Goal: Task Accomplishment & Management: Use online tool/utility

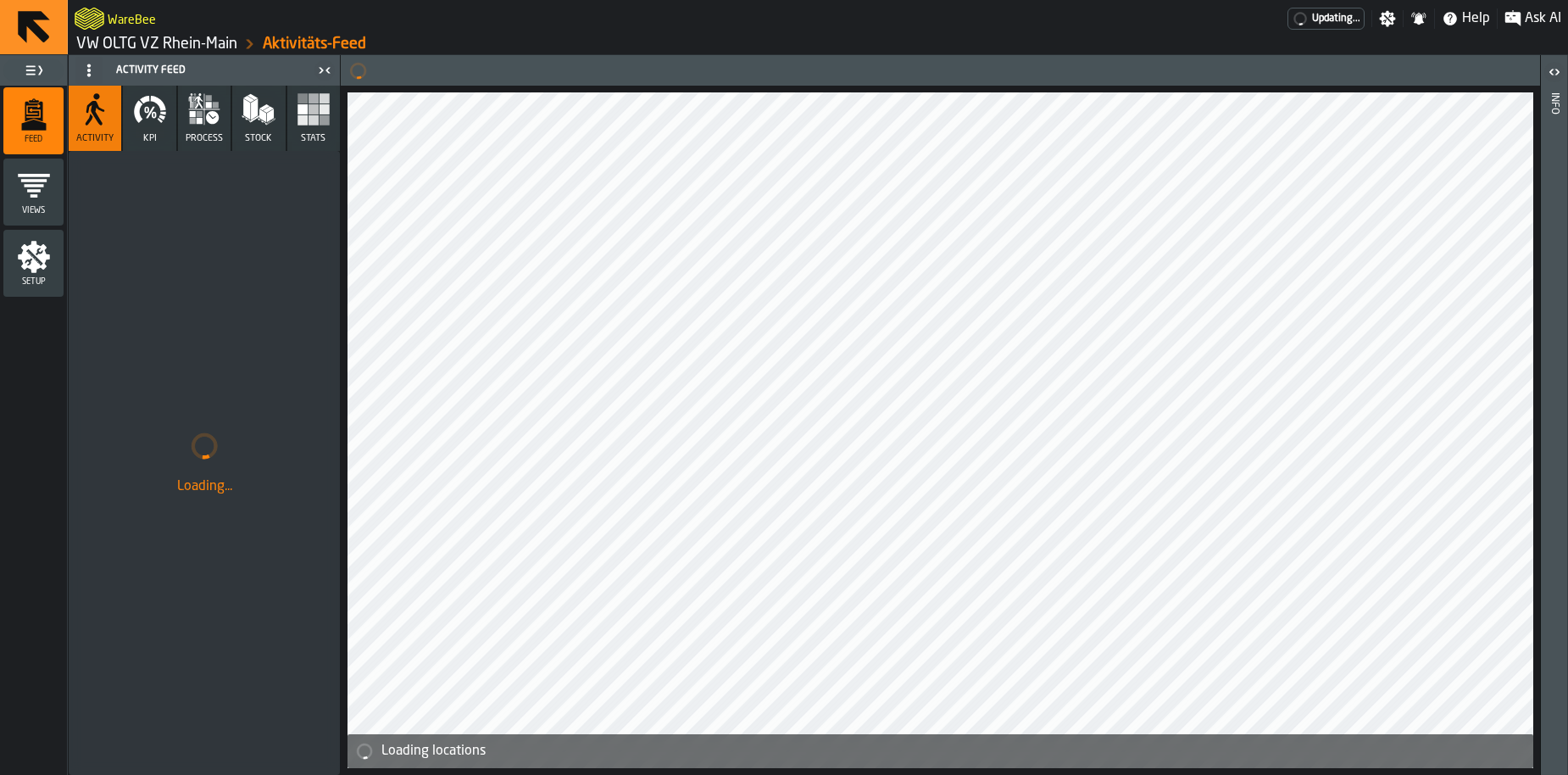
click at [211, 38] on link "VW OLTG VZ Rhein-Main" at bounding box center [156, 44] width 161 height 19
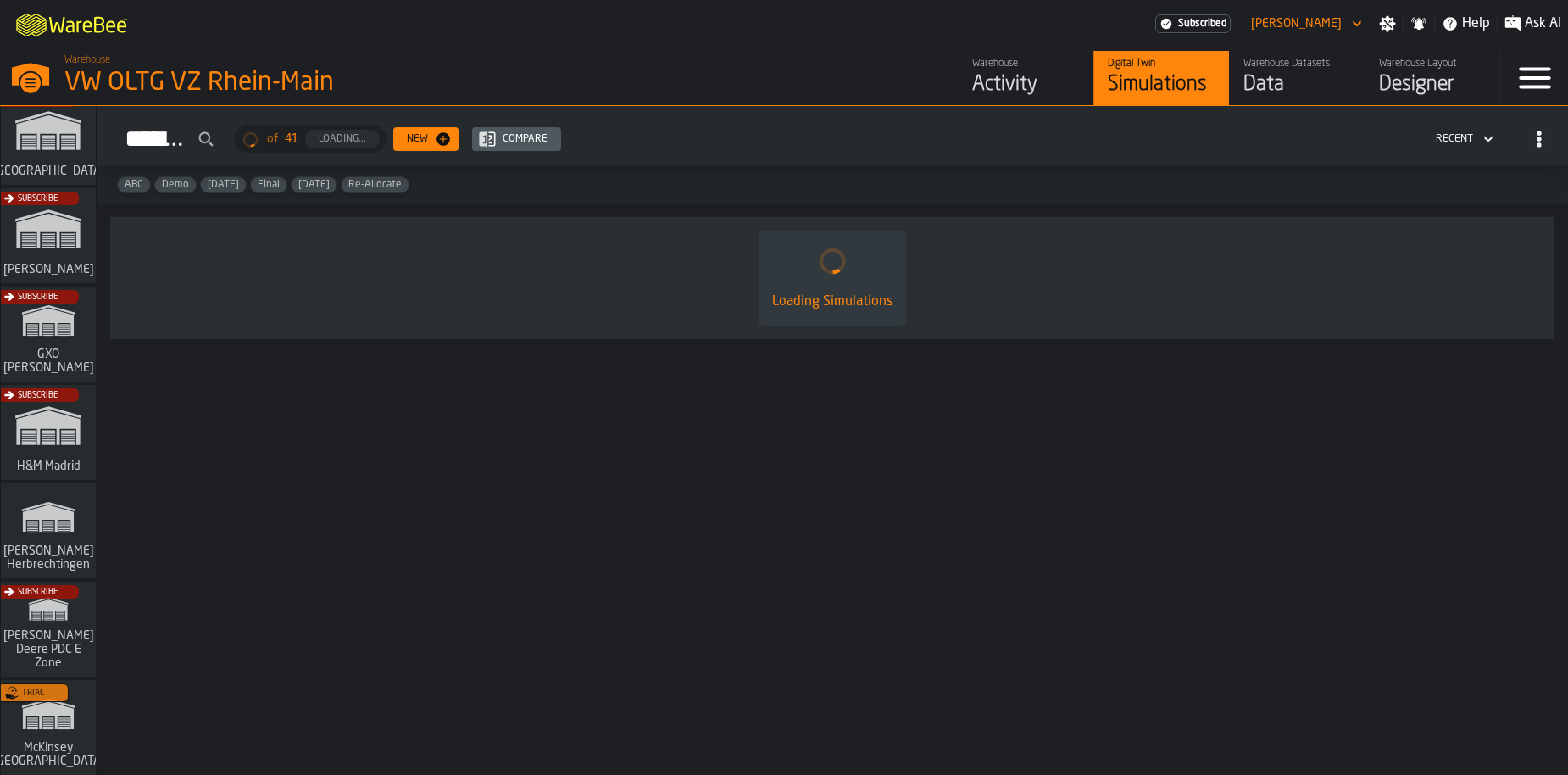
scroll to position [318, 0]
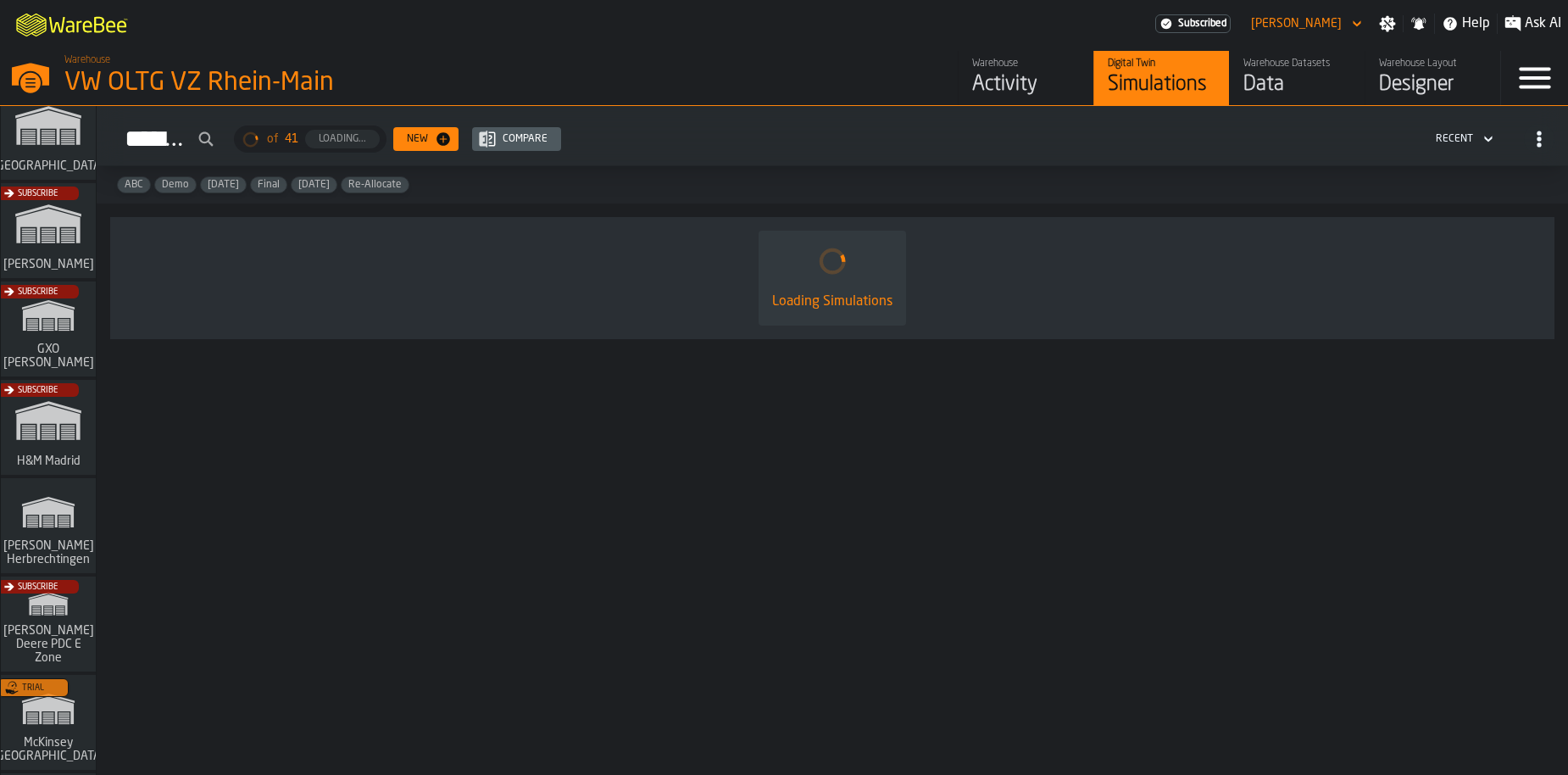
click at [49, 523] on icon "link-to-/wh/i/f0a6b354-7883-413a-84ff-a65eb9c31f03/simulations" at bounding box center [48, 512] width 81 height 54
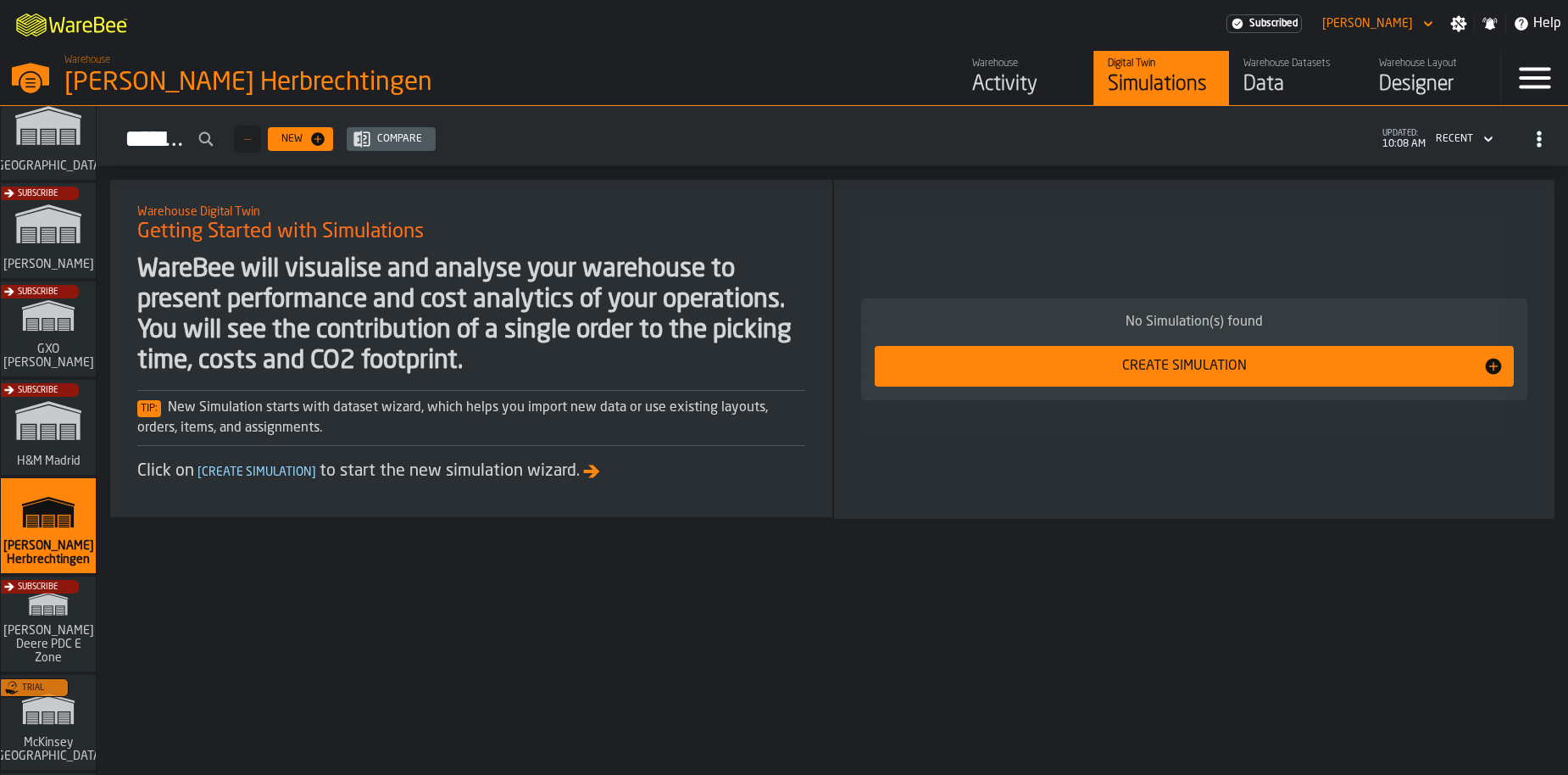
click at [1323, 70] on div "Warehouse Datasets Data" at bounding box center [1297, 78] width 108 height 41
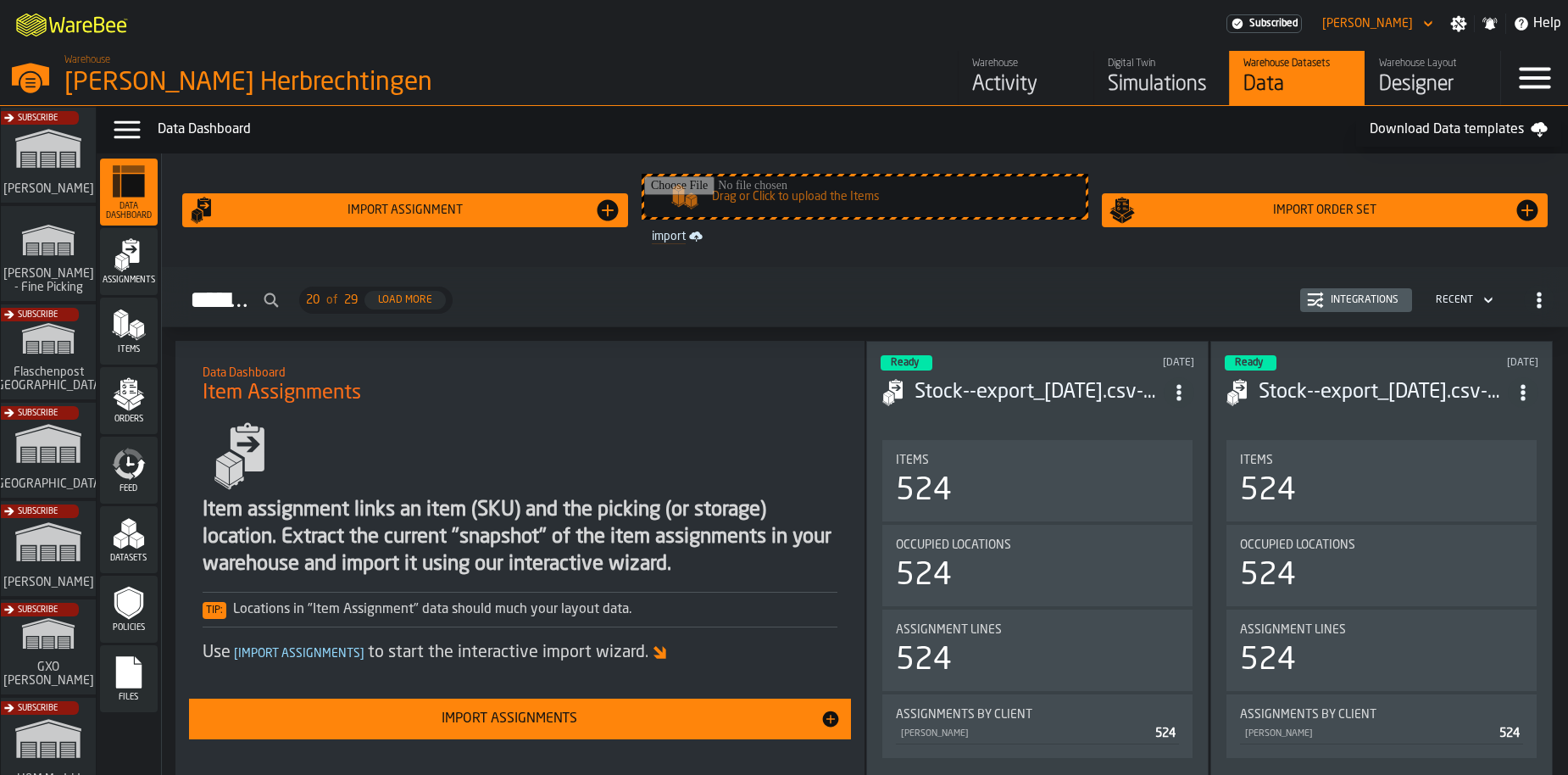
click at [146, 282] on span "Assignments" at bounding box center [128, 280] width 57 height 9
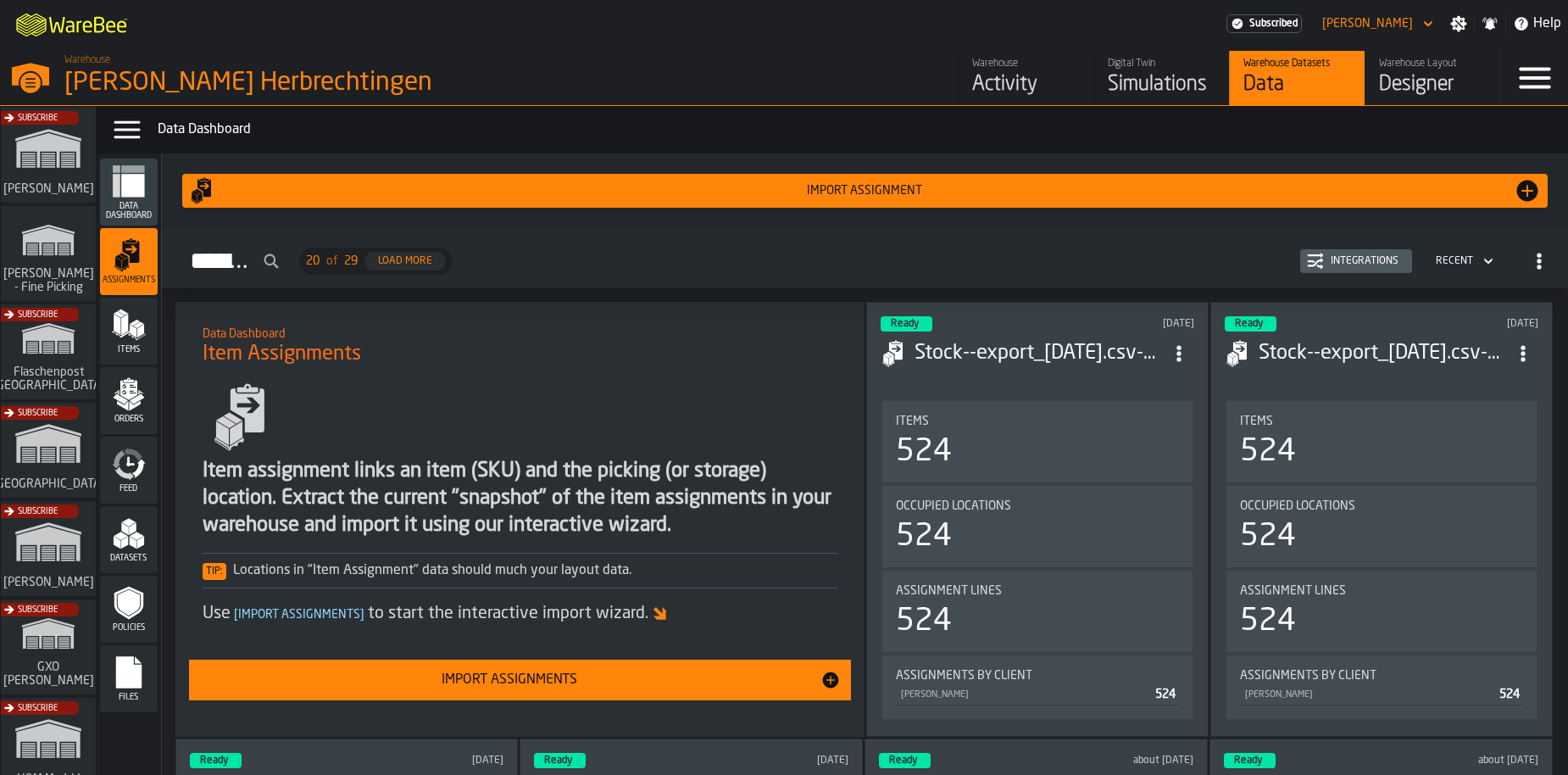
click at [1179, 357] on circle "ItemListCard-DashboardItemContainer" at bounding box center [1178, 358] width 4 height 4
click at [1194, 257] on div "Assignments 20 of 29 Load More Integrations Recent" at bounding box center [864, 262] width 1379 height 39
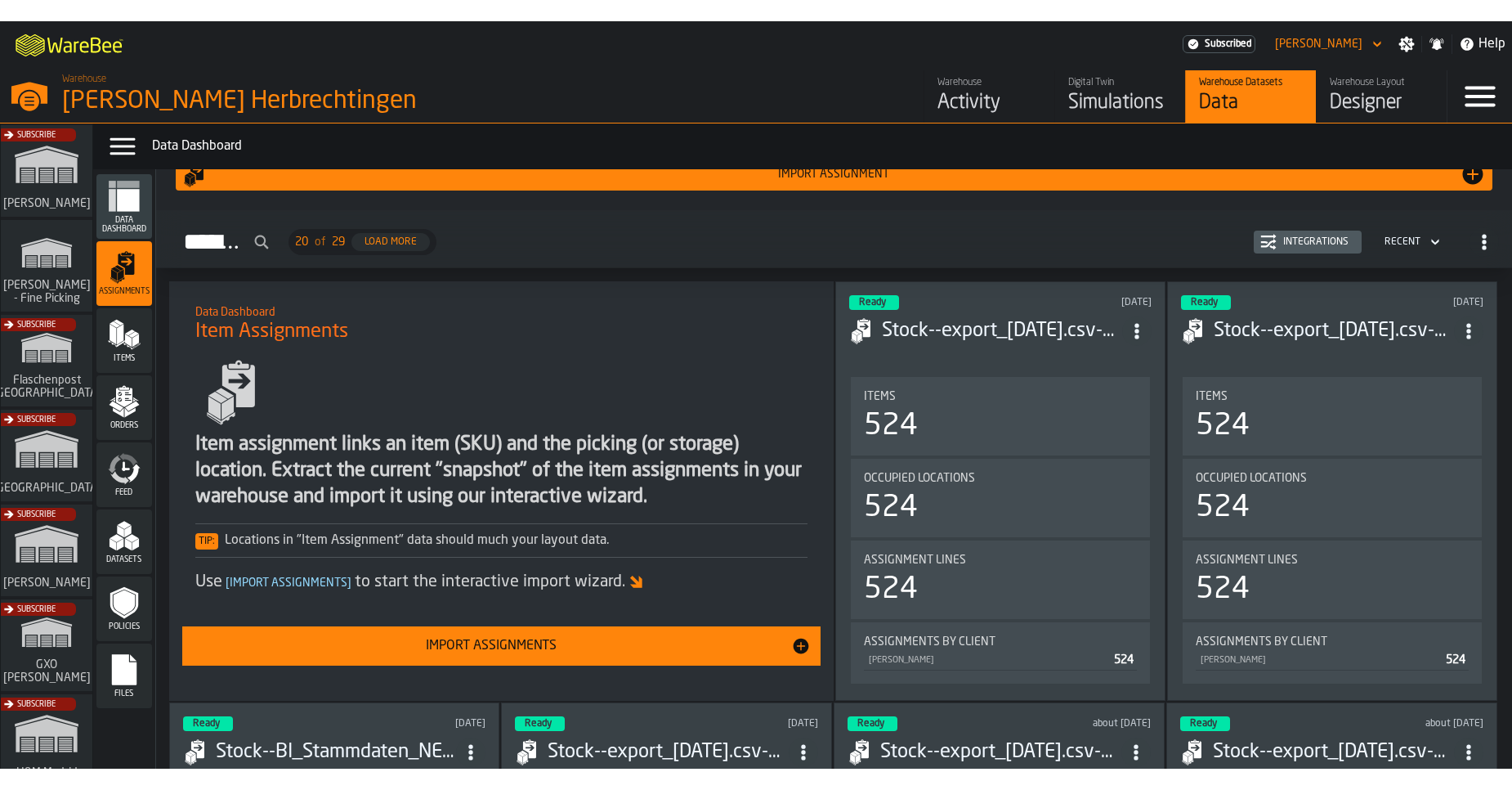
scroll to position [49, 0]
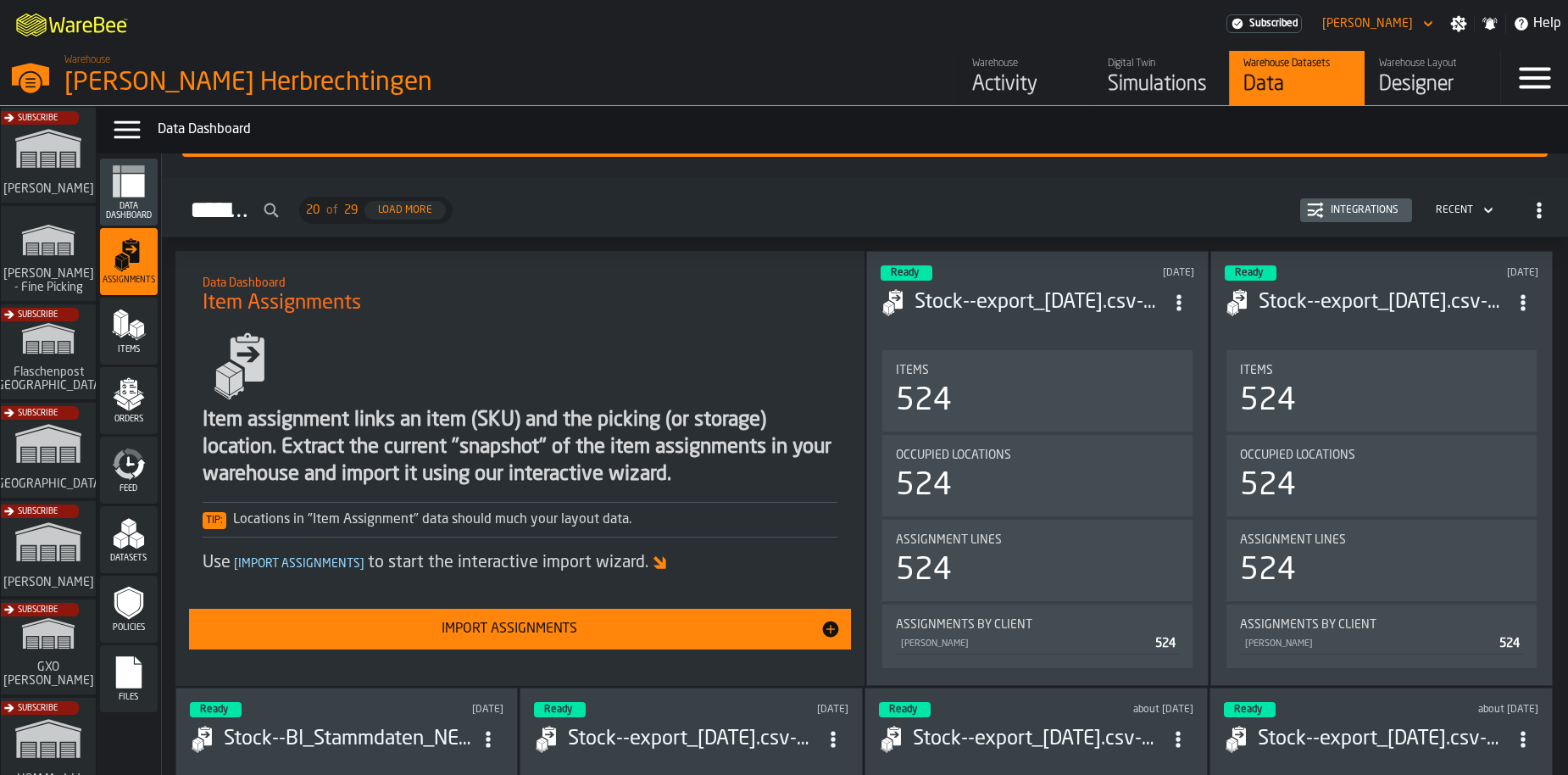
click at [1171, 296] on icon "ItemListCard-DashboardItemContainer" at bounding box center [1179, 303] width 17 height 17
click at [1333, 216] on div "Integrations" at bounding box center [1355, 210] width 98 height 17
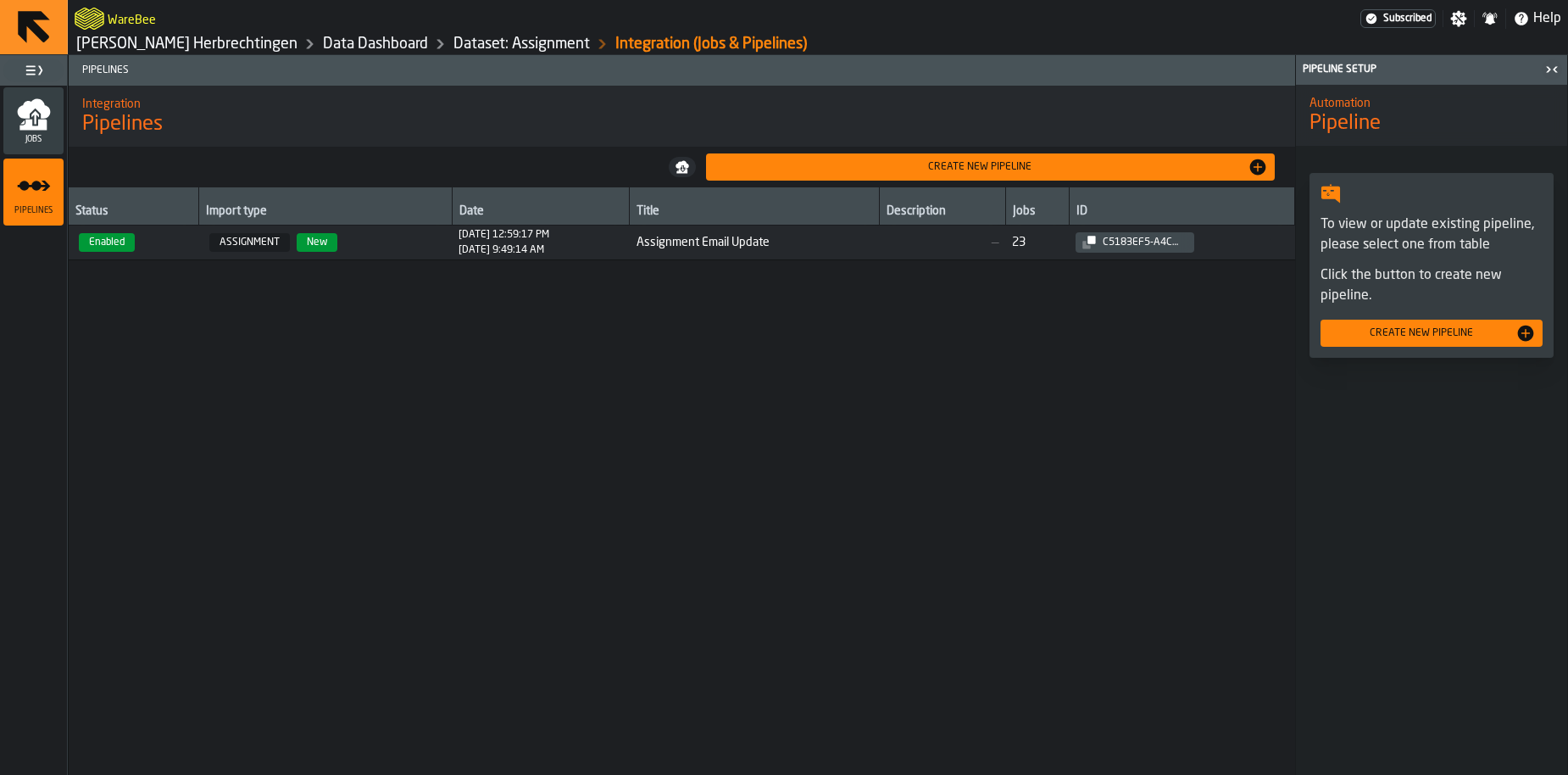
click at [15, 121] on div "Jobs" at bounding box center [33, 121] width 60 height 47
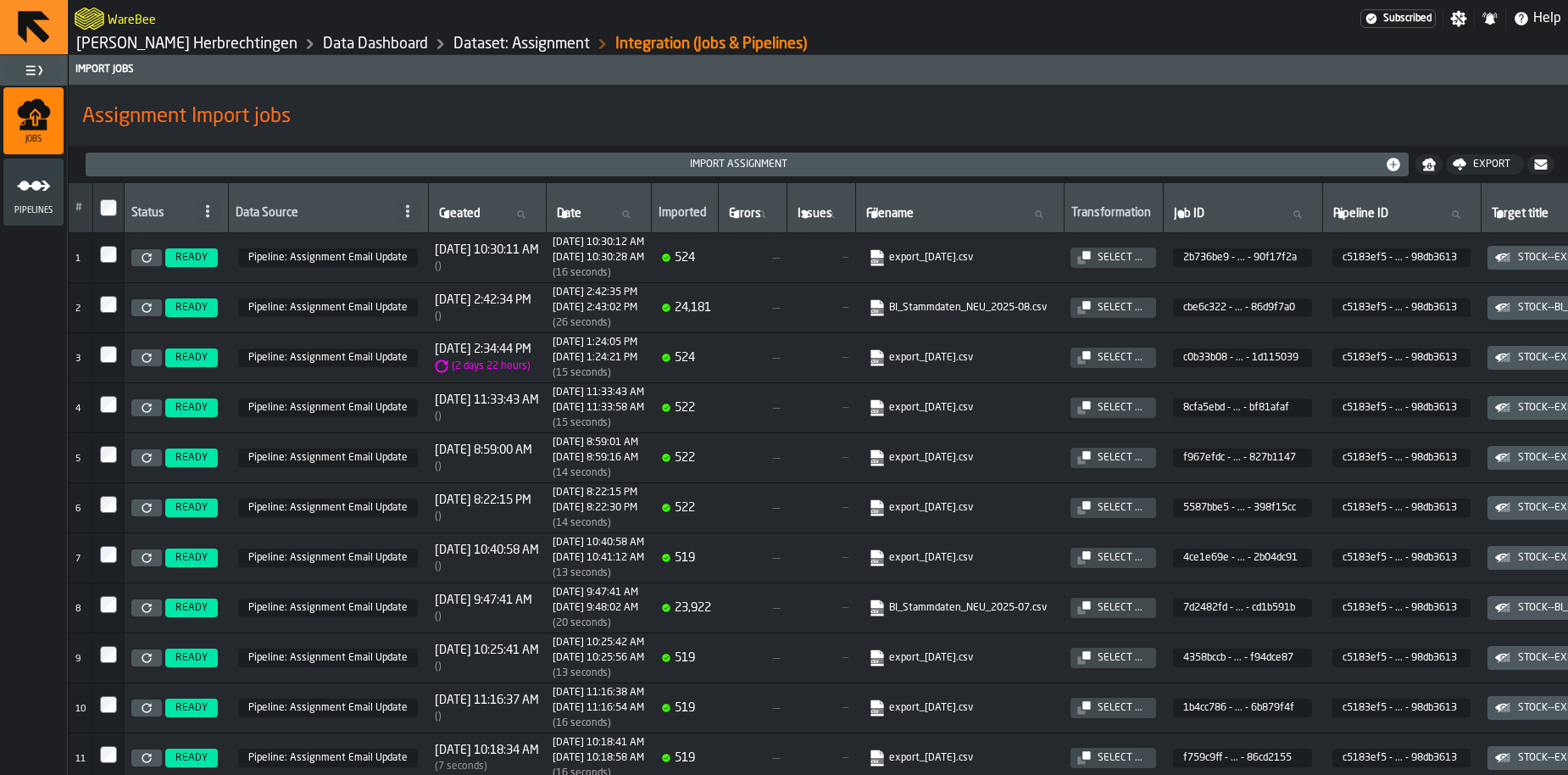
click at [962, 257] on link "export_2025-08-12.csv" at bounding box center [958, 257] width 178 height 17
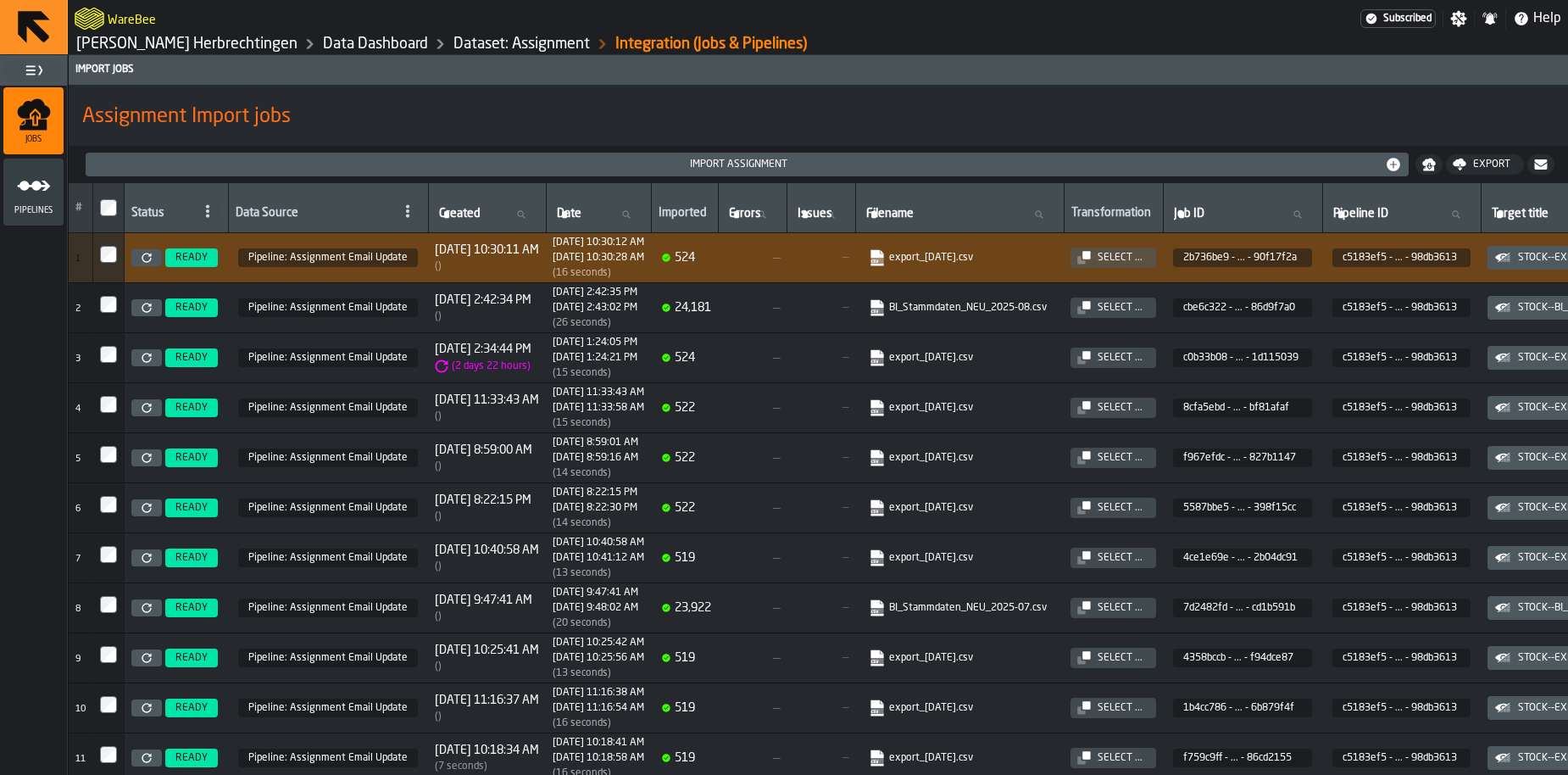
click at [339, 44] on link "Data Dashboard" at bounding box center [375, 44] width 105 height 19
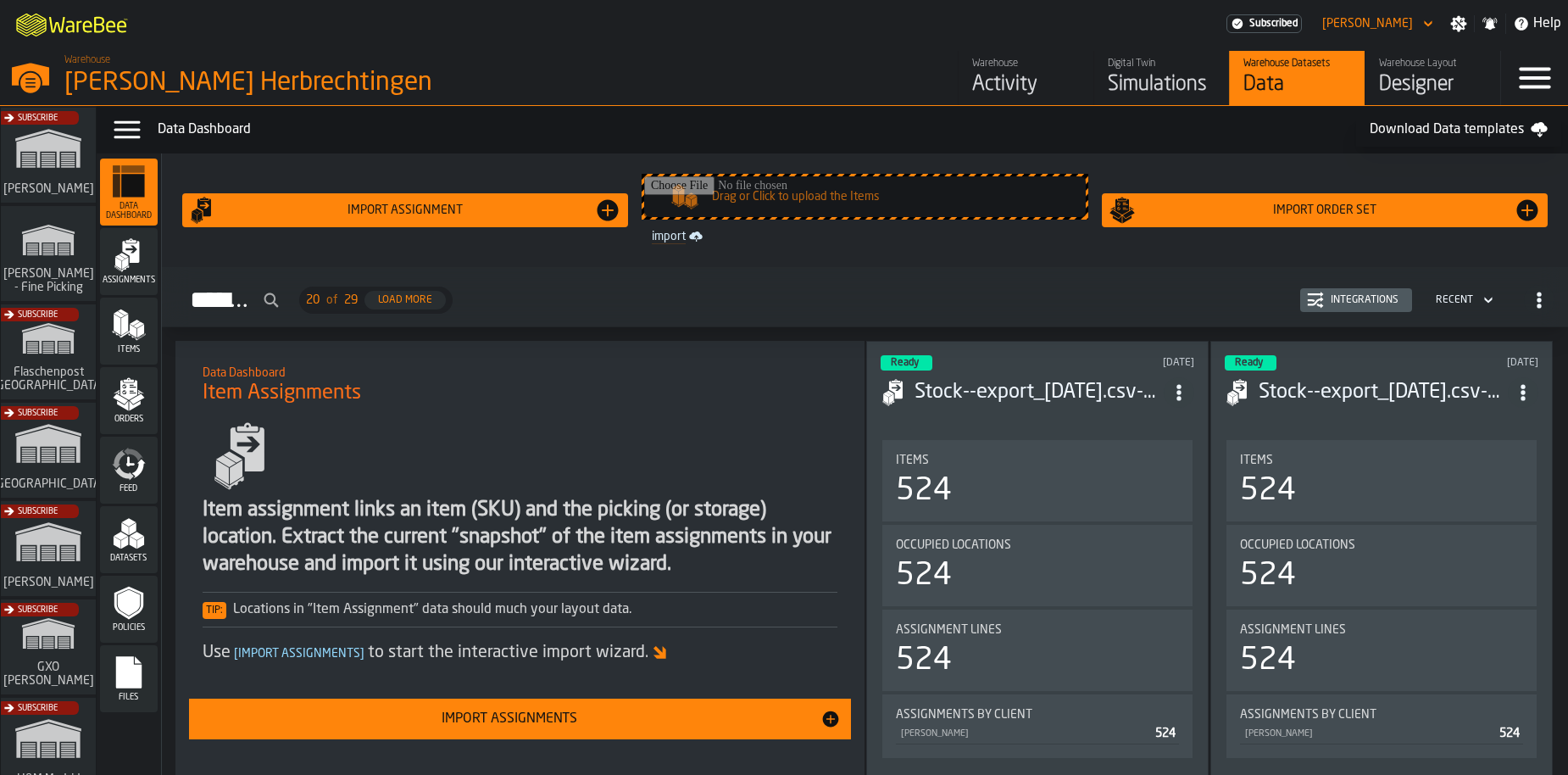
click at [134, 339] on icon "menu Items" at bounding box center [129, 325] width 34 height 34
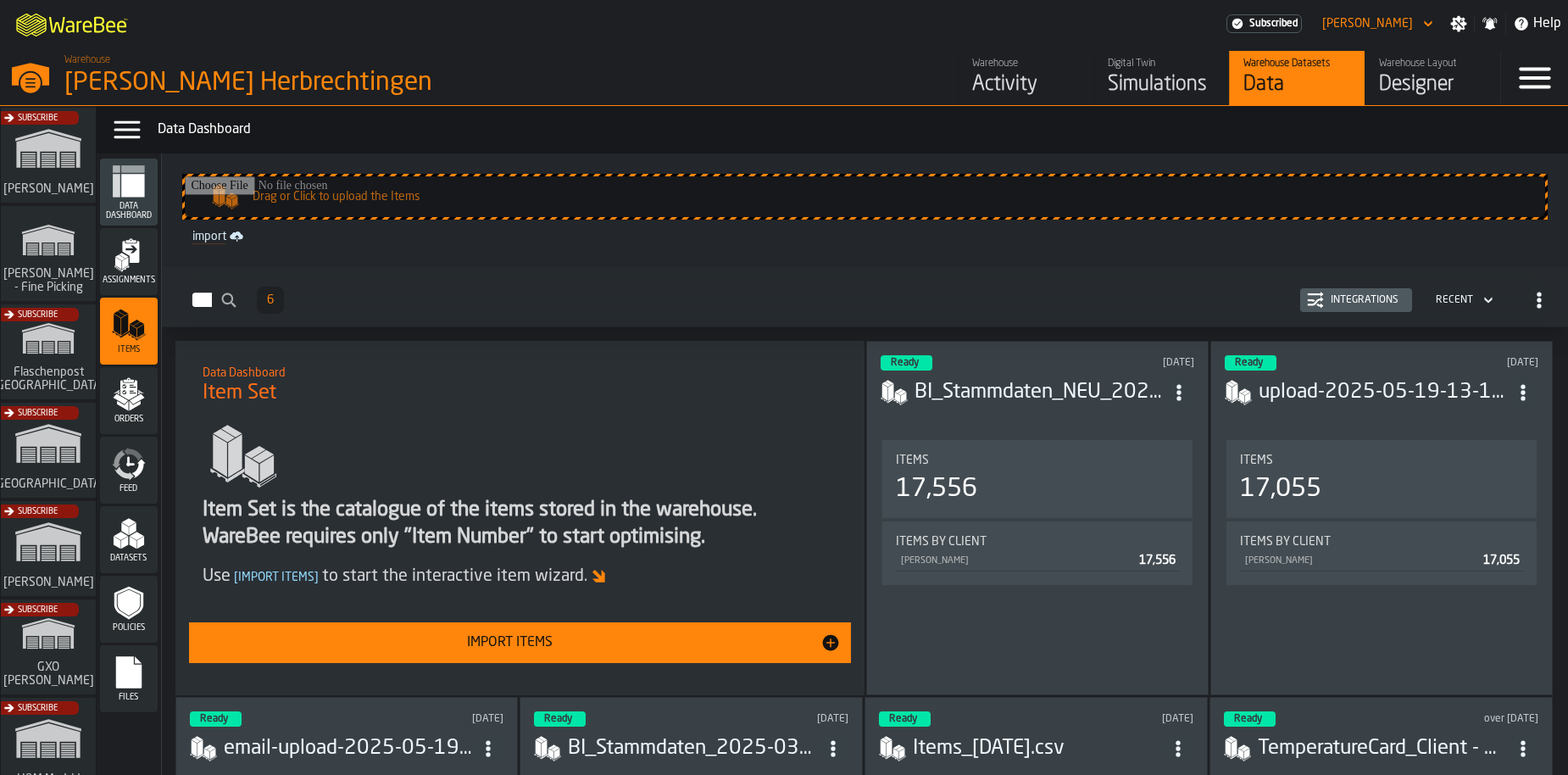
click at [1361, 309] on button "Integrations" at bounding box center [1356, 300] width 112 height 24
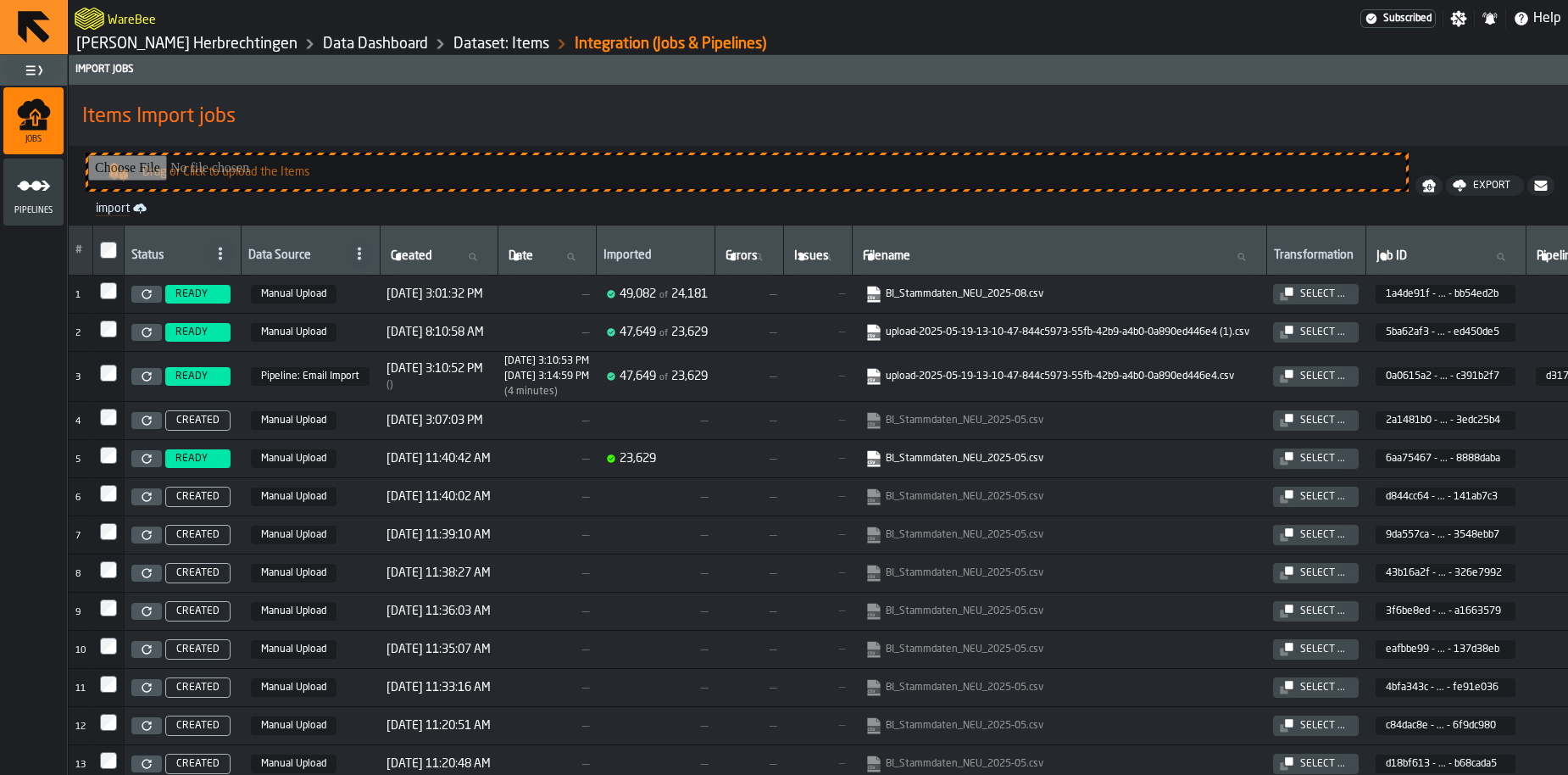
click at [981, 300] on link "BI_Stammdaten_NEU_2025-08.csv" at bounding box center [1057, 294] width 384 height 17
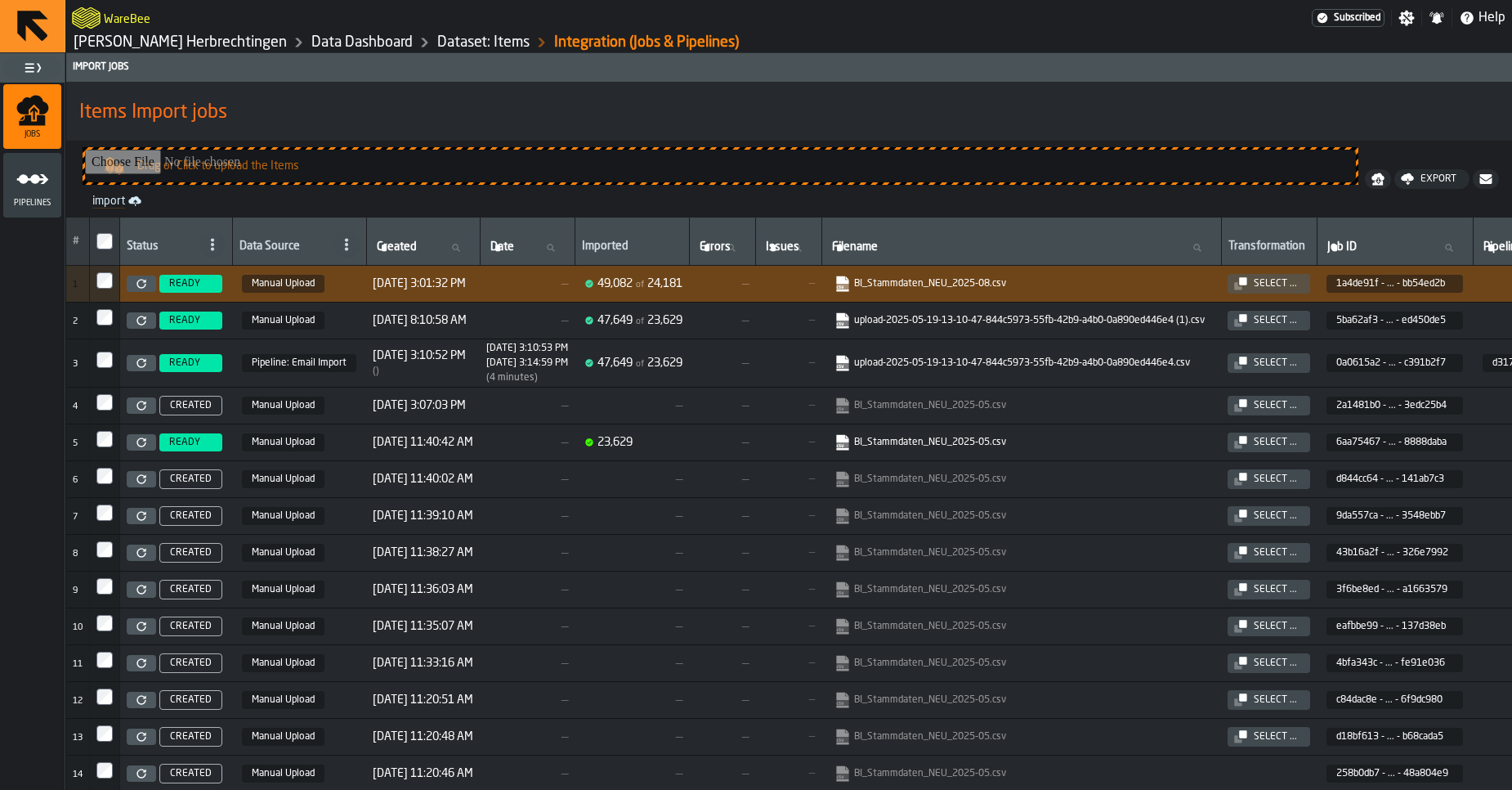
click at [178, 47] on link "[PERSON_NAME] Herbrechtingen" at bounding box center [180, 43] width 214 height 18
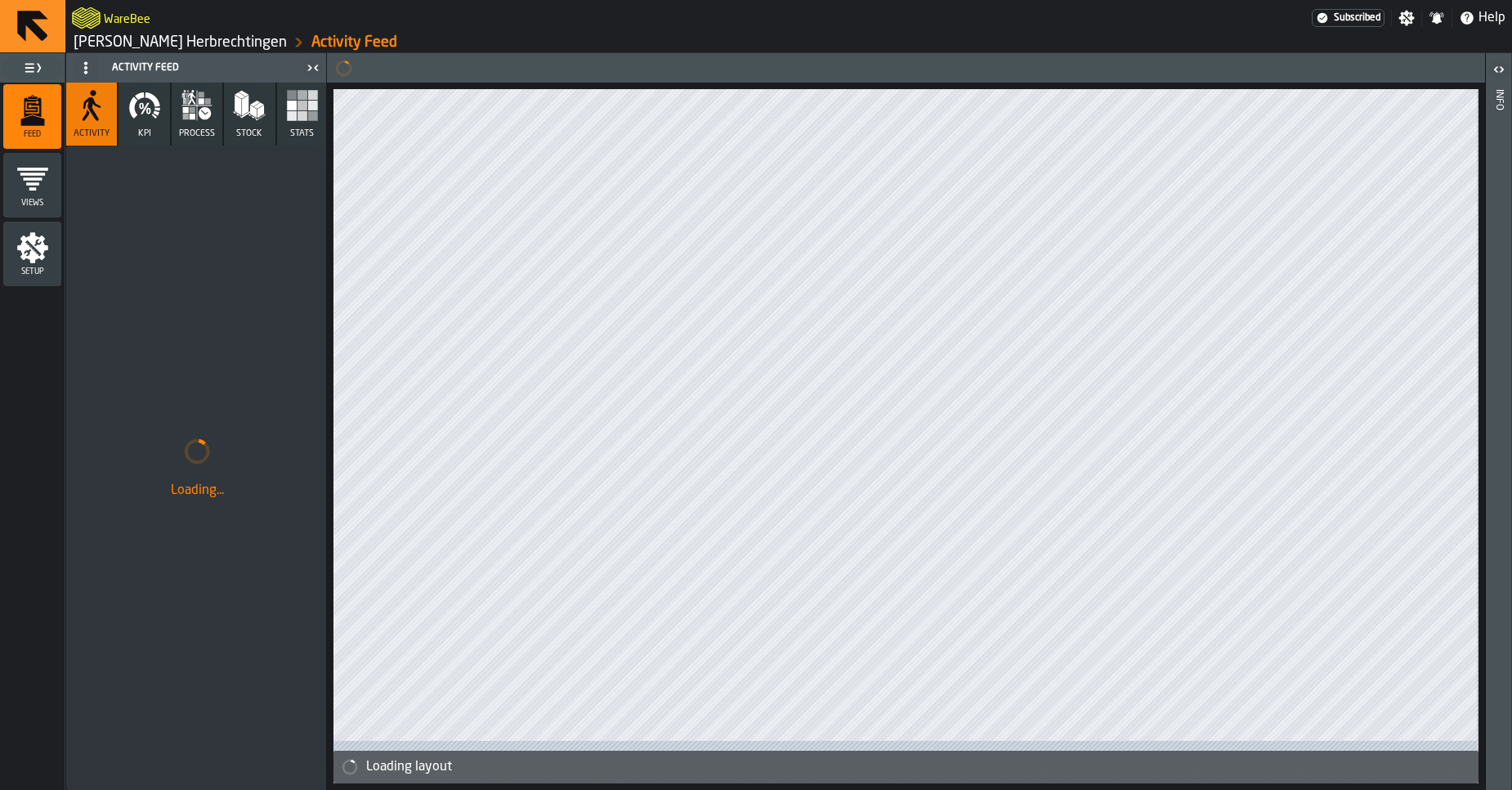
click at [178, 47] on link "[PERSON_NAME] Herbrechtingen" at bounding box center [180, 43] width 214 height 18
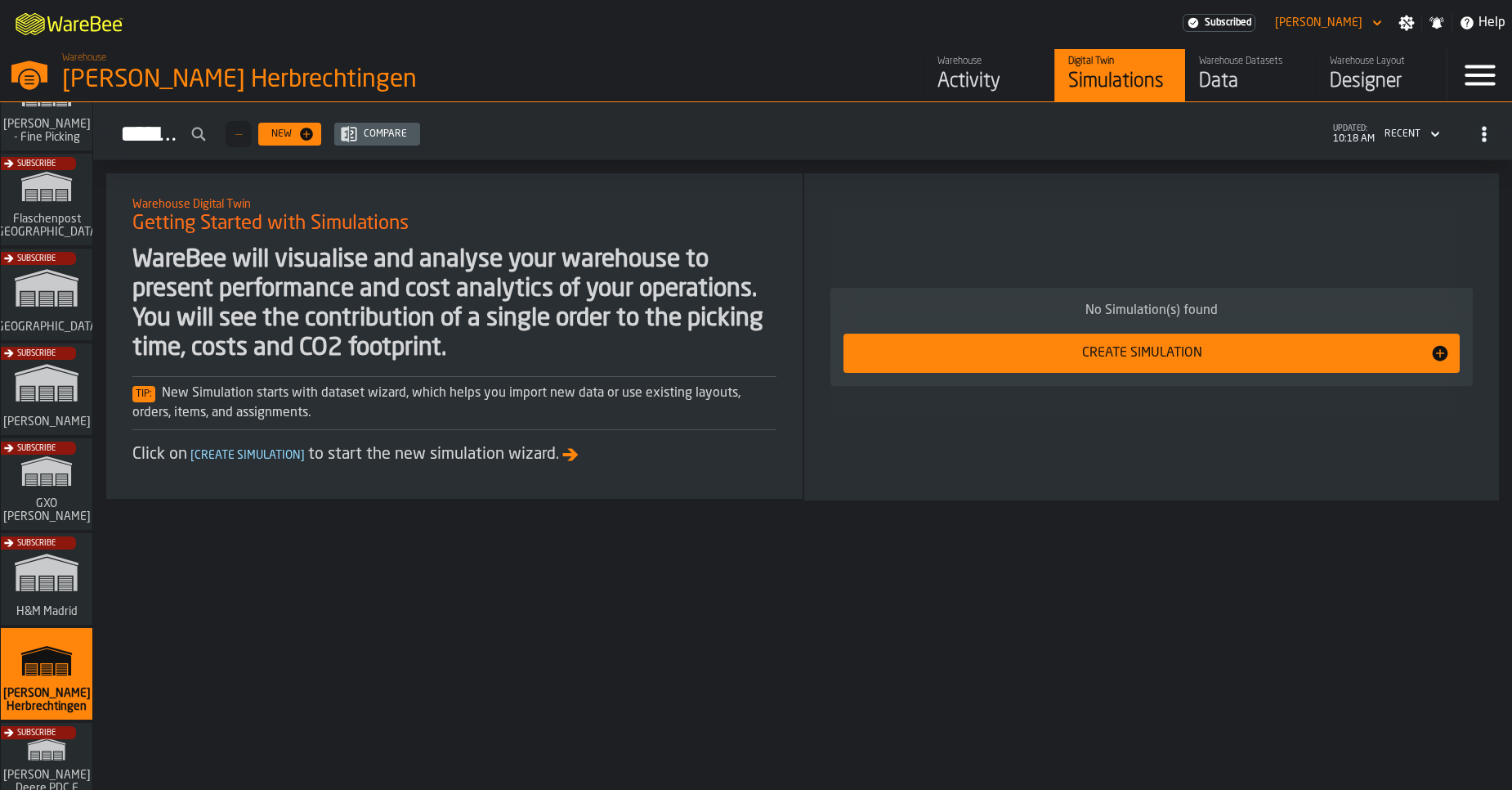
scroll to position [106, 0]
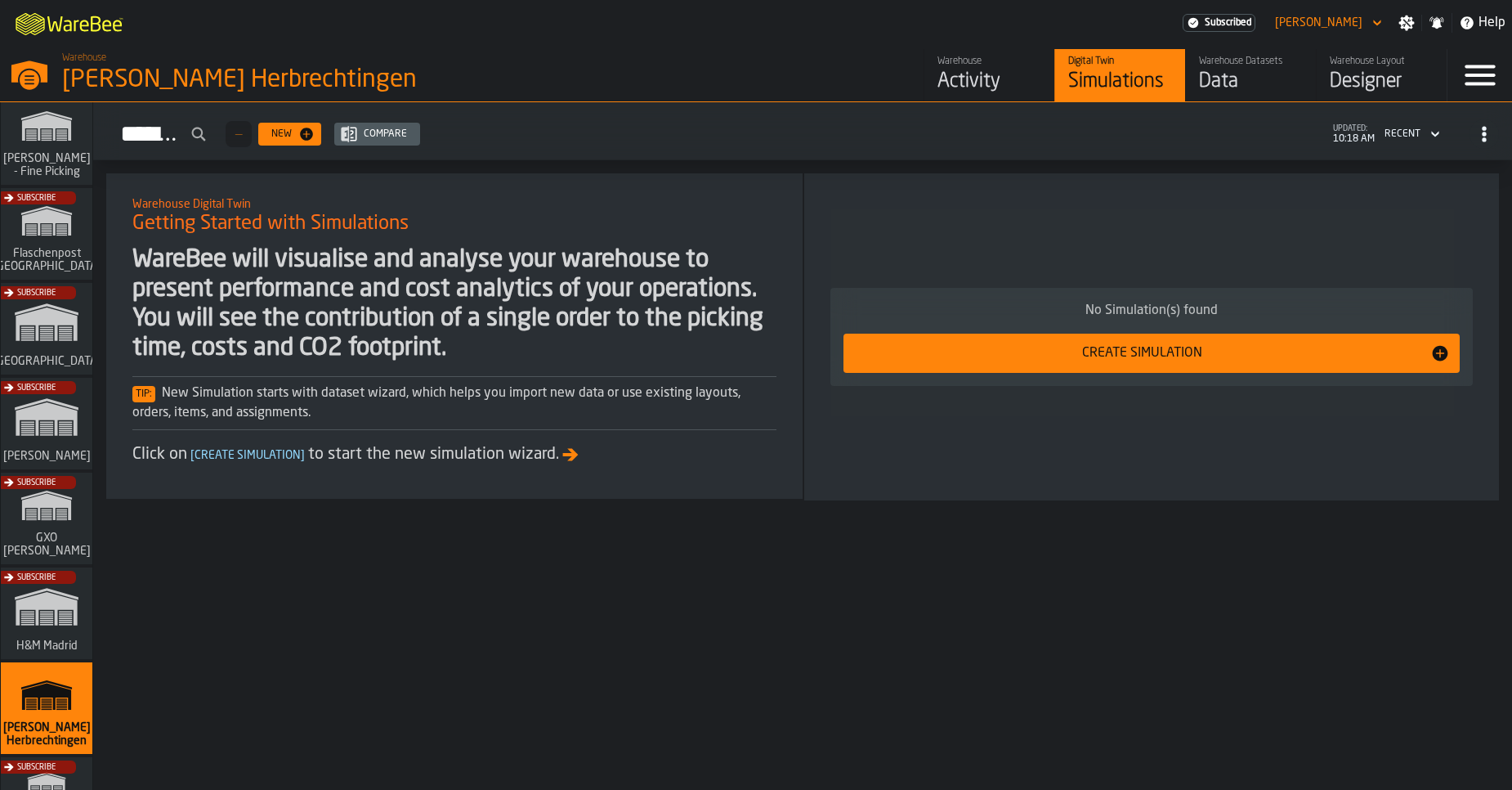
click at [46, 332] on div "Subscribe" at bounding box center [43, 333] width 92 height 95
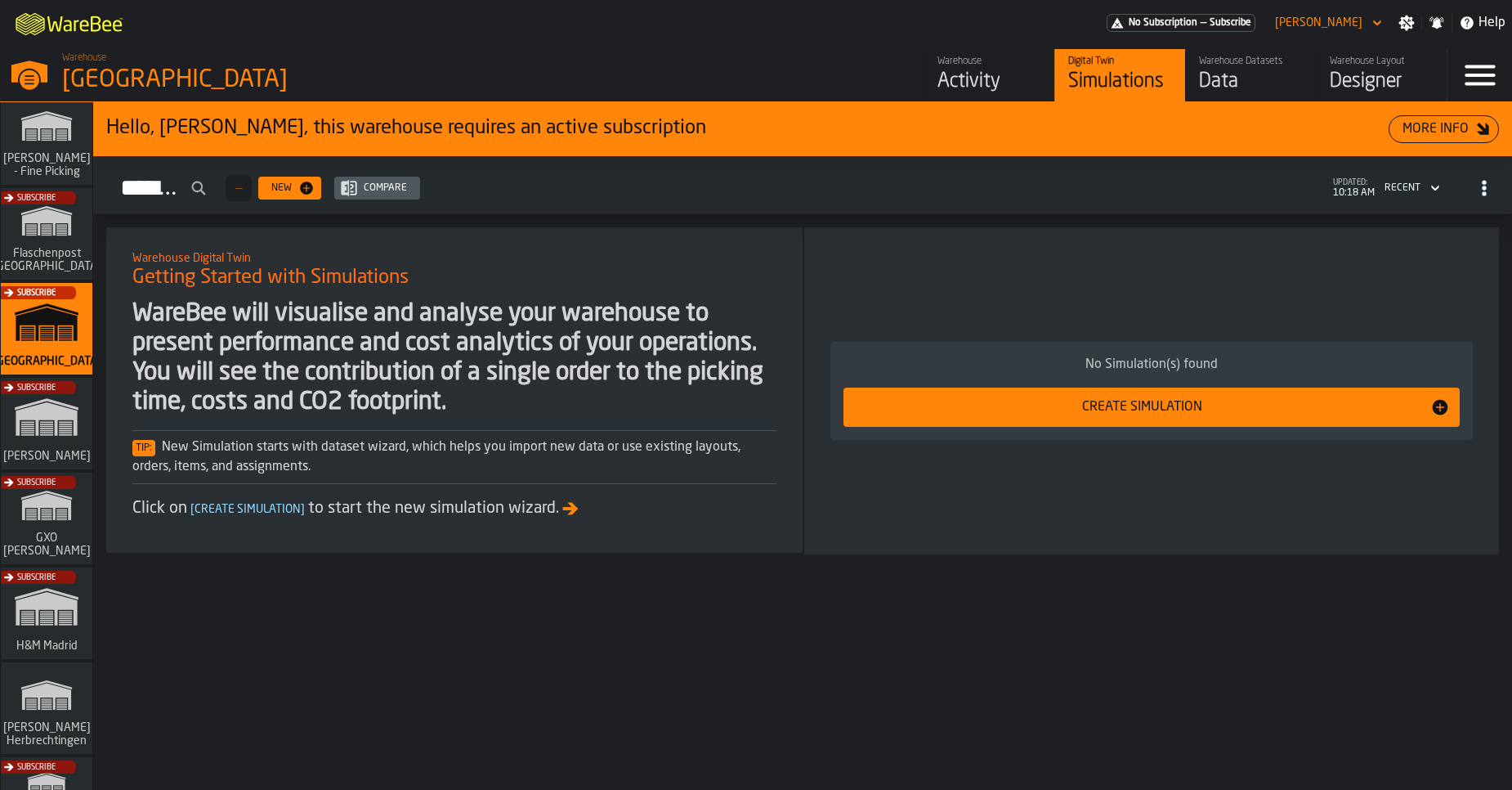
click at [1220, 88] on div "Data" at bounding box center [1251, 82] width 104 height 26
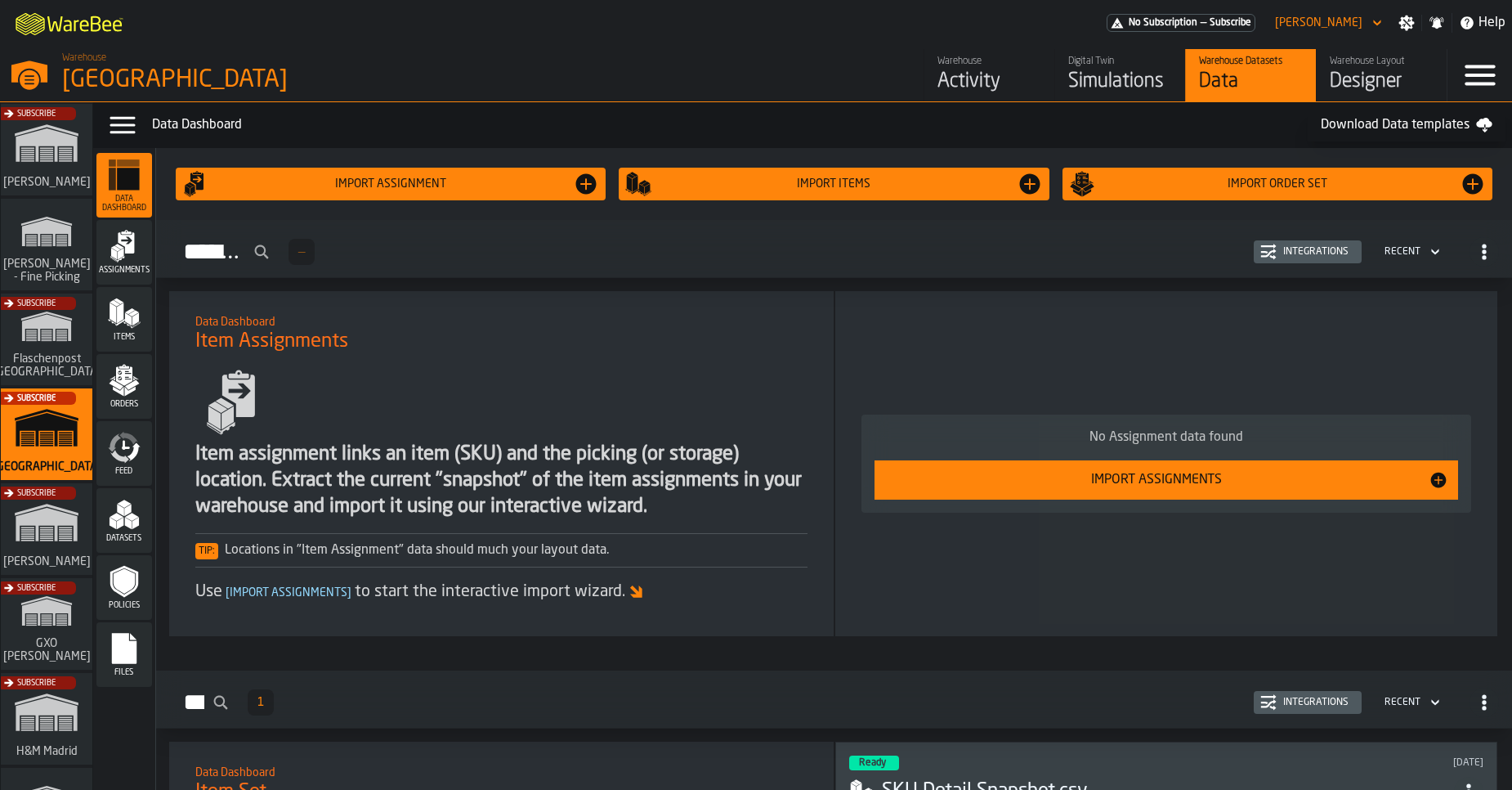
click at [129, 662] on icon "menu Files" at bounding box center [124, 648] width 25 height 31
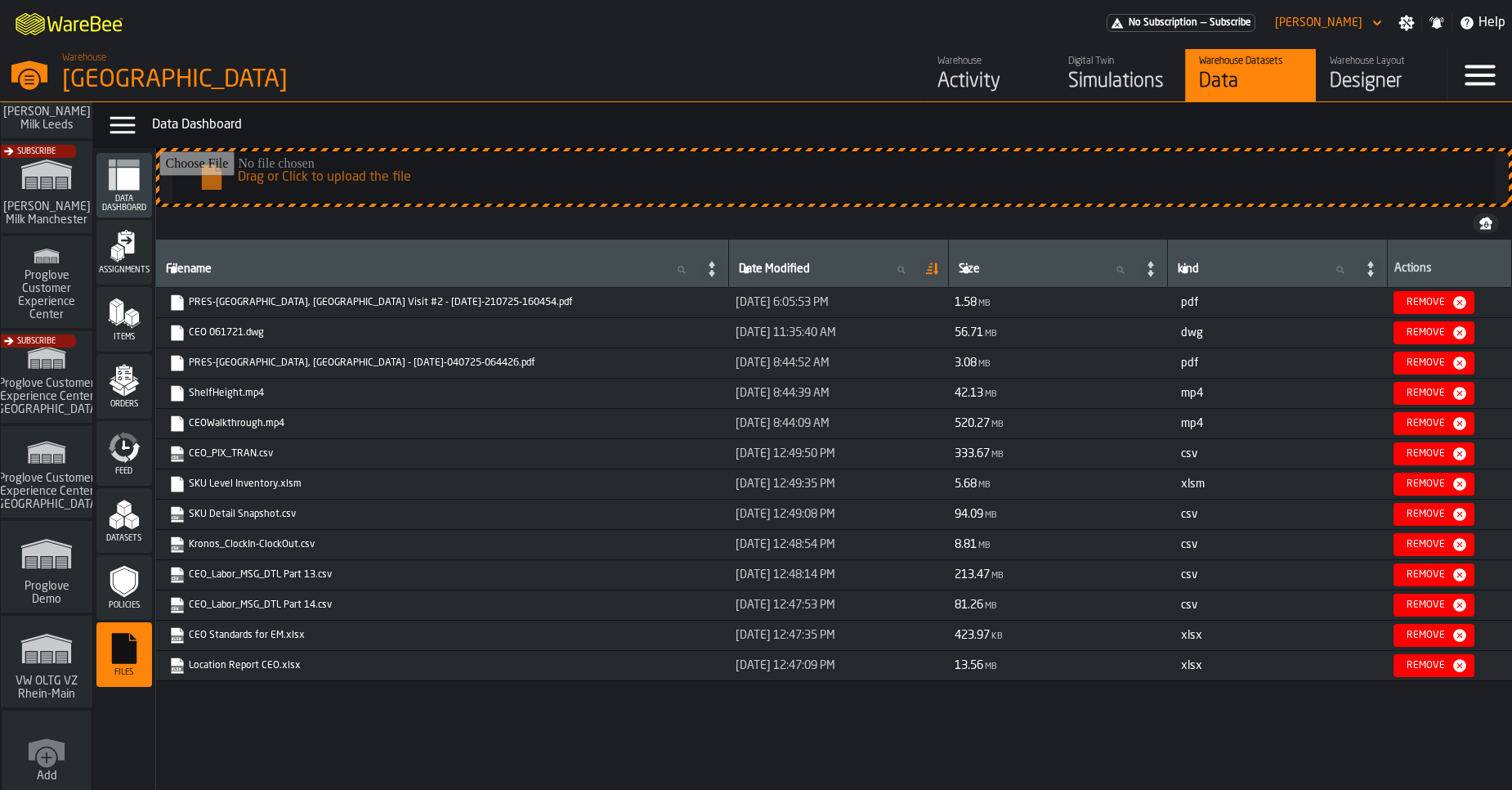
scroll to position [1307, 0]
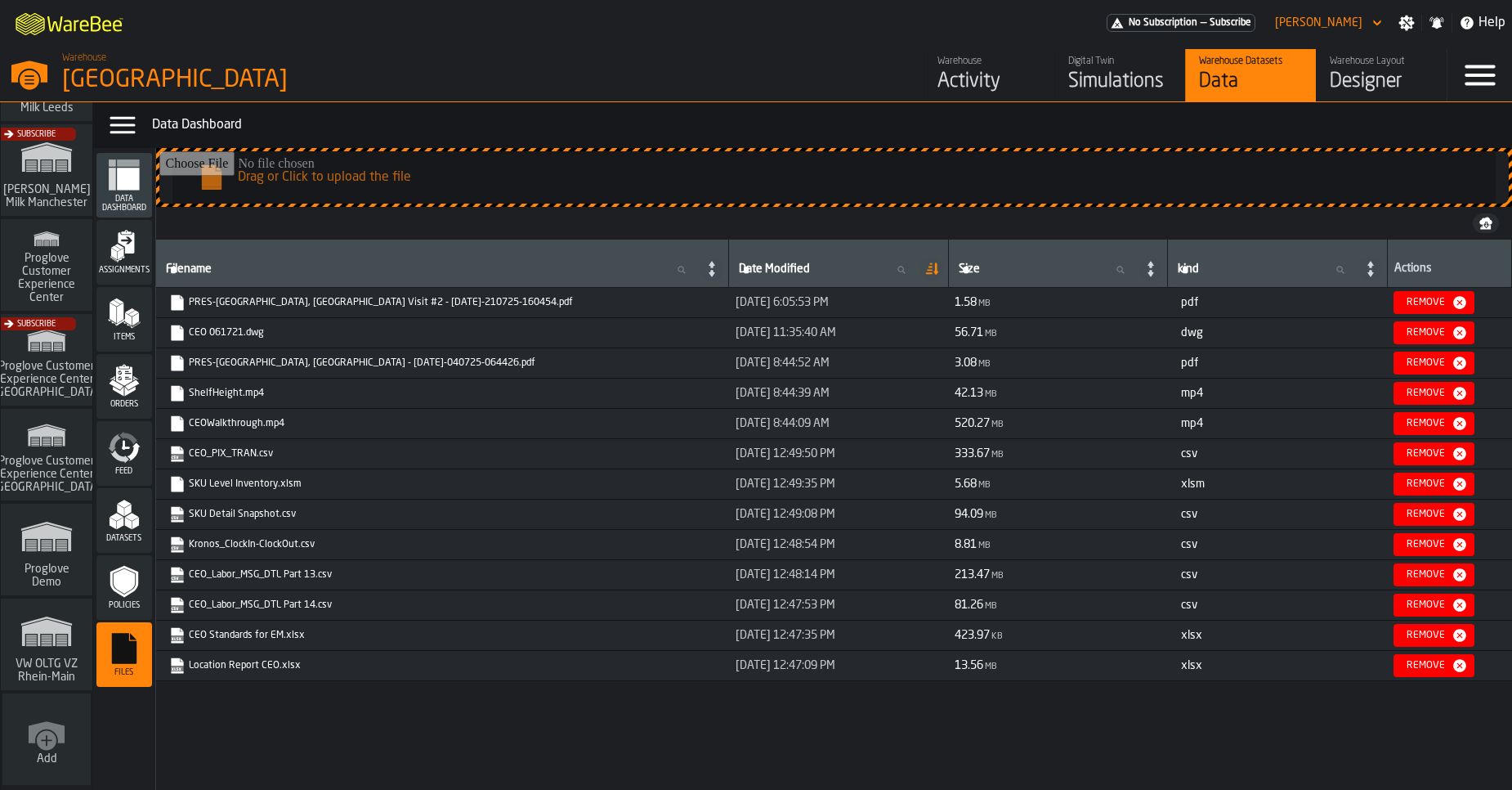
click at [40, 620] on icon "link-to-/wh/i/44979e6c-6f66-405e-9874-c1e29f02a54a/simulations" at bounding box center [46, 631] width 78 height 52
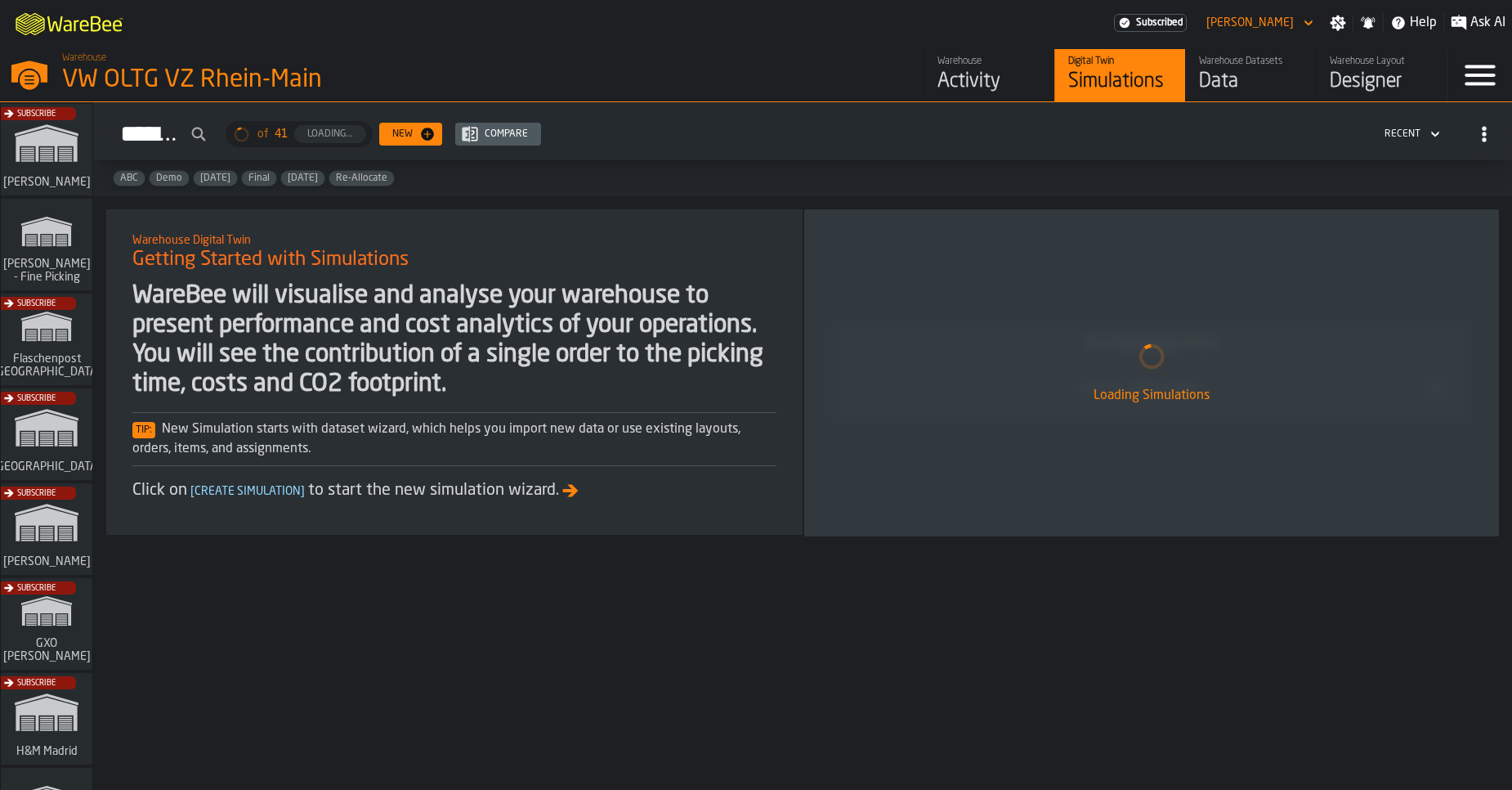
click at [1245, 82] on div "Data" at bounding box center [1251, 82] width 104 height 26
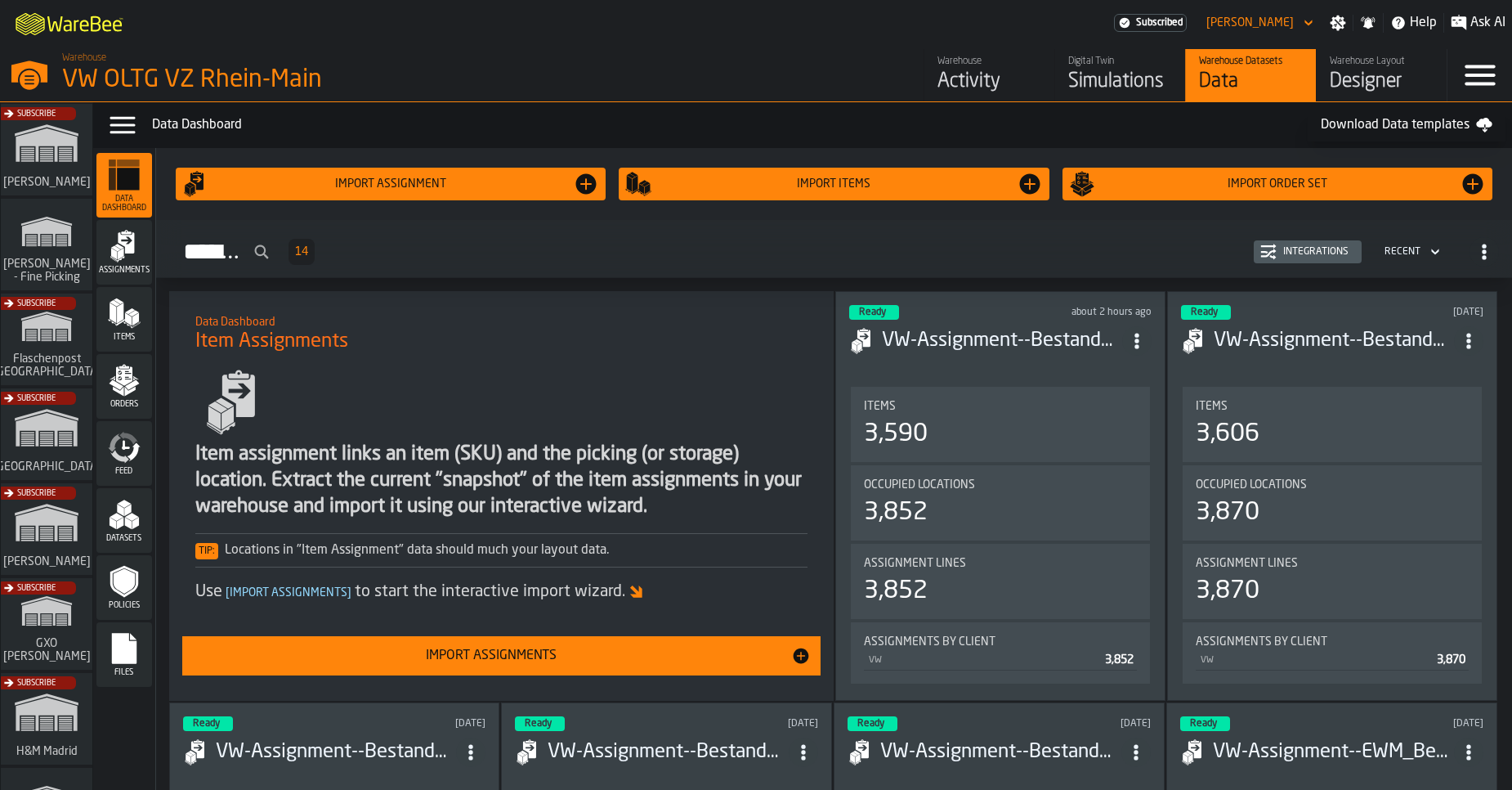
click at [123, 648] on icon "menu Files" at bounding box center [124, 648] width 25 height 31
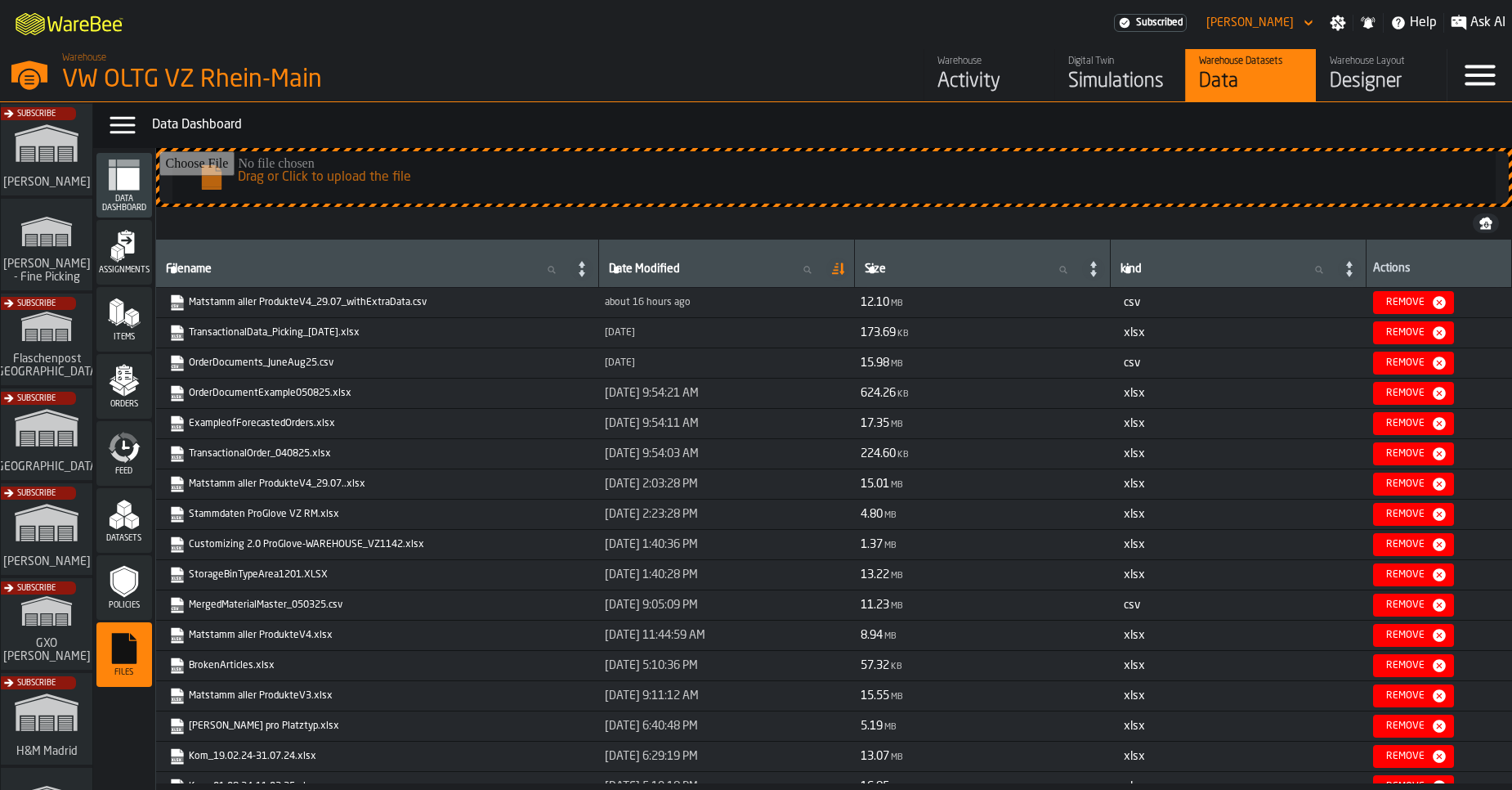
click at [310, 364] on link "OrderDocuments_JuneAug25.csv" at bounding box center [376, 363] width 414 height 16
click at [280, 457] on link "TransactionalOrder_040825.xlsx" at bounding box center [376, 454] width 414 height 16
click at [1176, 160] on input "Drag or Click to upload the file" at bounding box center [833, 176] width 1350 height 52
click at [263, 487] on link "Matstamm aller ProdukteV4_29.07..xlsx" at bounding box center [376, 484] width 414 height 16
click at [308, 574] on link "StorageBinTypeArea1201.XLSX" at bounding box center [376, 575] width 414 height 16
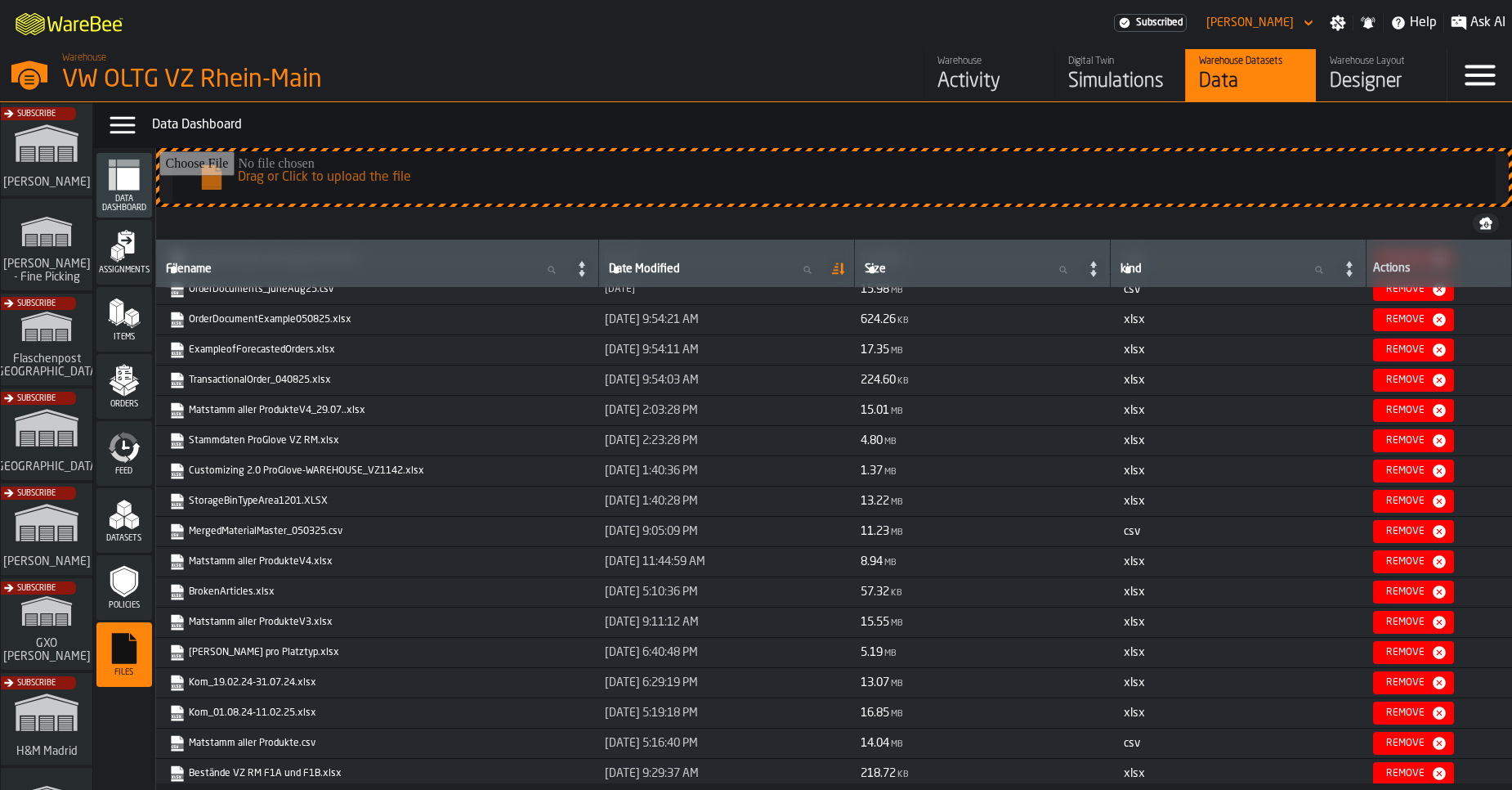
scroll to position [79, 0]
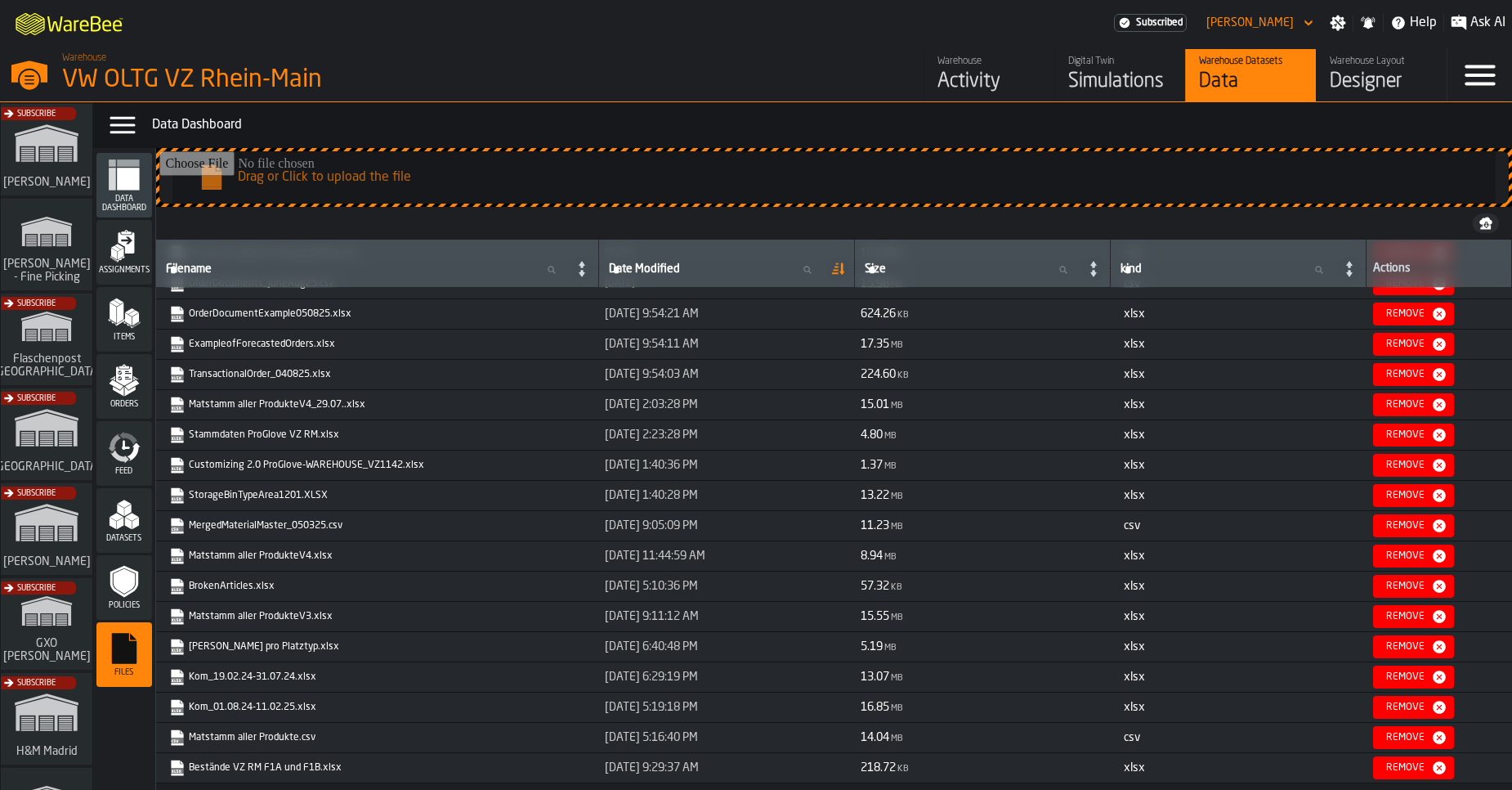
click at [265, 746] on link "Bestände VZ RM F1A und F1B.xlsx" at bounding box center [376, 768] width 414 height 16
click at [297, 746] on link "Bestände VZ RM F1A und F1B.xlsx" at bounding box center [376, 768] width 414 height 16
click at [243, 651] on link "[PERSON_NAME] pro Platztyp.xlsx" at bounding box center [376, 647] width 414 height 16
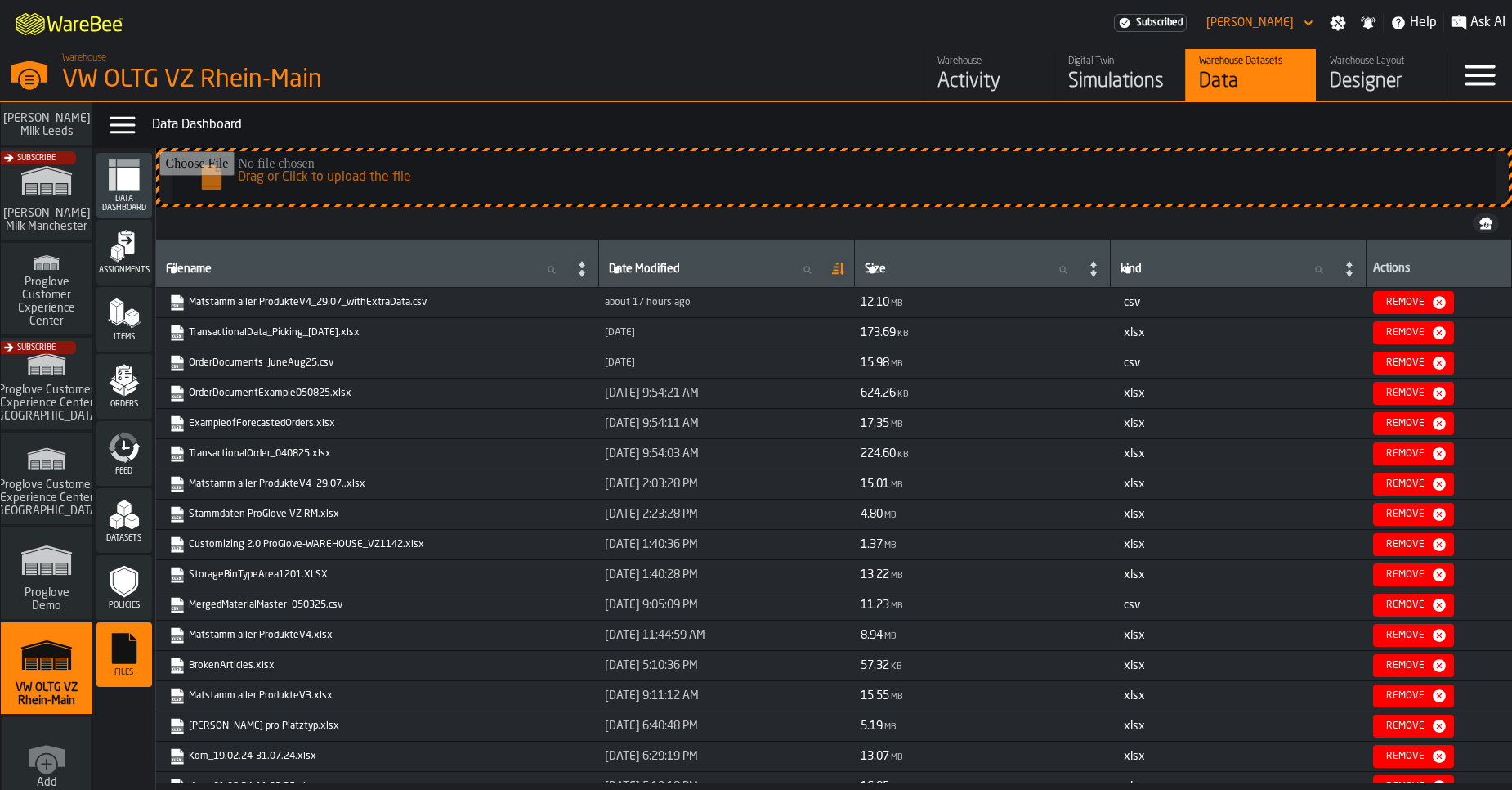
scroll to position [1307, 0]
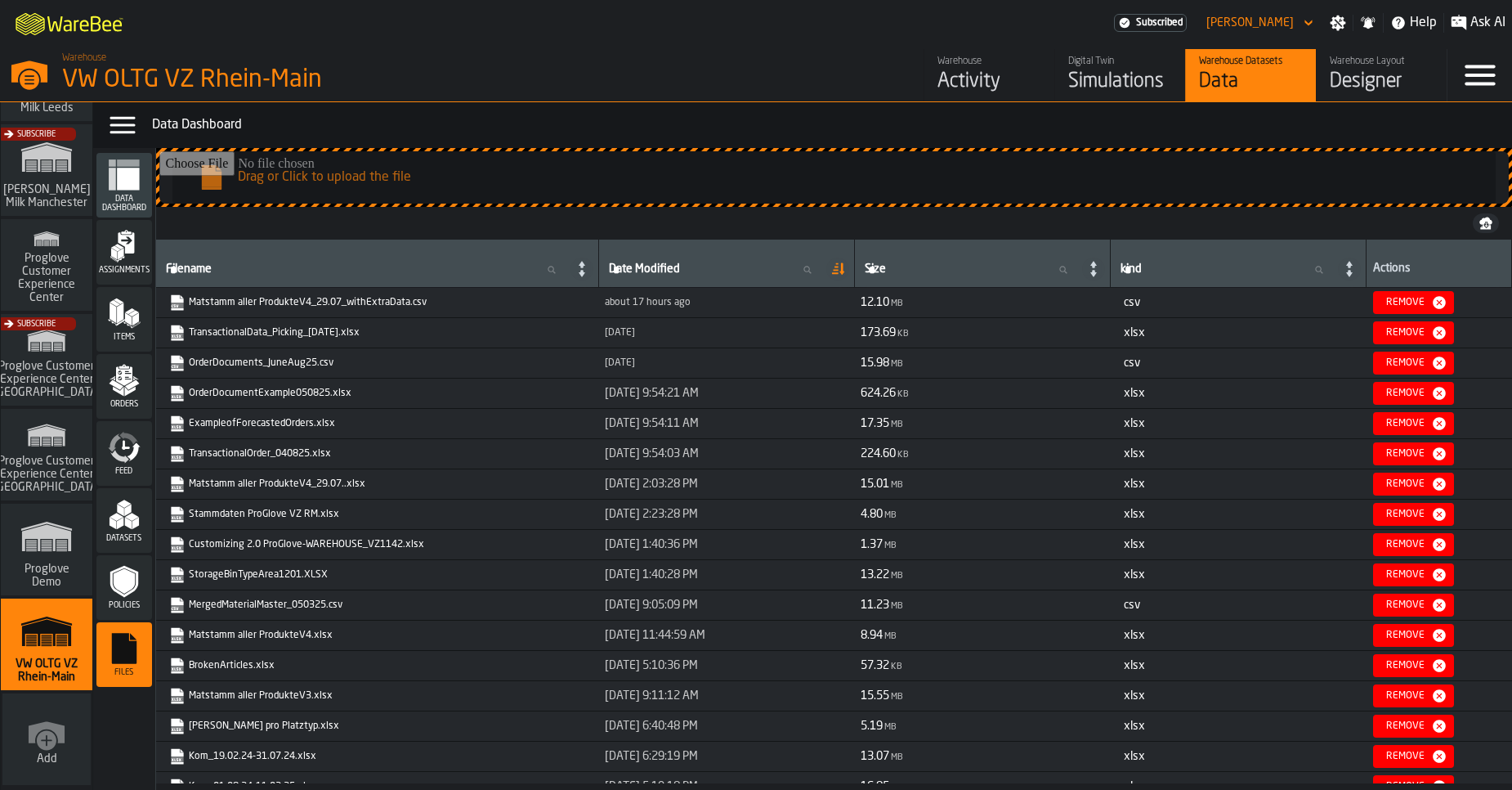
click at [1106, 73] on div "Simulations" at bounding box center [1120, 82] width 104 height 26
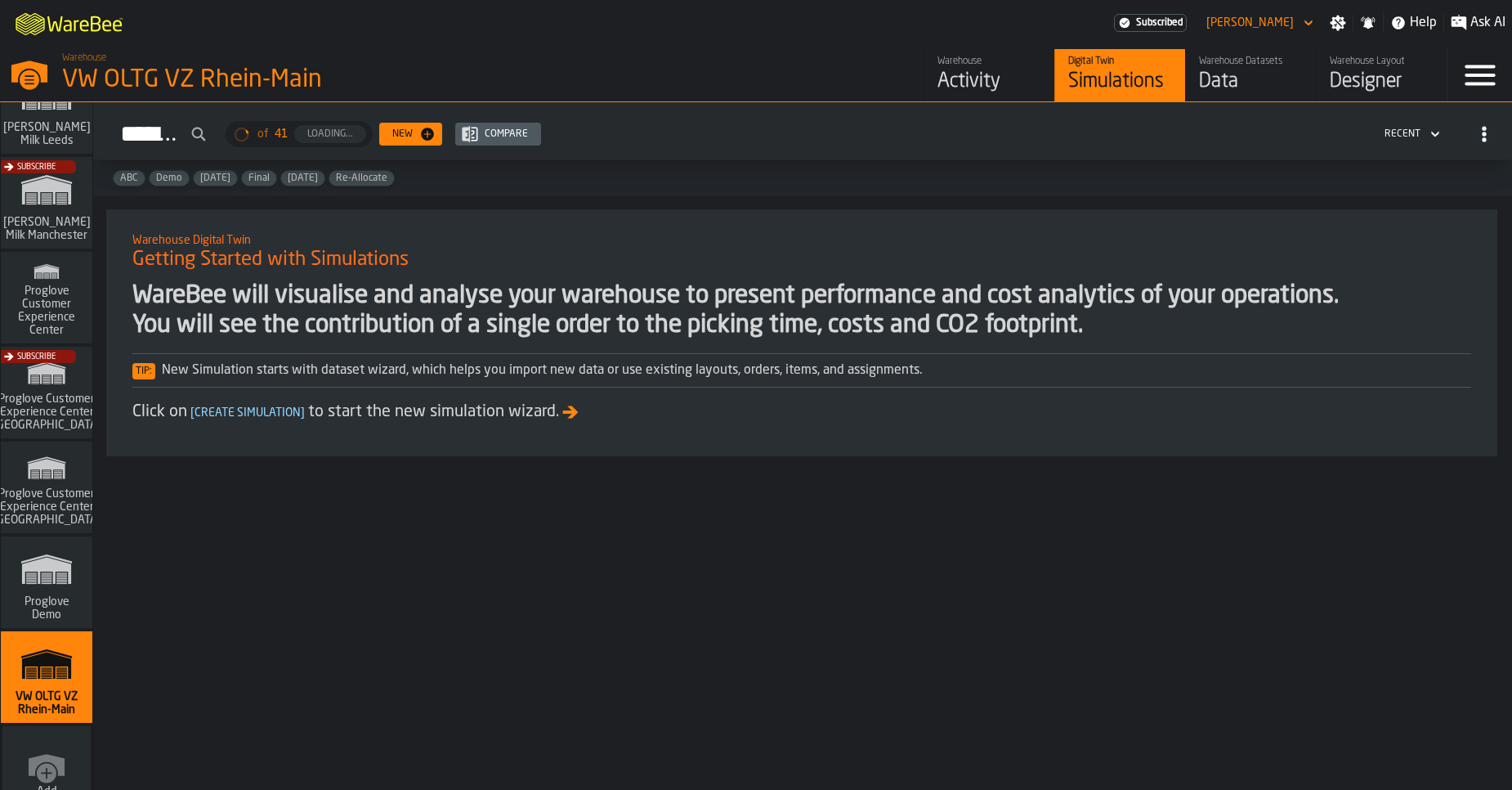
scroll to position [1258, 0]
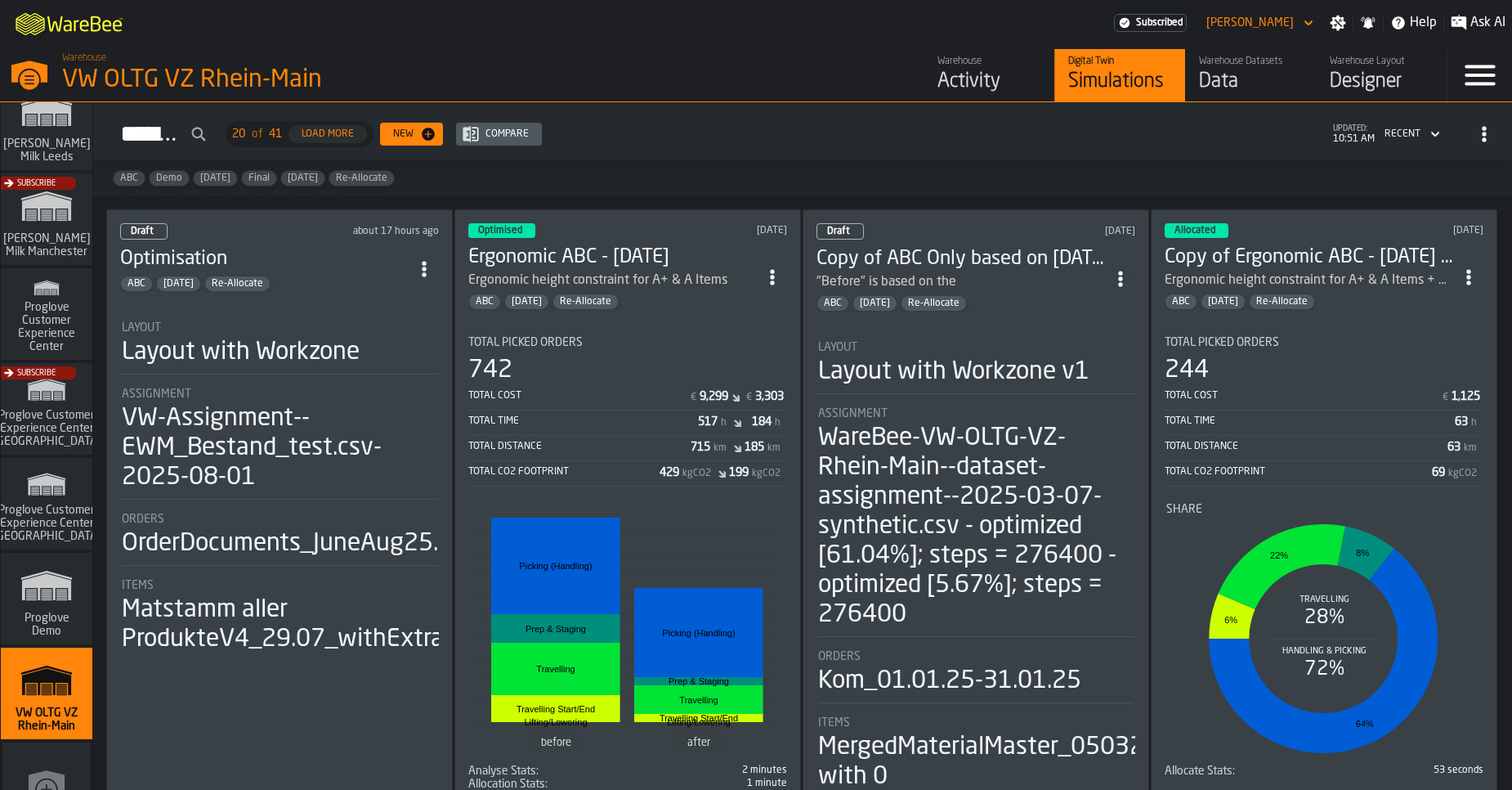
click at [341, 322] on div "Layout" at bounding box center [279, 328] width 316 height 13
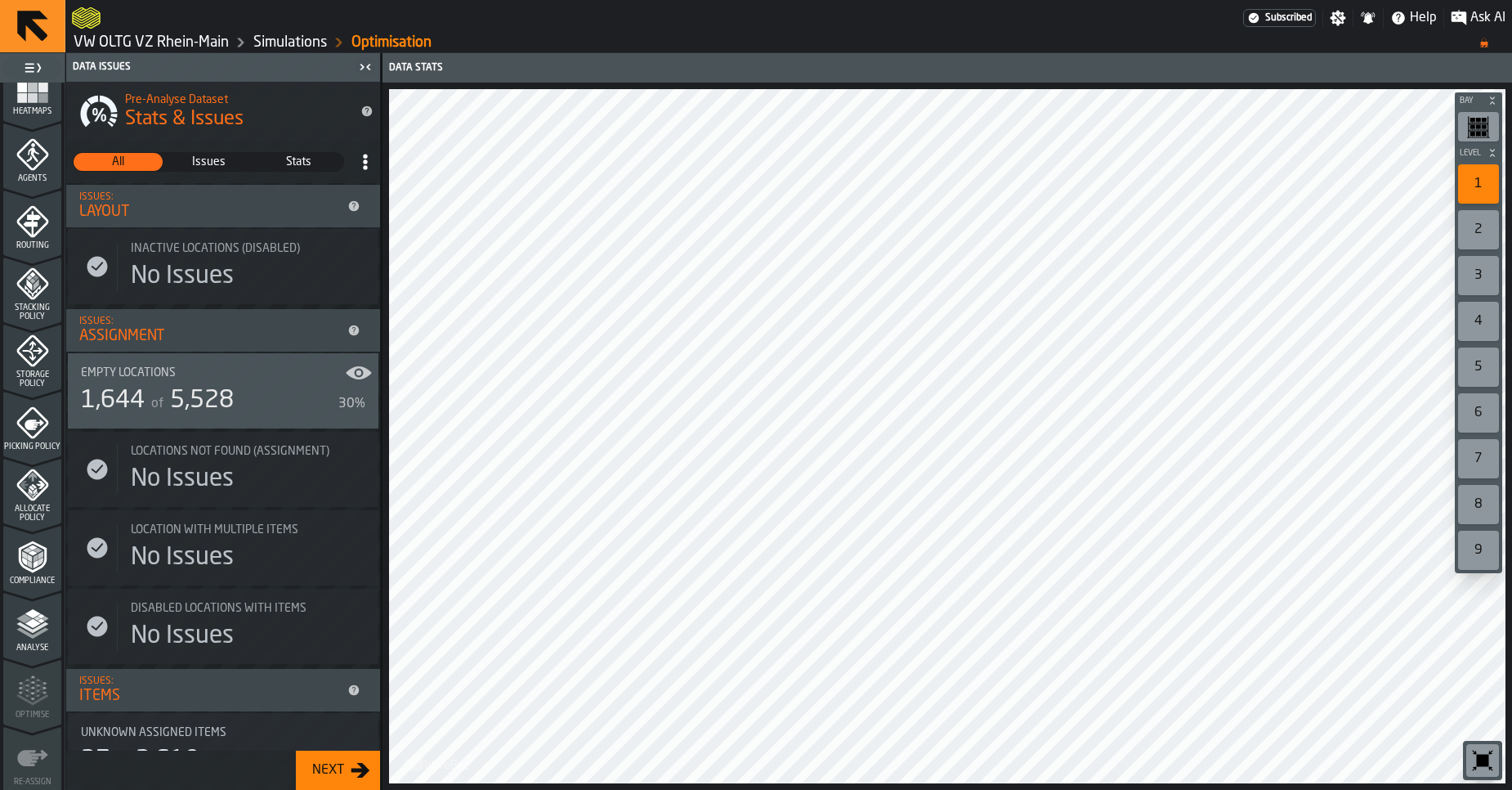
scroll to position [441, 0]
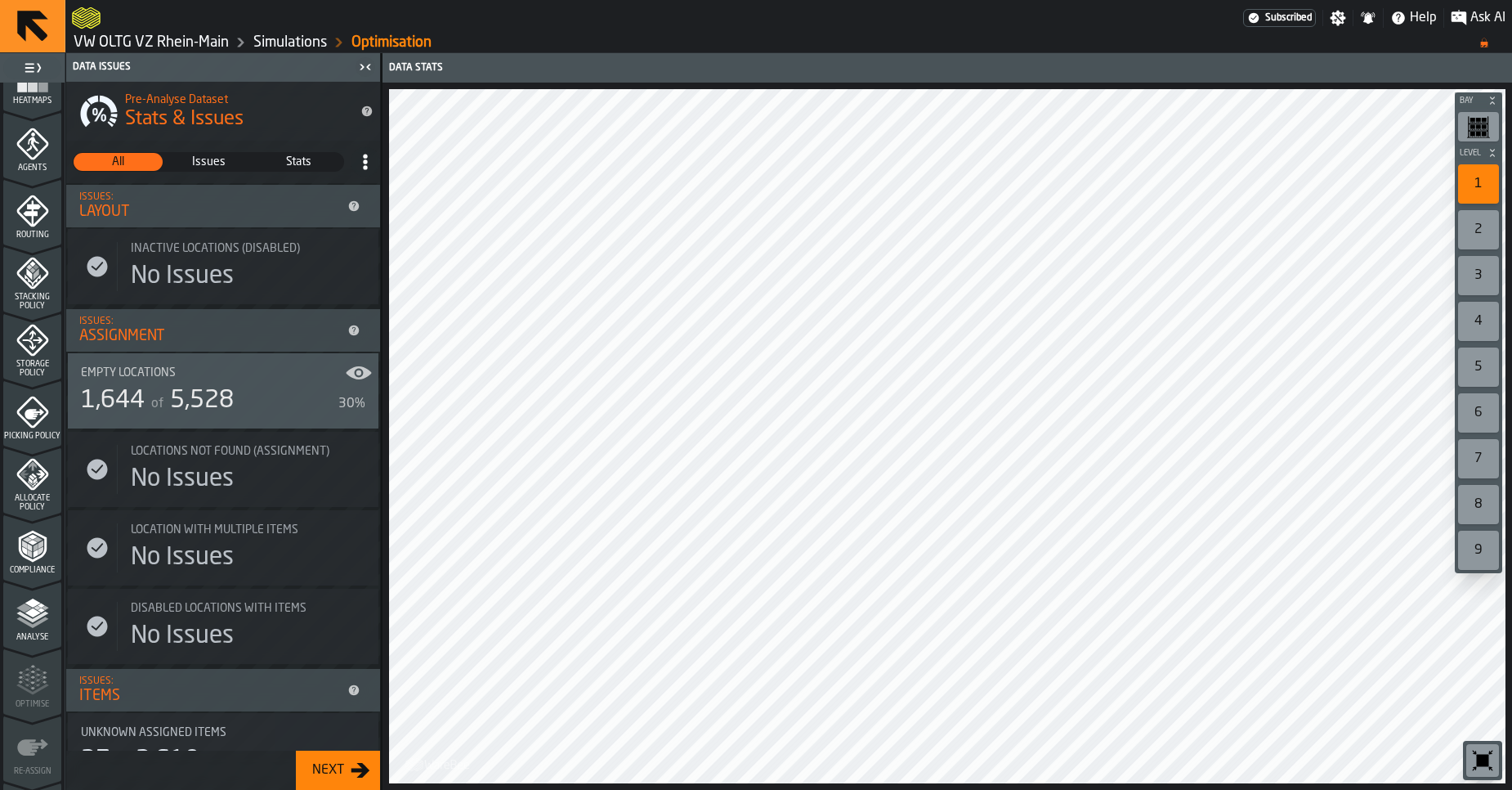
click at [39, 542] on polyline "menu Compliance" at bounding box center [41, 544] width 5 height 8
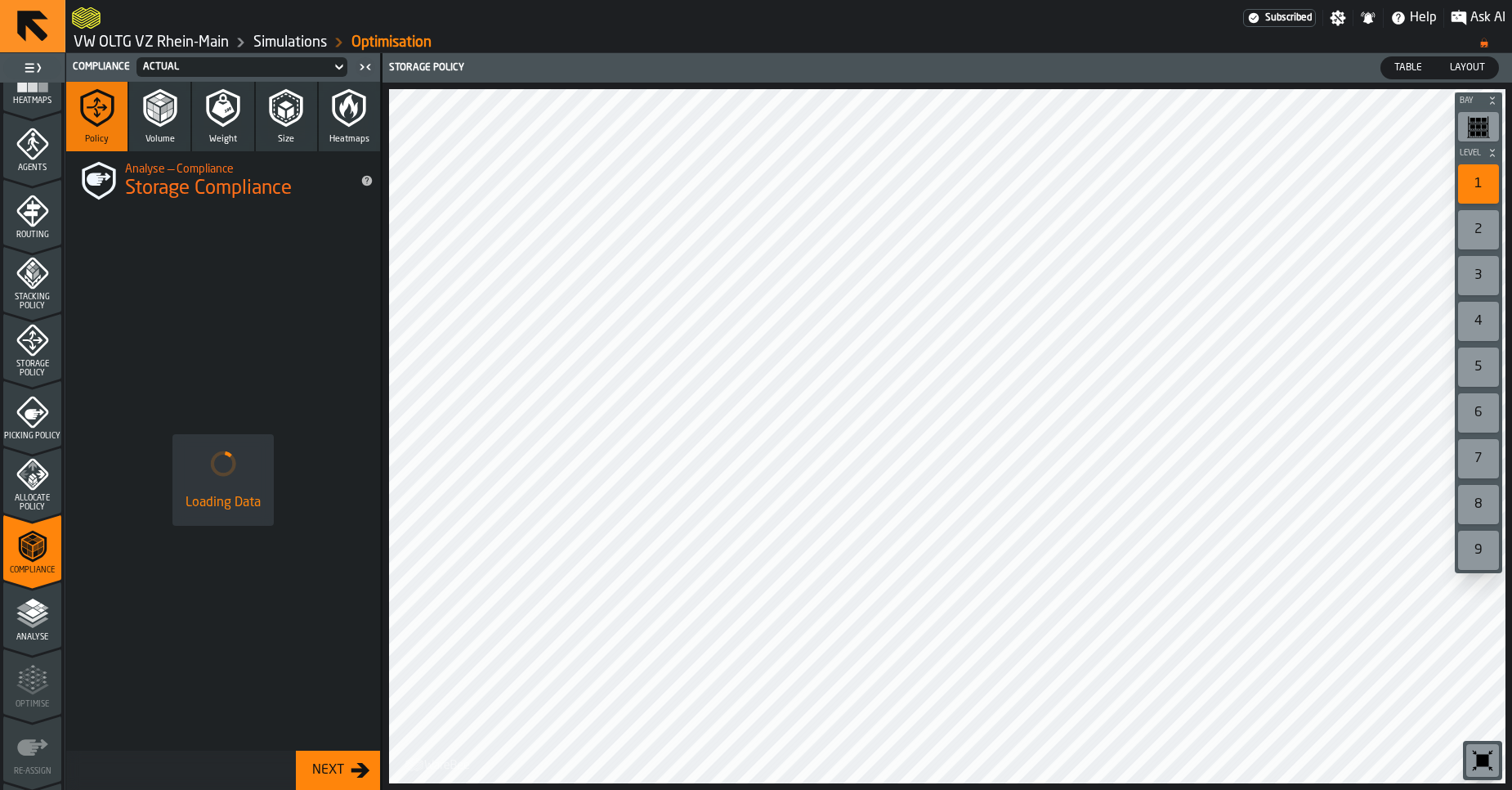
drag, startPoint x: 173, startPoint y: 125, endPoint x: 380, endPoint y: 205, distance: 221.9
click at [173, 125] on icon "button" at bounding box center [160, 108] width 40 height 40
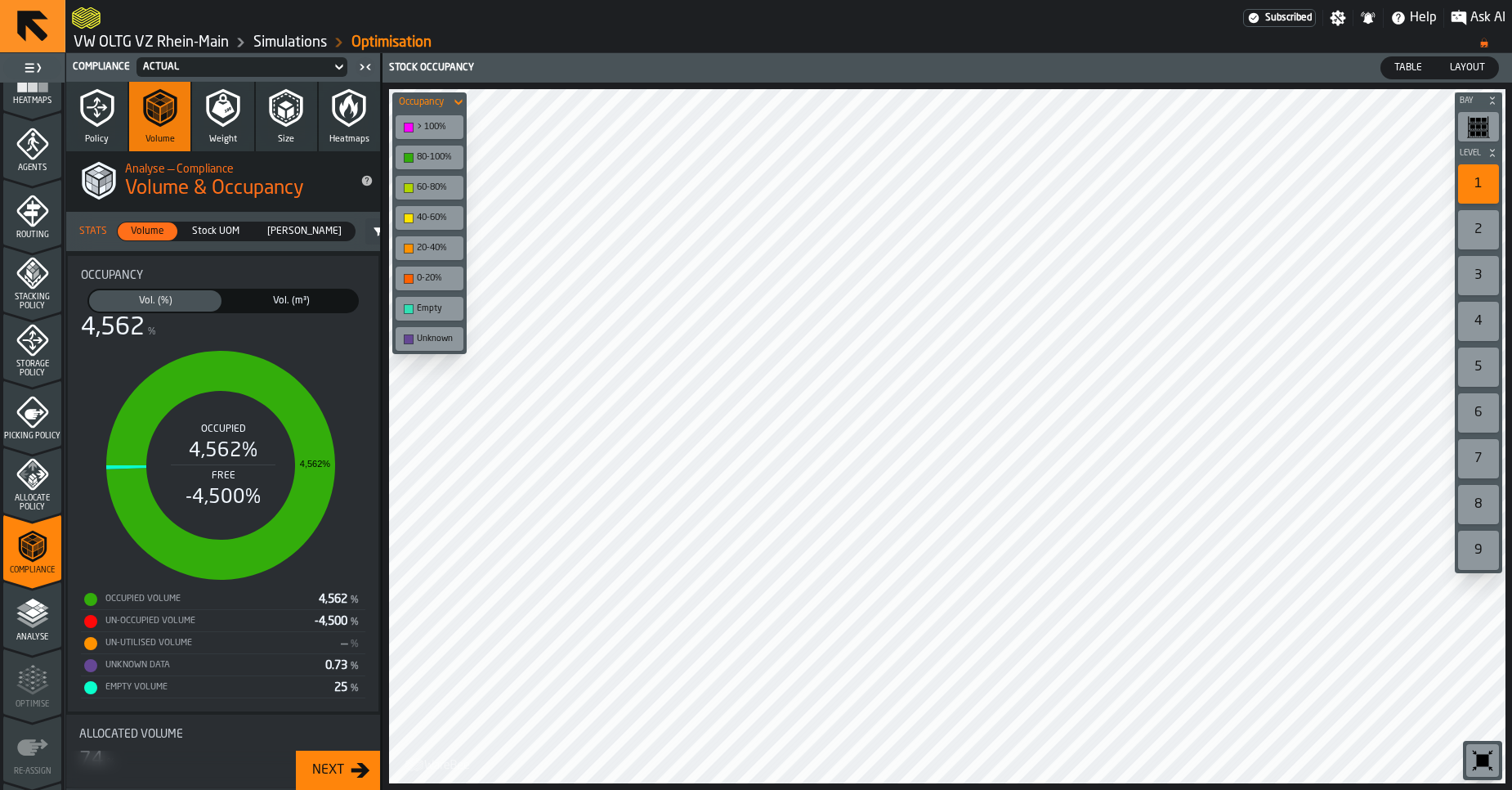
click at [216, 117] on icon "button" at bounding box center [223, 108] width 40 height 40
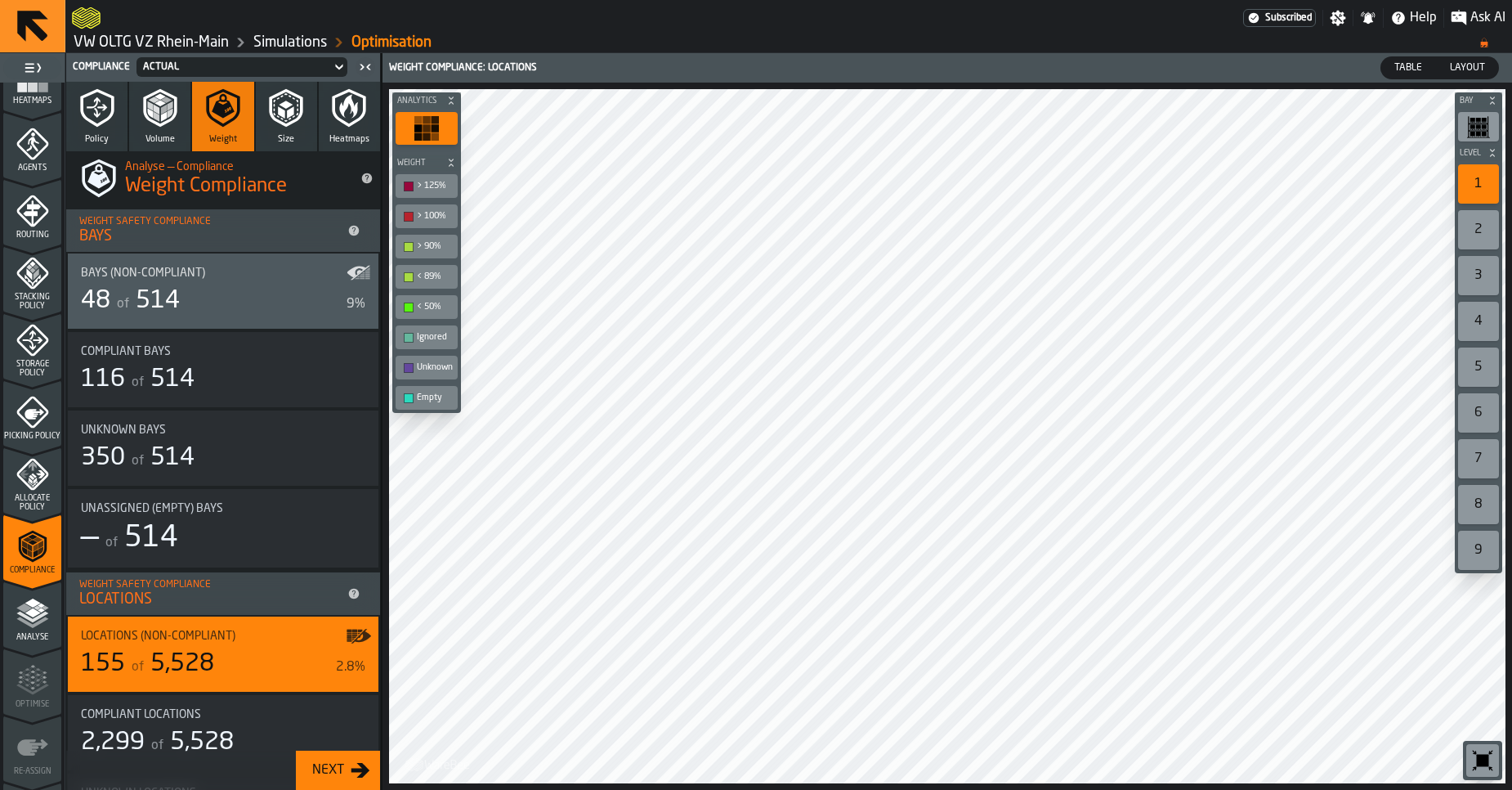
scroll to position [0, 0]
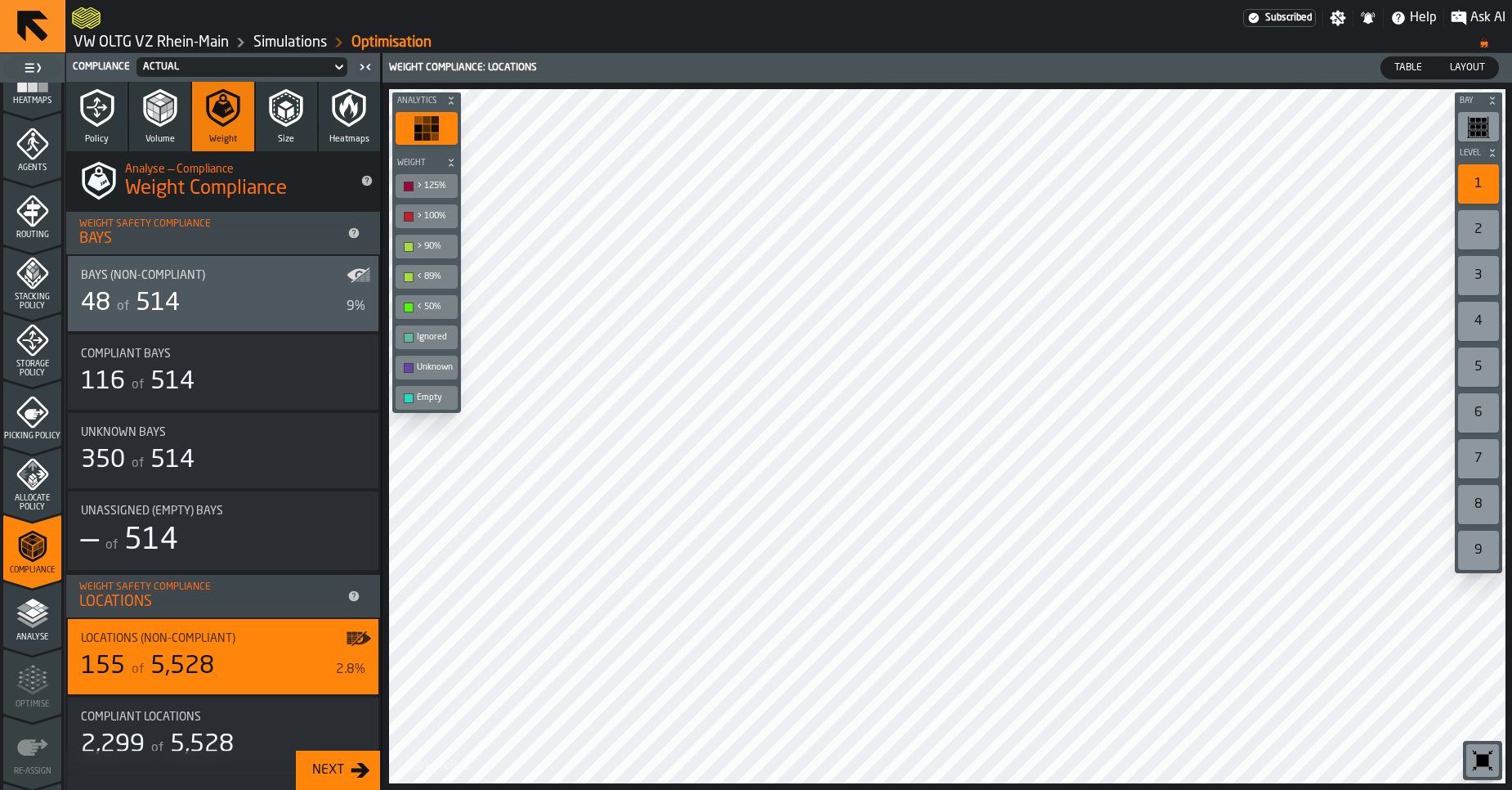
click at [219, 312] on div "48 of 514" at bounding box center [210, 303] width 259 height 30
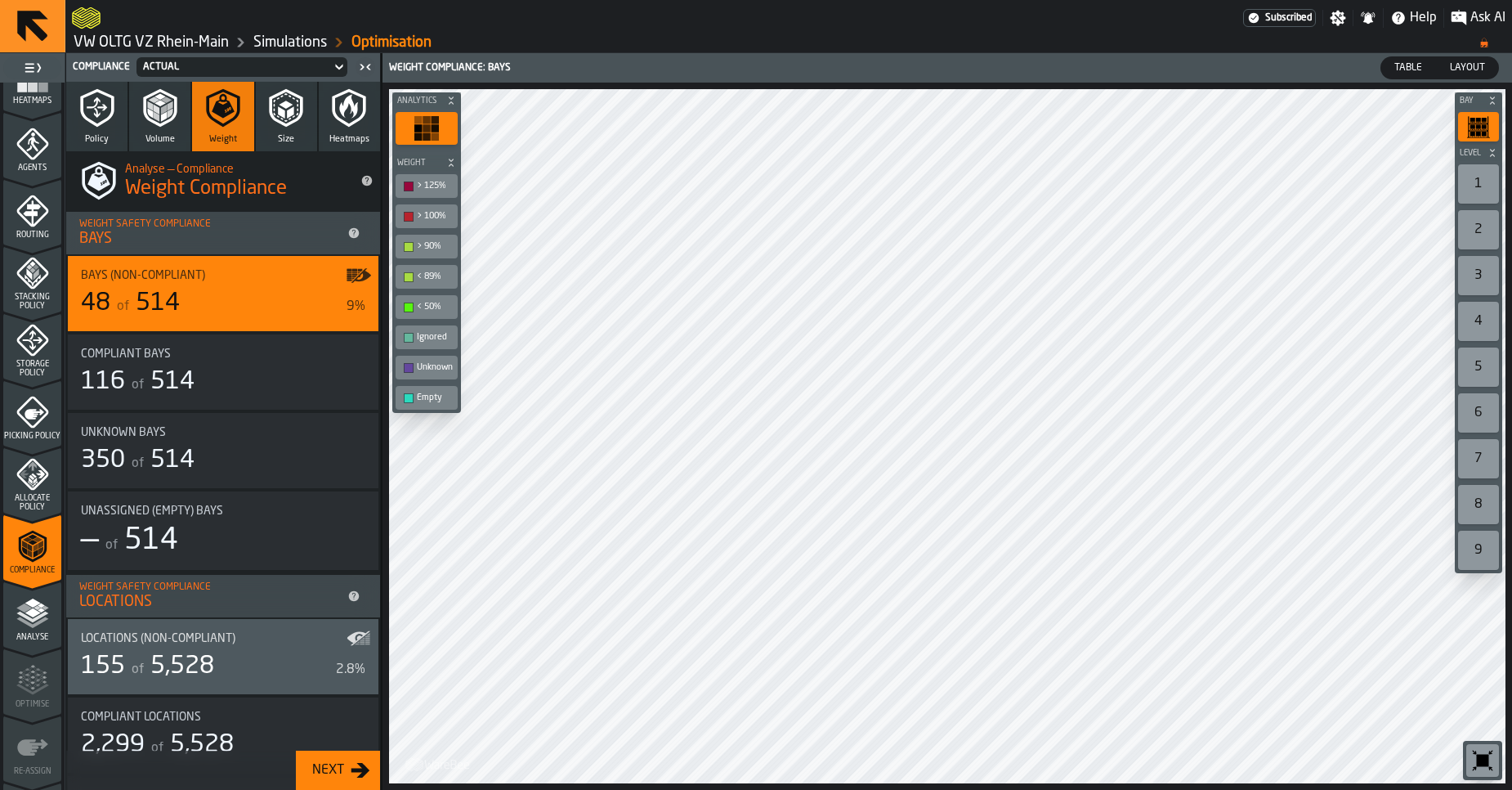
click at [1411, 70] on span "Table" at bounding box center [1408, 68] width 41 height 15
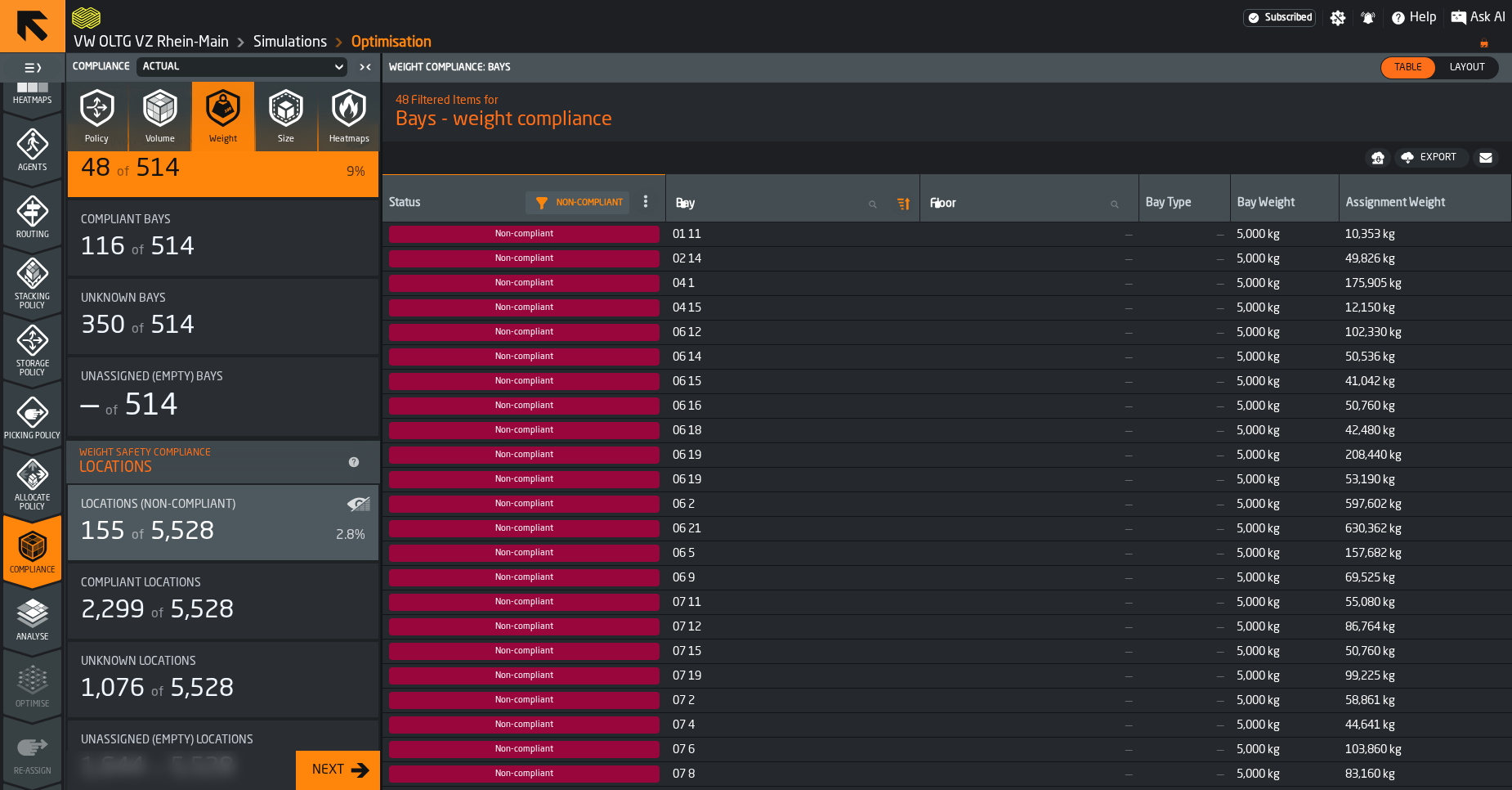
scroll to position [182, 0]
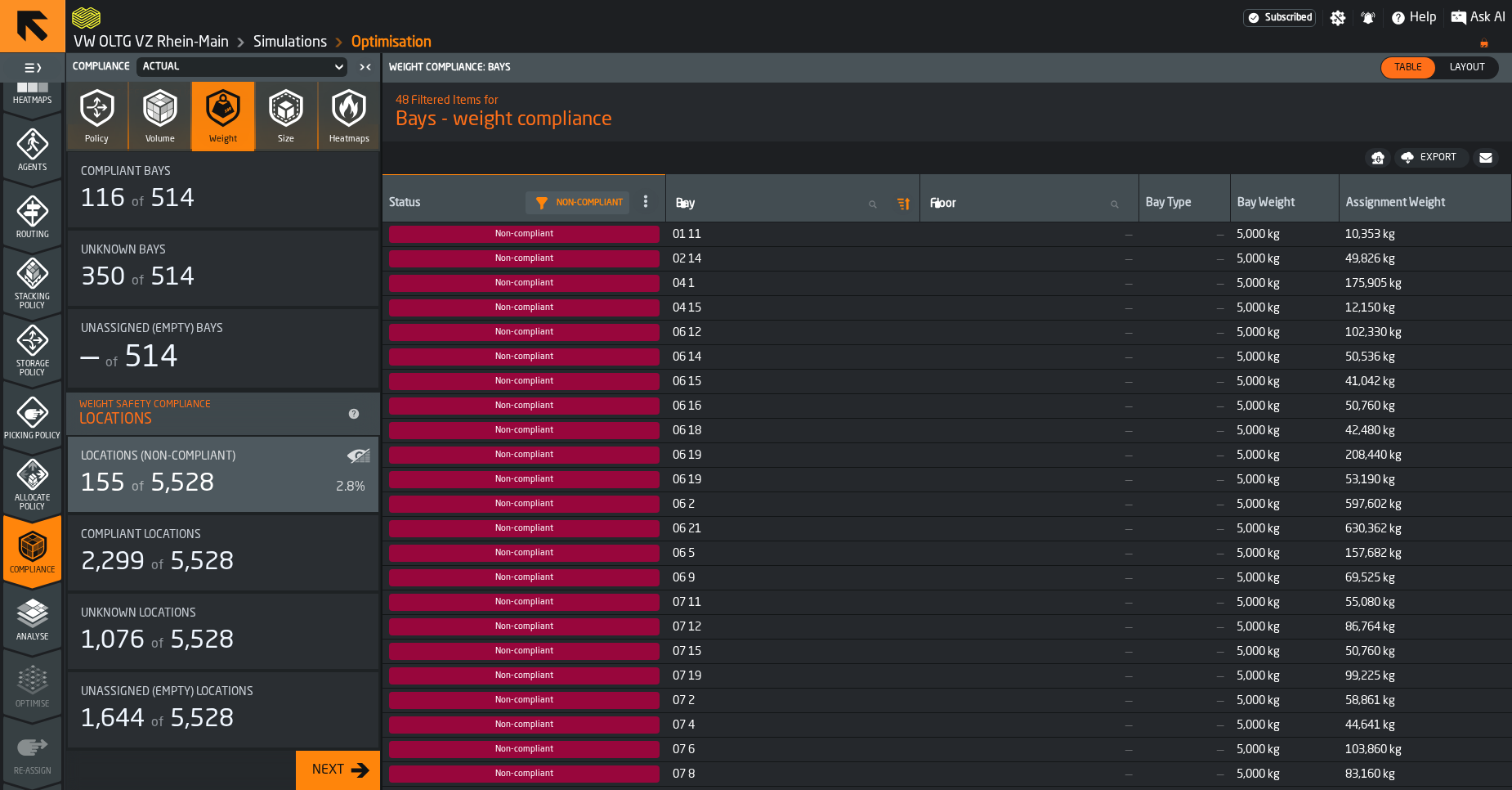
click at [235, 473] on div "155 of 5,528" at bounding box center [204, 484] width 248 height 30
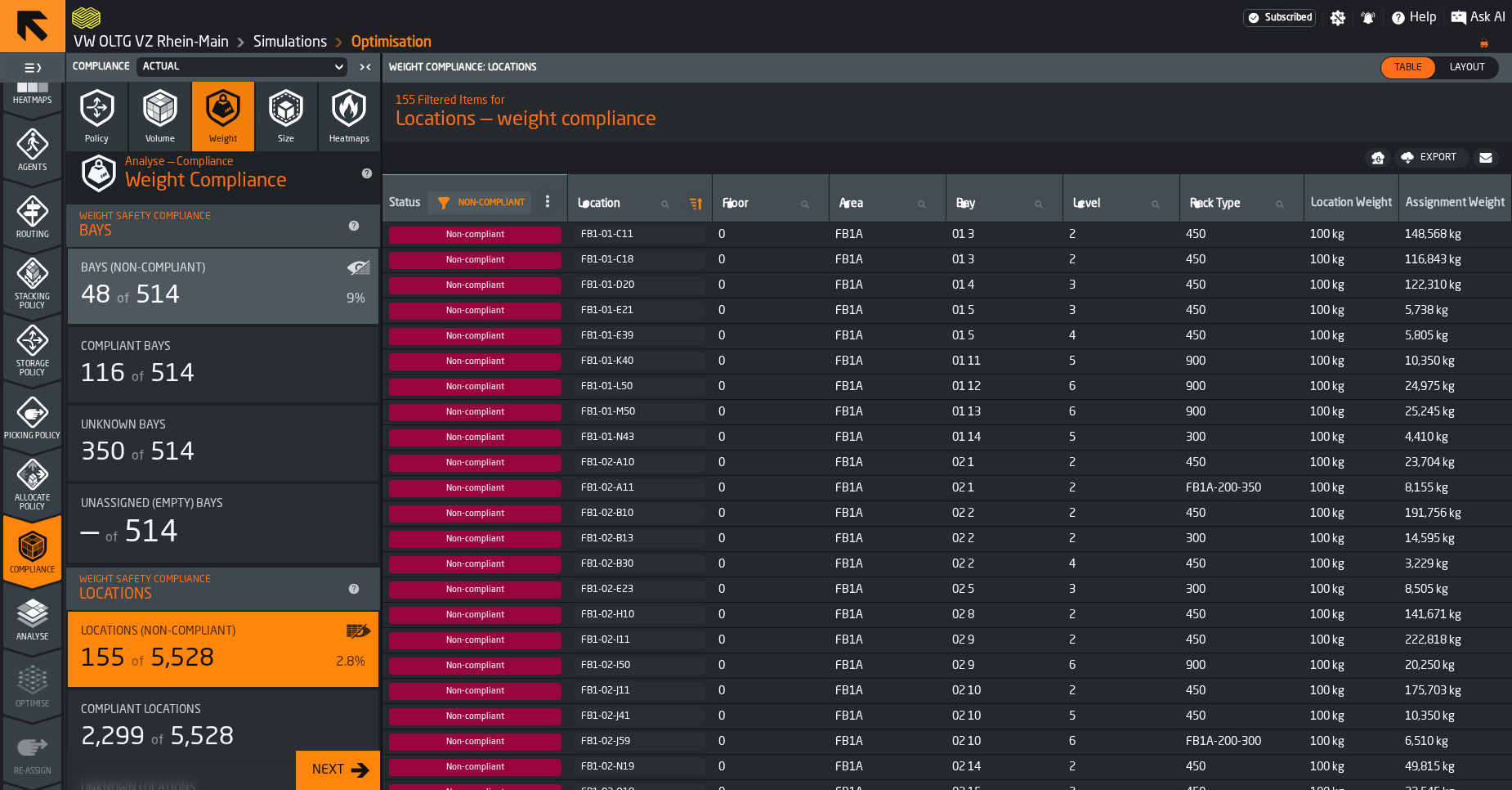
scroll to position [0, 0]
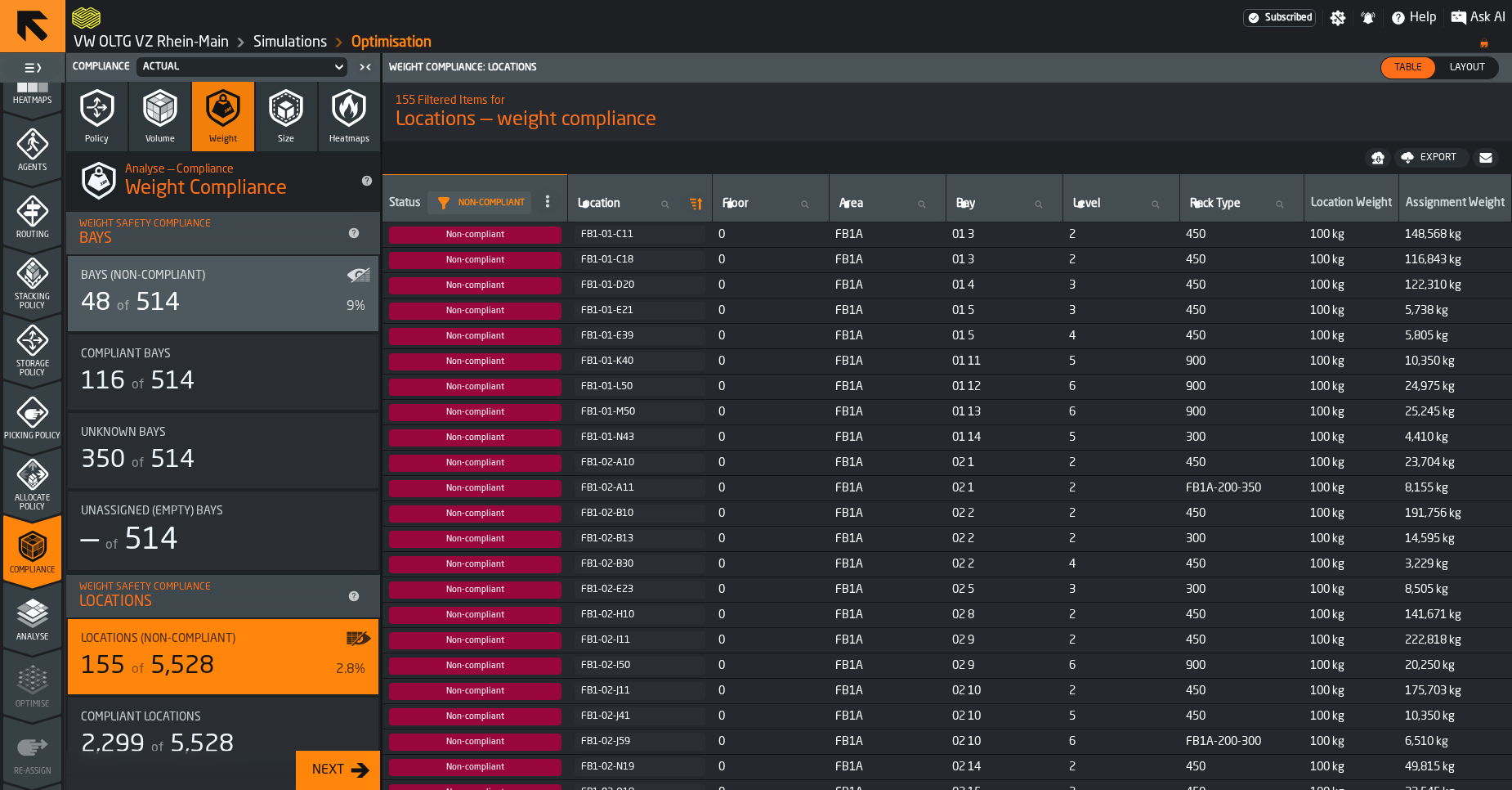
click at [149, 119] on icon "button" at bounding box center [160, 108] width 40 height 40
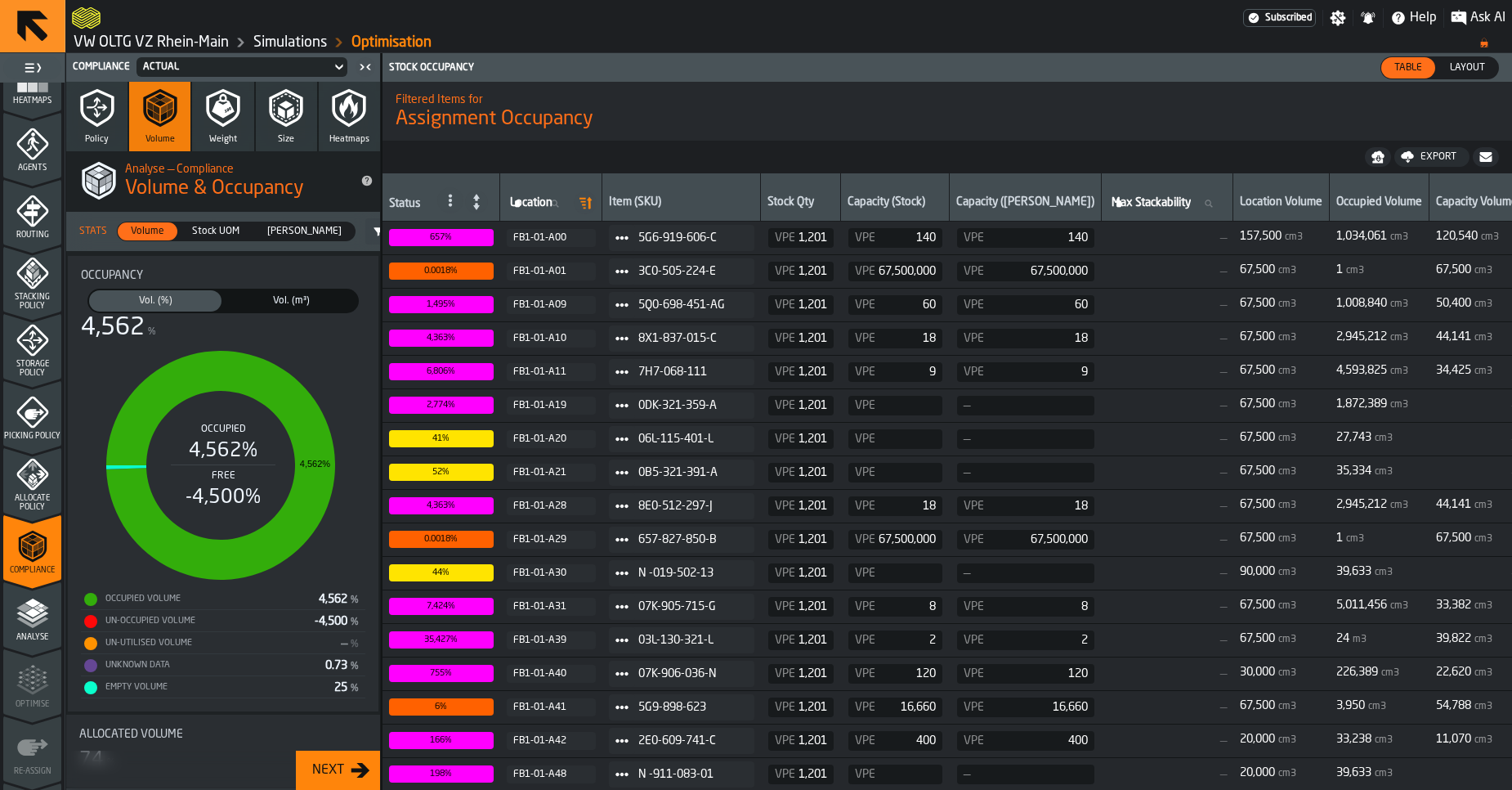
click at [287, 106] on icon "button" at bounding box center [286, 108] width 40 height 40
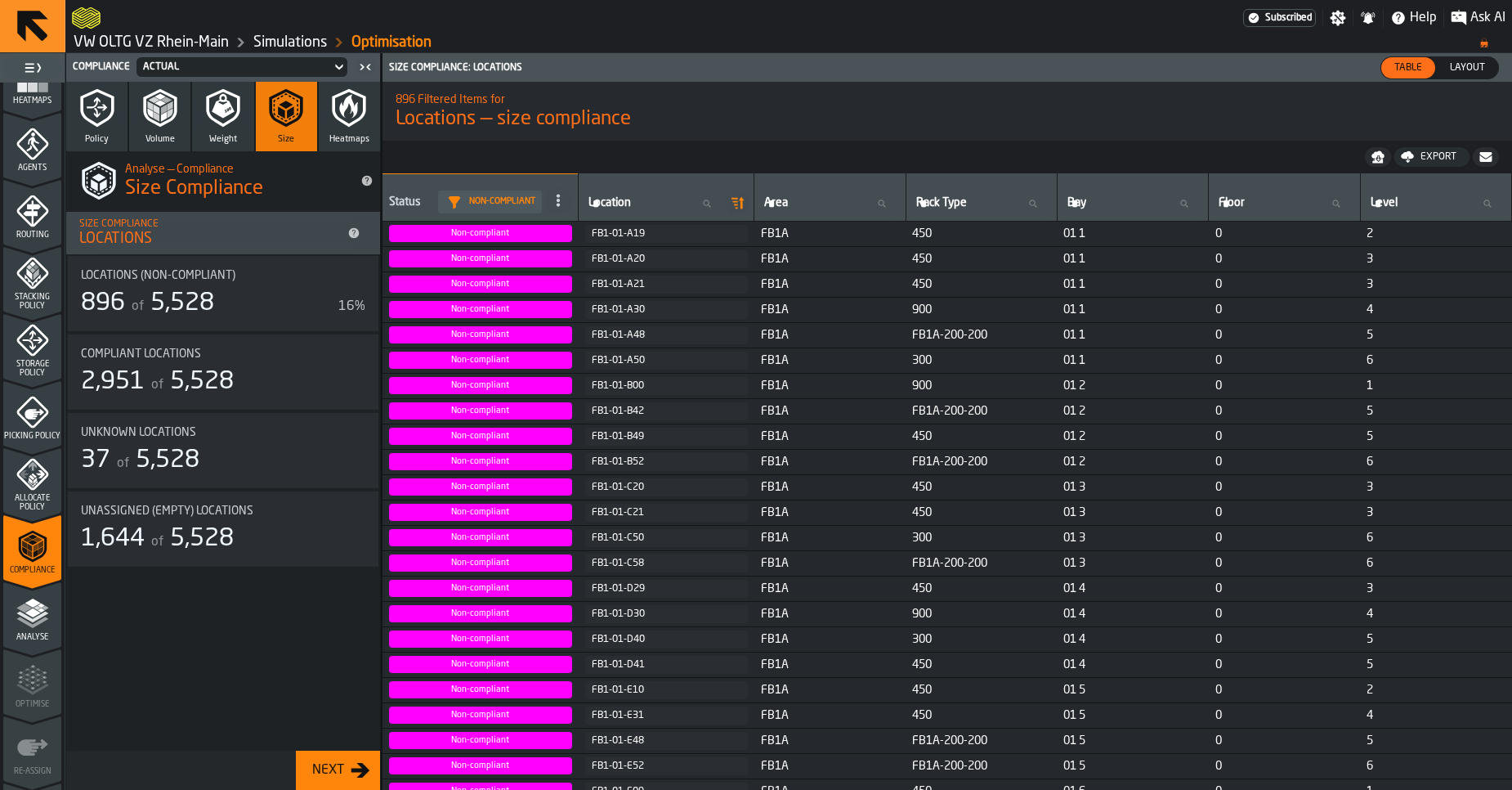
click at [232, 129] on button "Weight" at bounding box center [223, 116] width 61 height 69
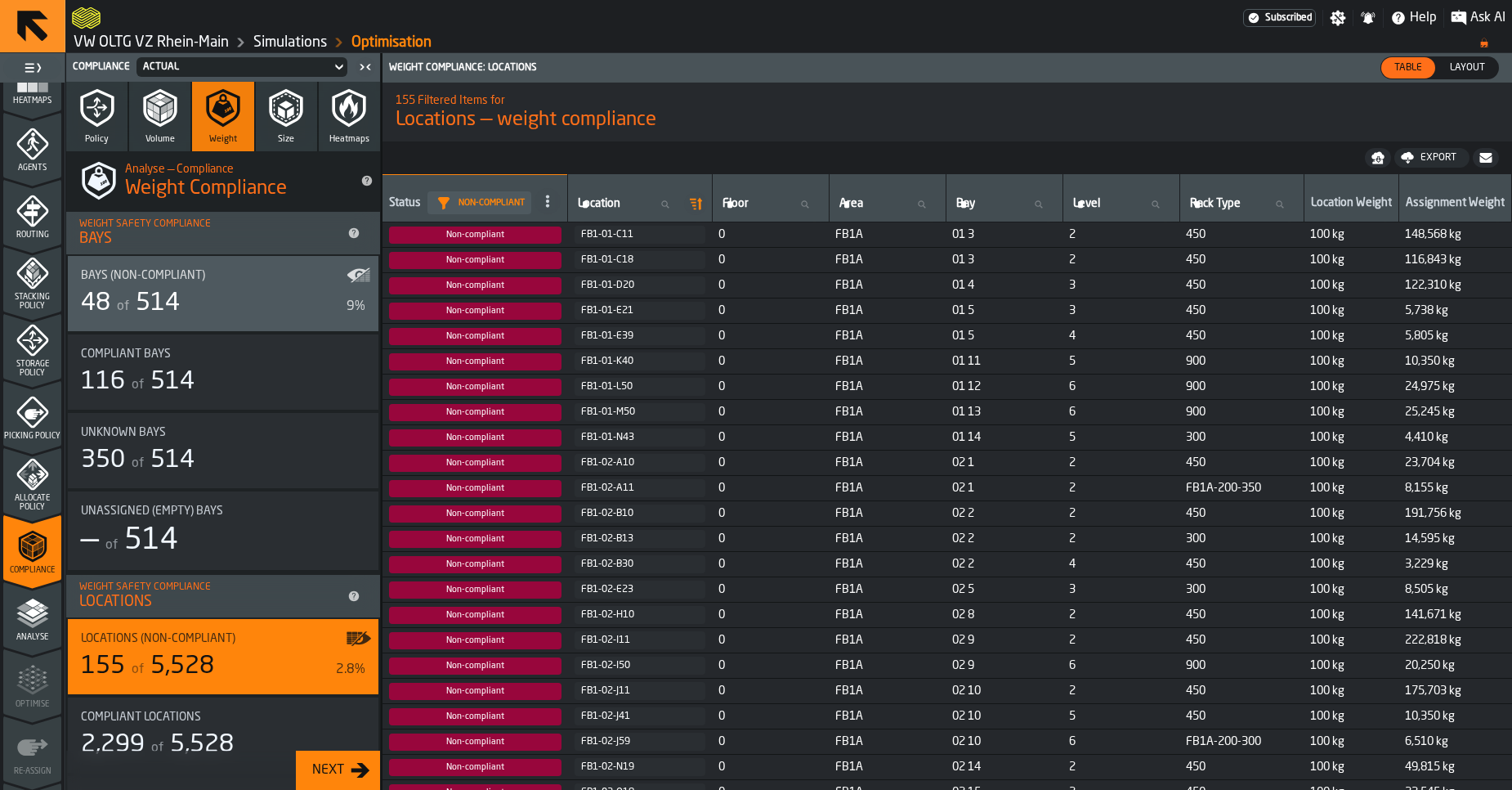
click at [167, 133] on button "Volume" at bounding box center [160, 116] width 61 height 69
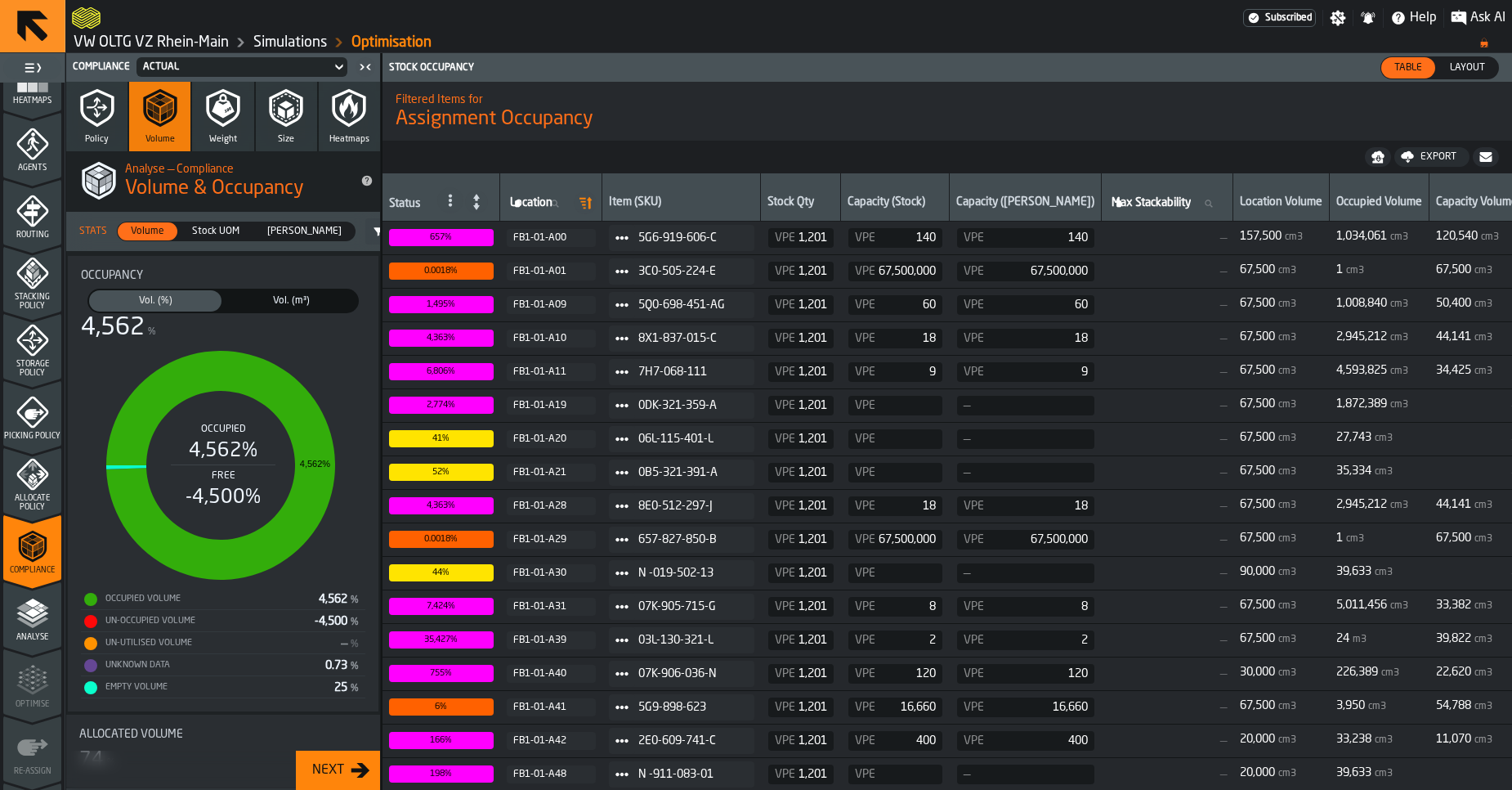
click at [269, 108] on icon "button" at bounding box center [286, 108] width 40 height 40
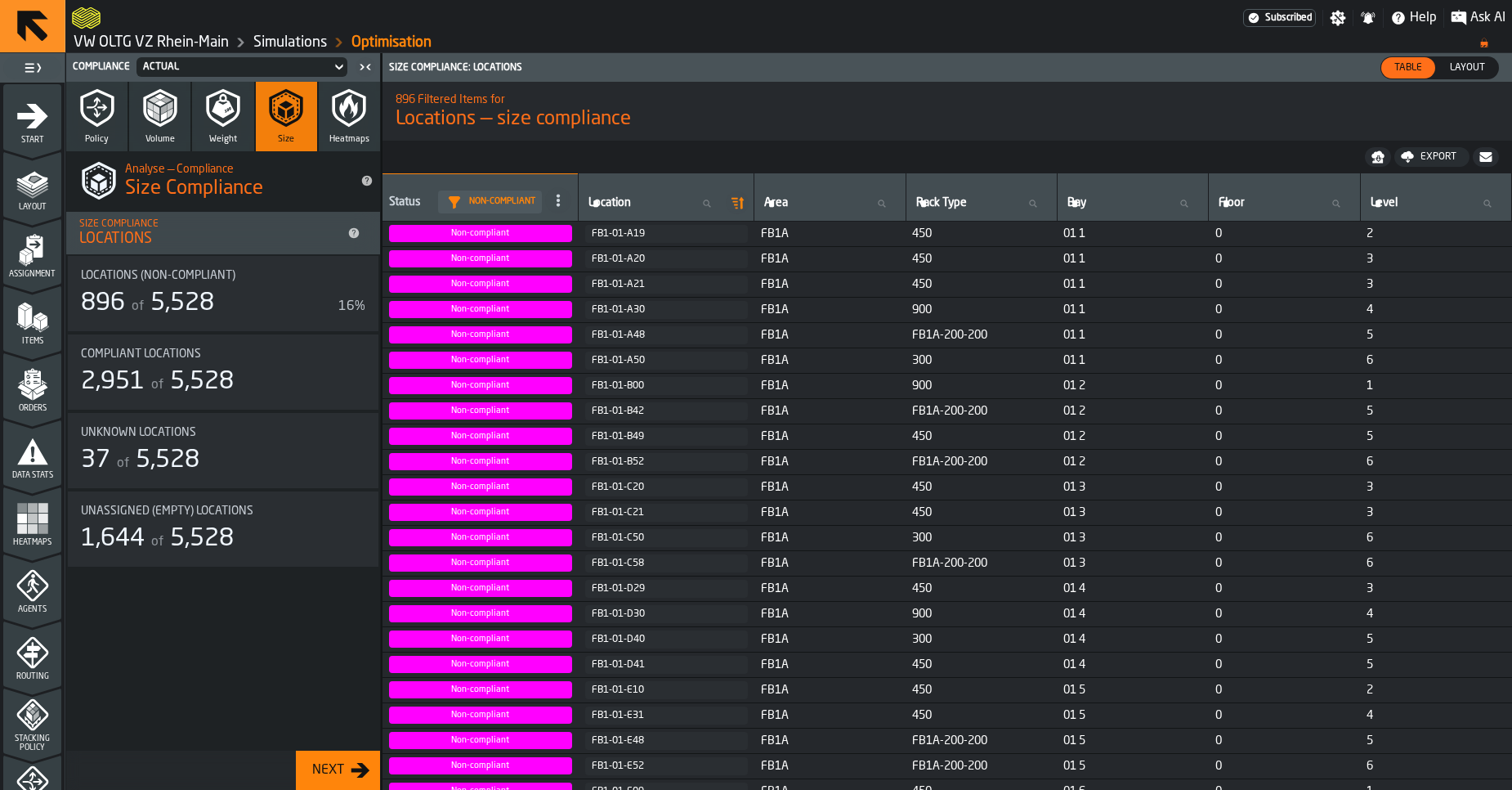
scroll to position [500, 0]
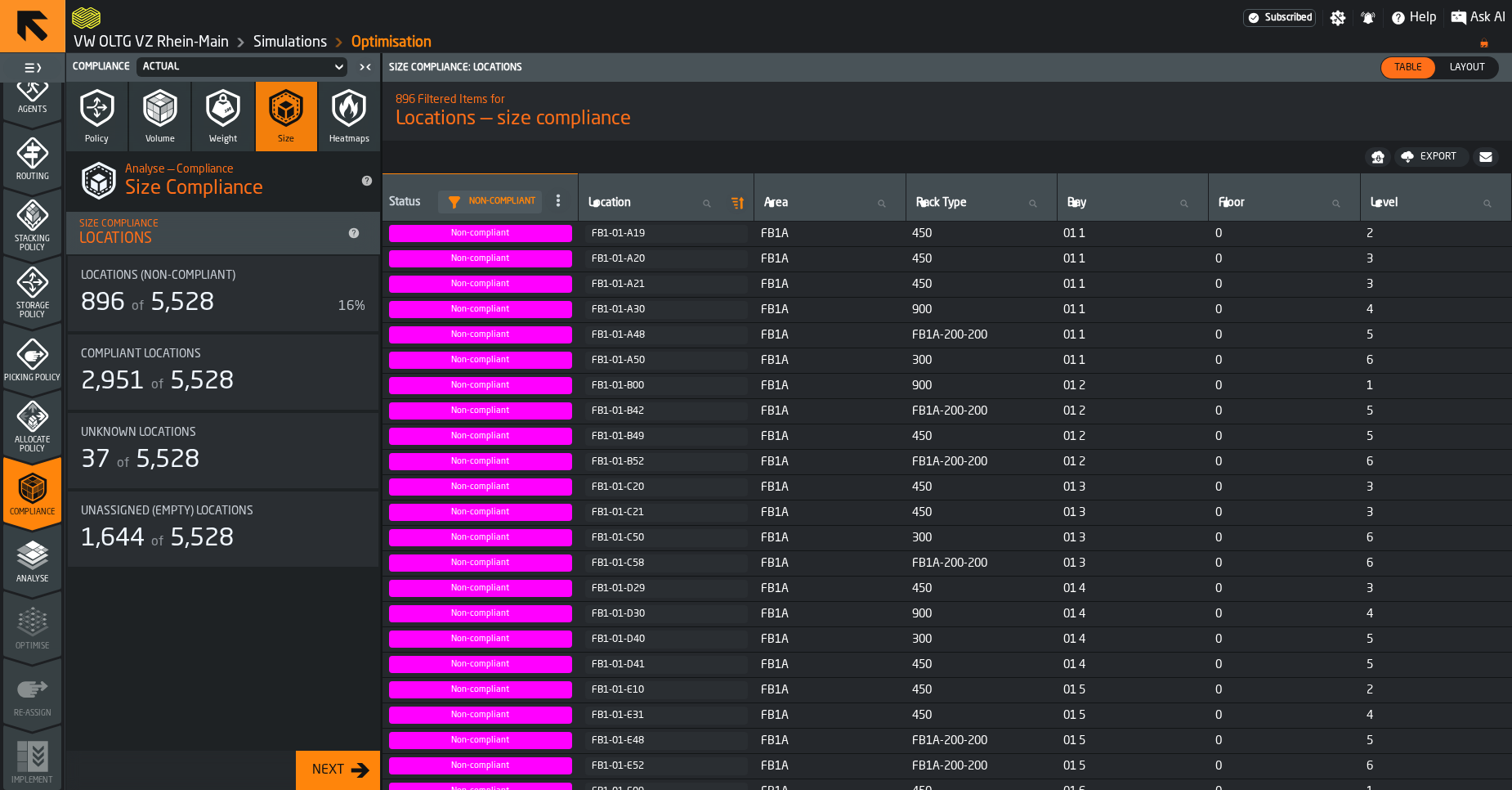
click at [139, 45] on link "VW OLTG VZ Rhein-Main" at bounding box center [151, 43] width 155 height 18
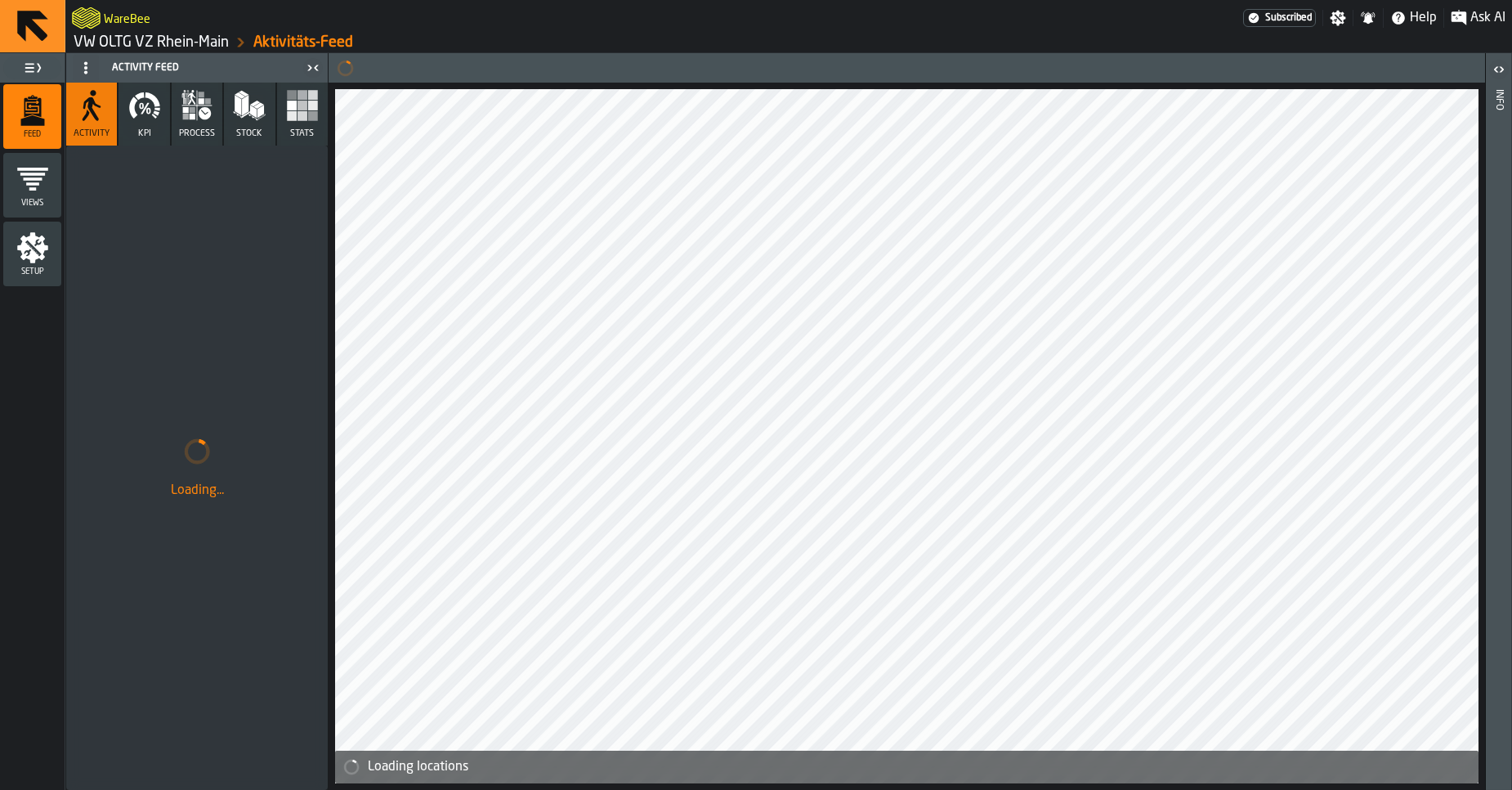
click at [139, 45] on link "VW OLTG VZ Rhein-Main" at bounding box center [151, 43] width 155 height 18
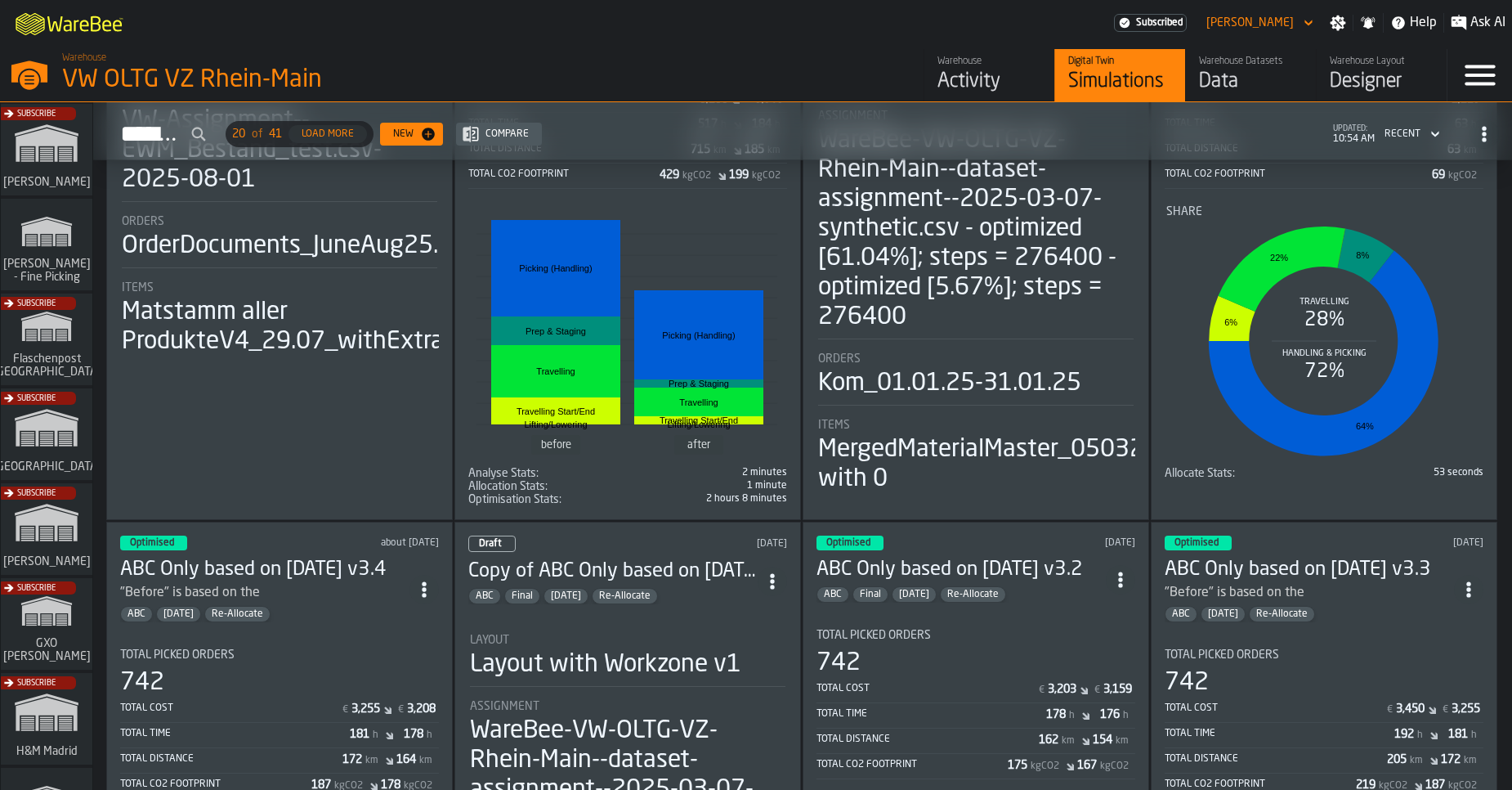
scroll to position [331, 0]
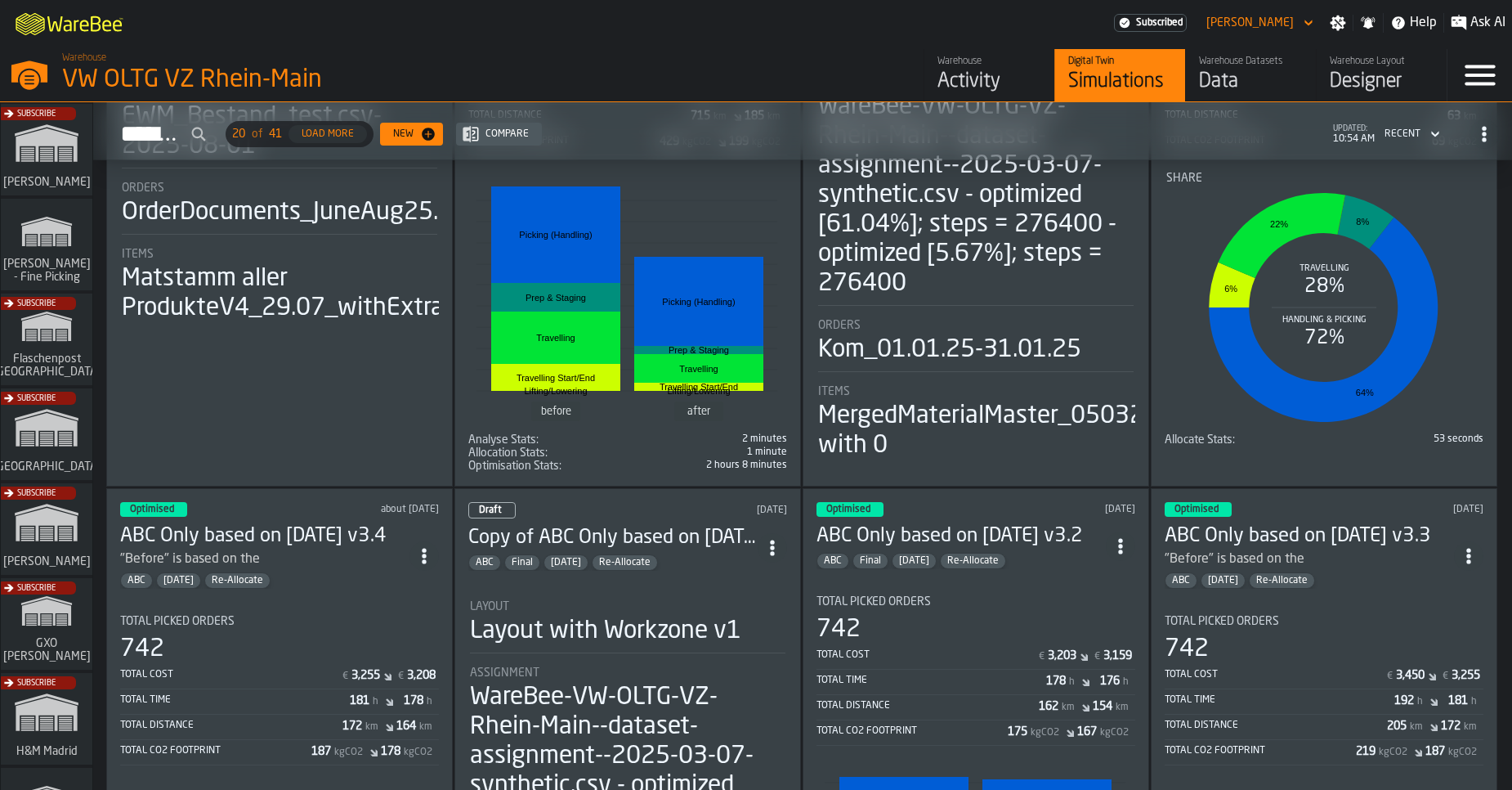
click at [1359, 362] on rect "stat-Share" at bounding box center [1323, 307] width 315 height 245
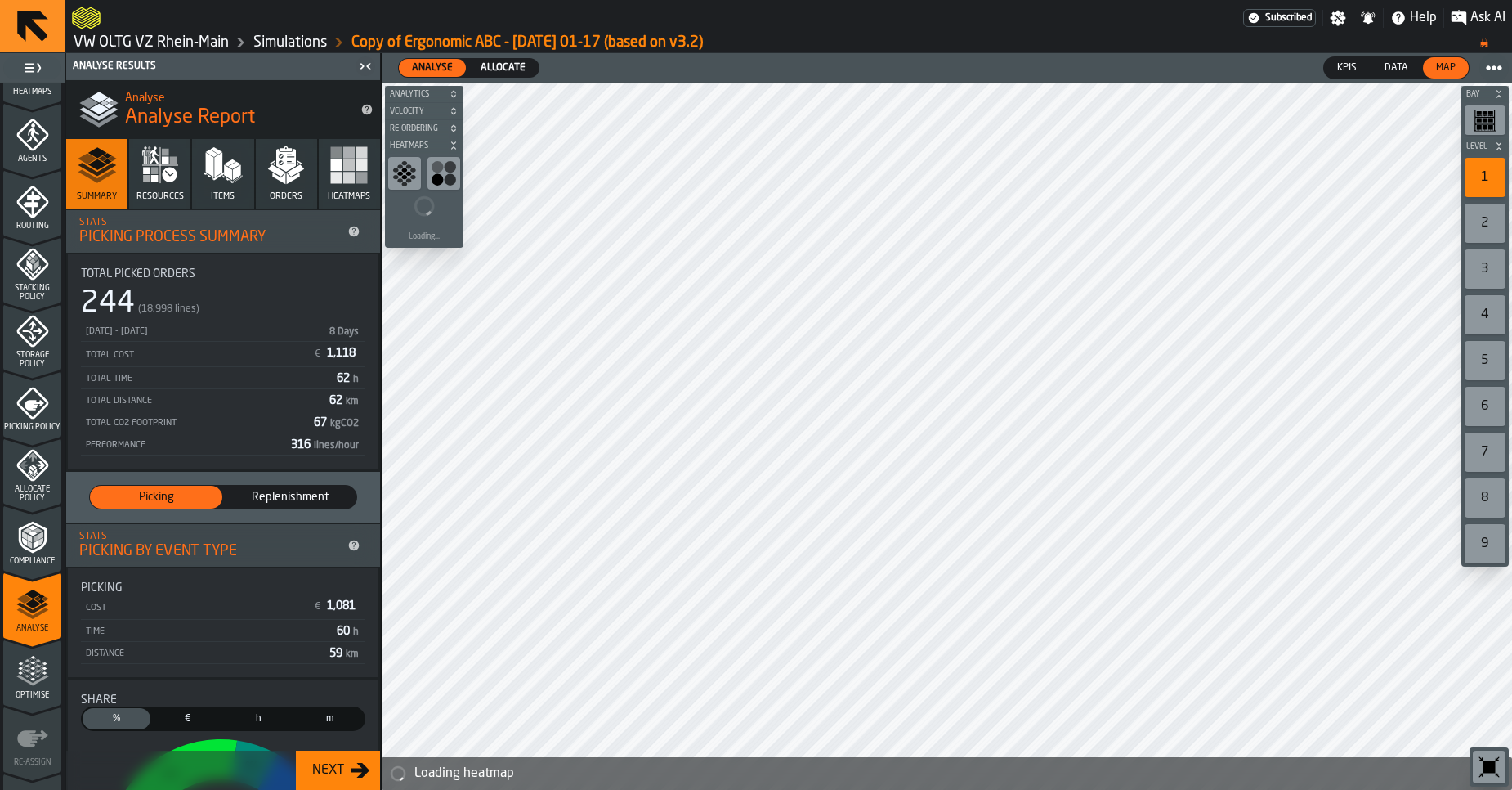
scroll to position [500, 0]
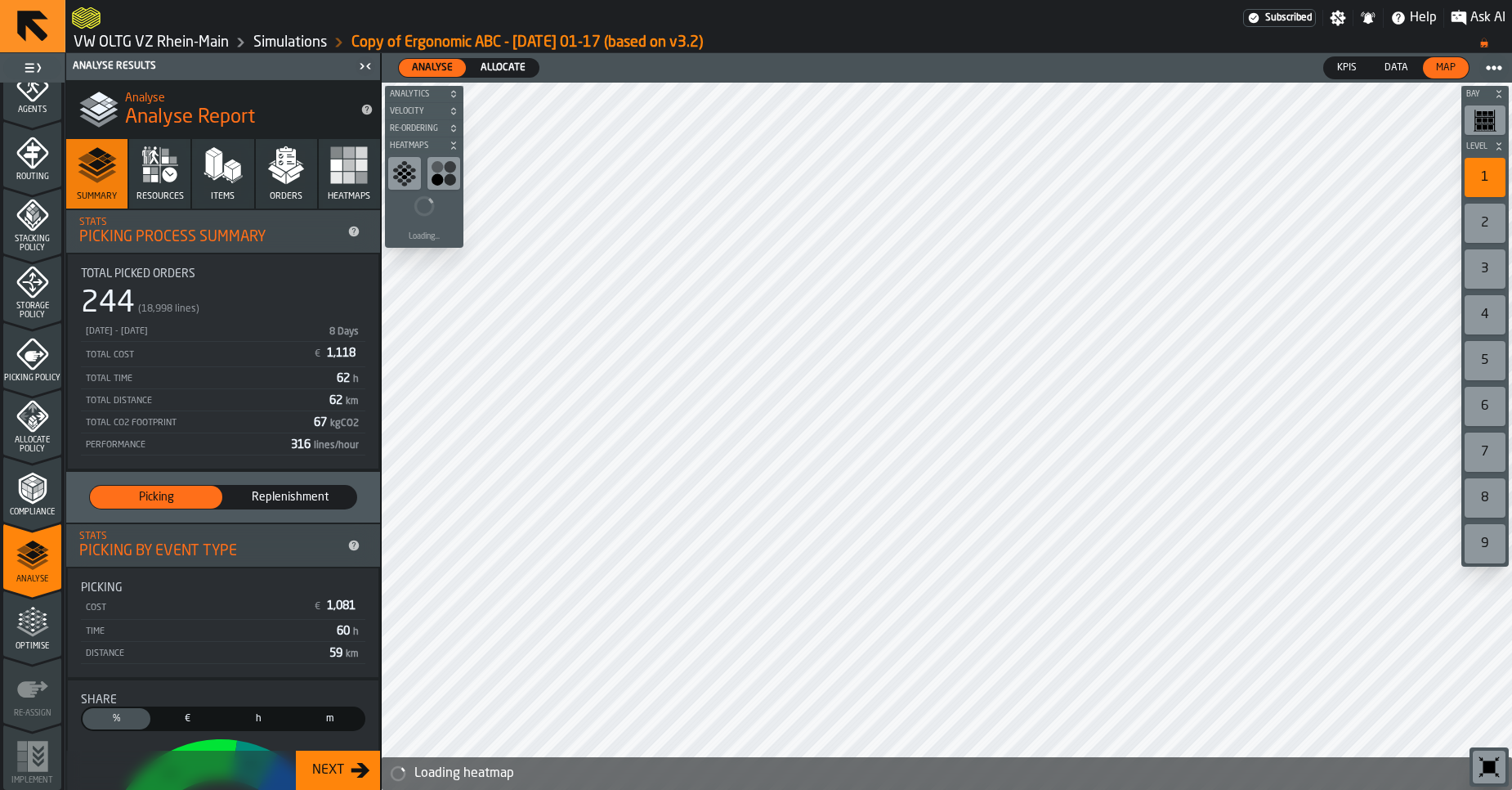
click at [39, 645] on span "Optimise" at bounding box center [32, 646] width 58 height 9
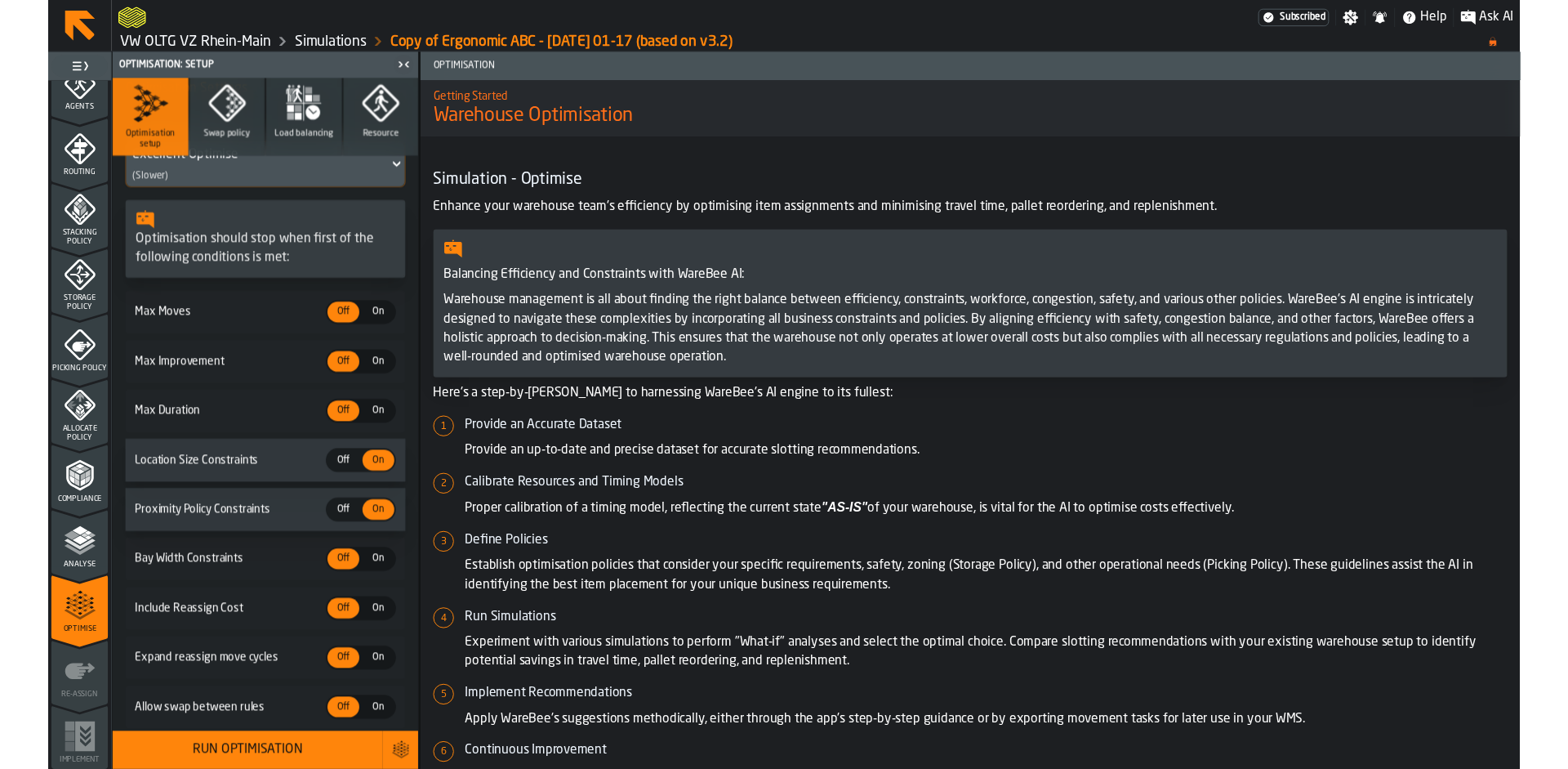
scroll to position [0, 0]
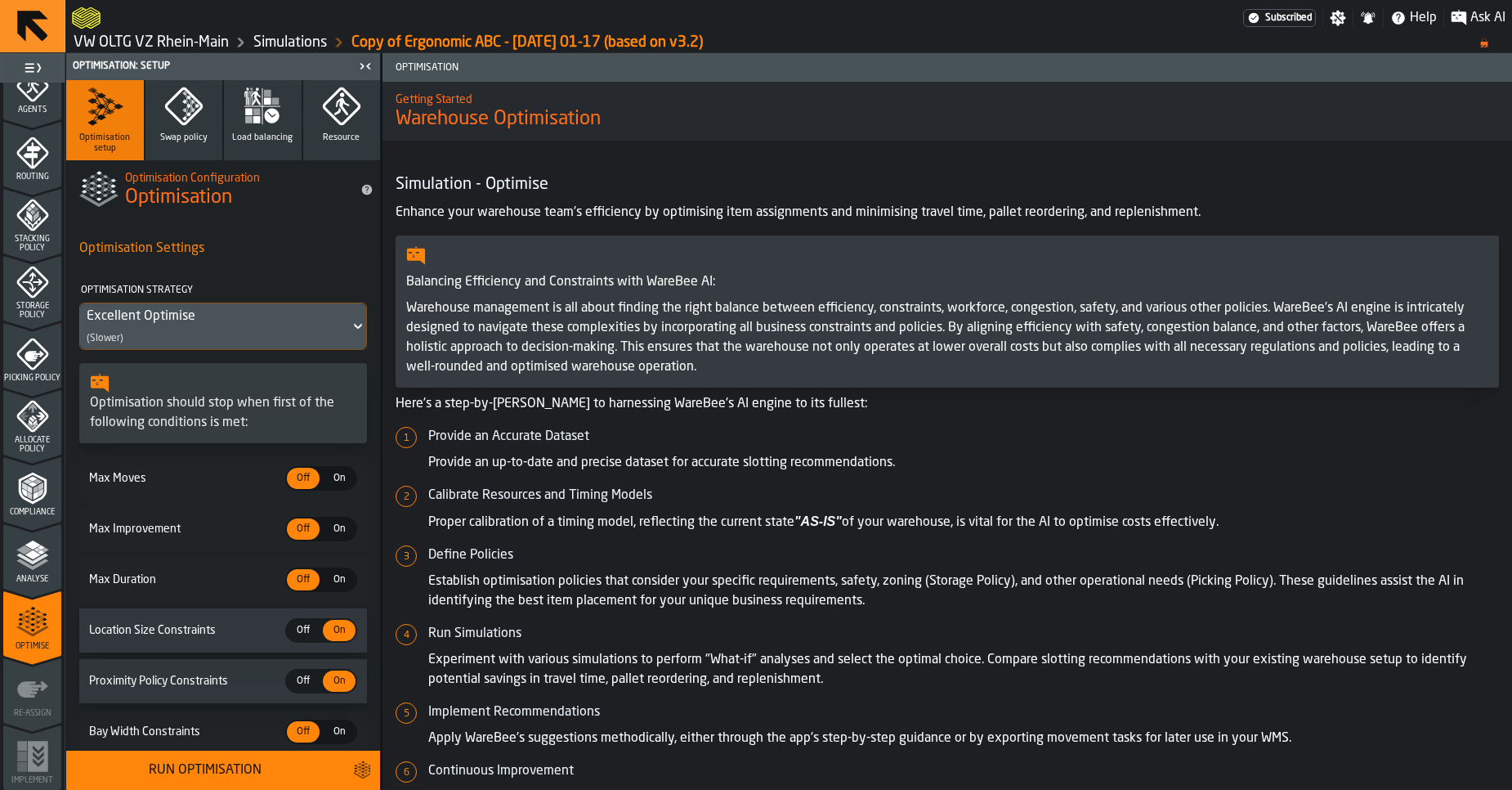
click at [178, 44] on link "VW OLTG VZ Rhein-Main" at bounding box center [151, 43] width 155 height 18
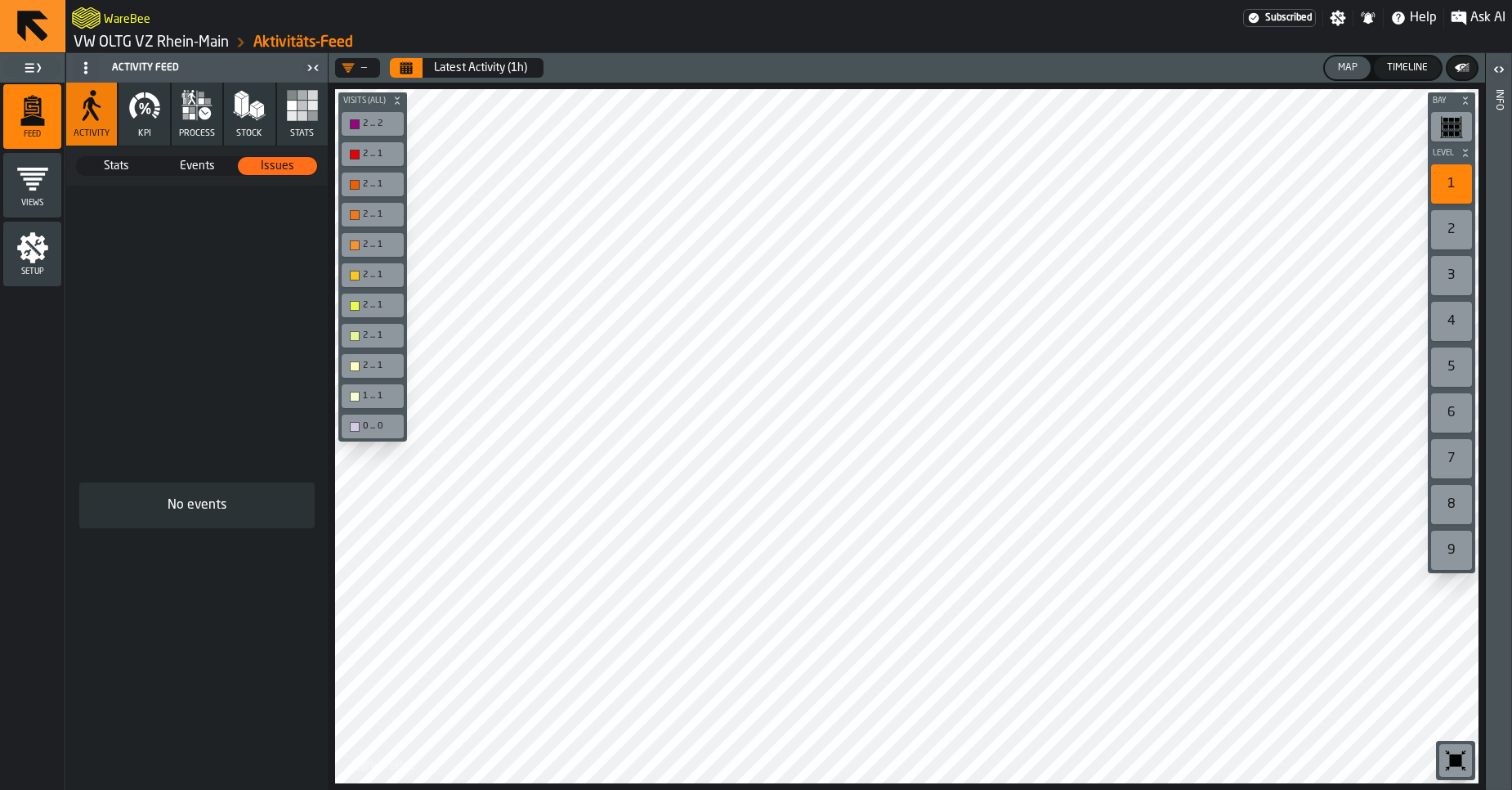
click at [190, 49] on link "VW OLTG VZ Rhein-Main" at bounding box center [151, 43] width 155 height 18
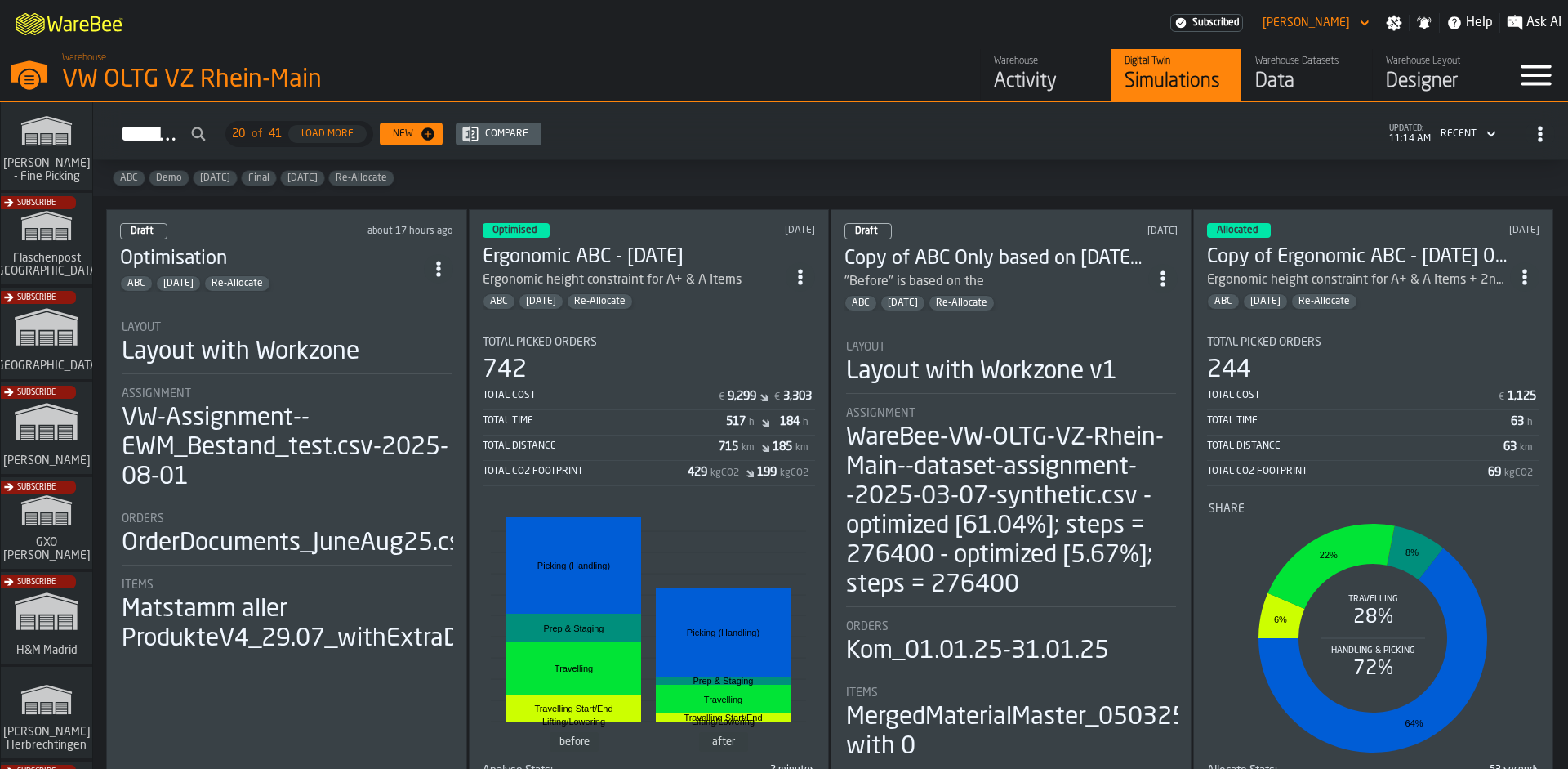
scroll to position [123, 0]
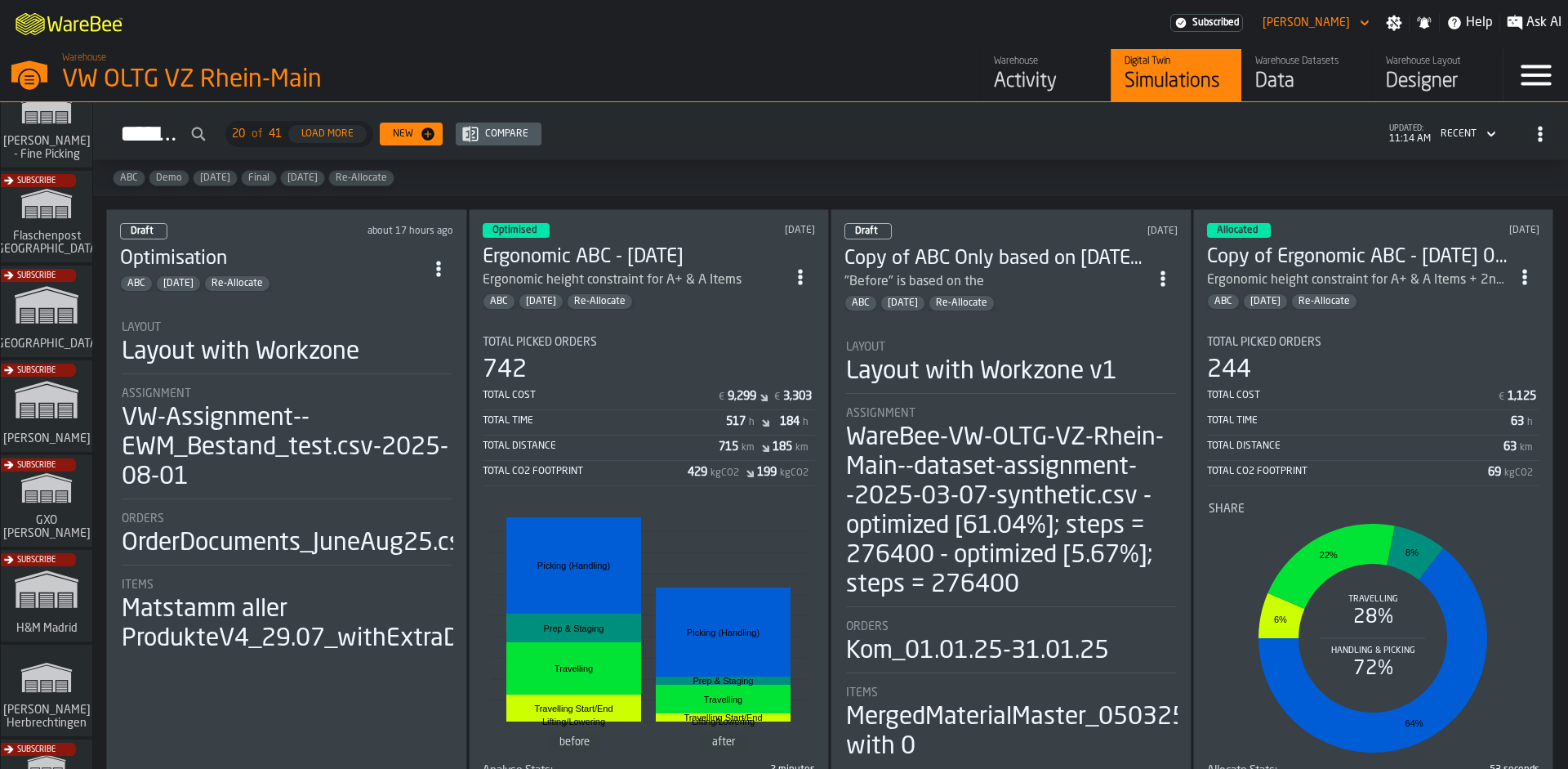
click at [35, 420] on div "Subscribe" at bounding box center [43, 410] width 91 height 95
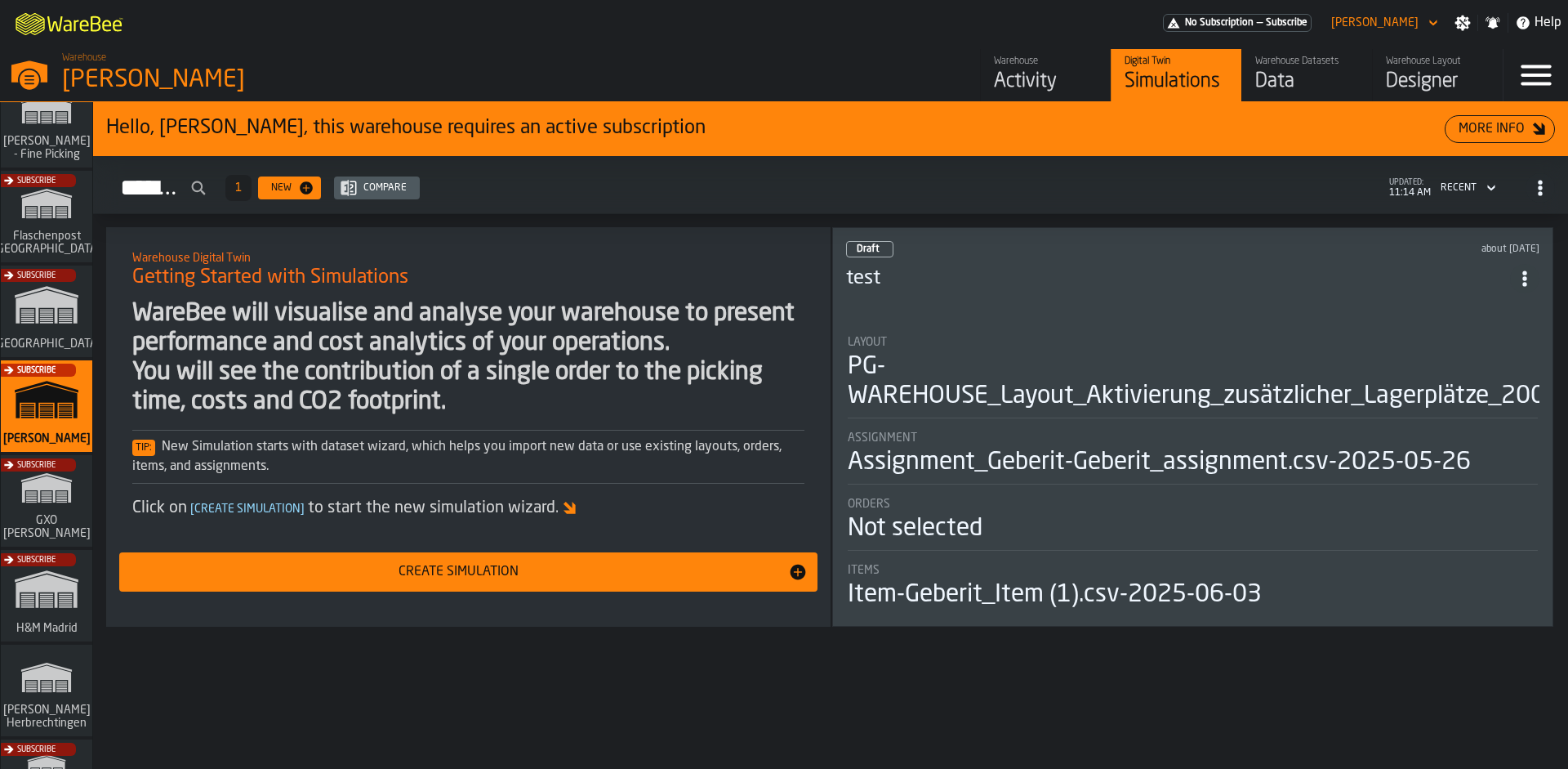
click at [1001, 85] on div "Activity" at bounding box center [1046, 82] width 104 height 26
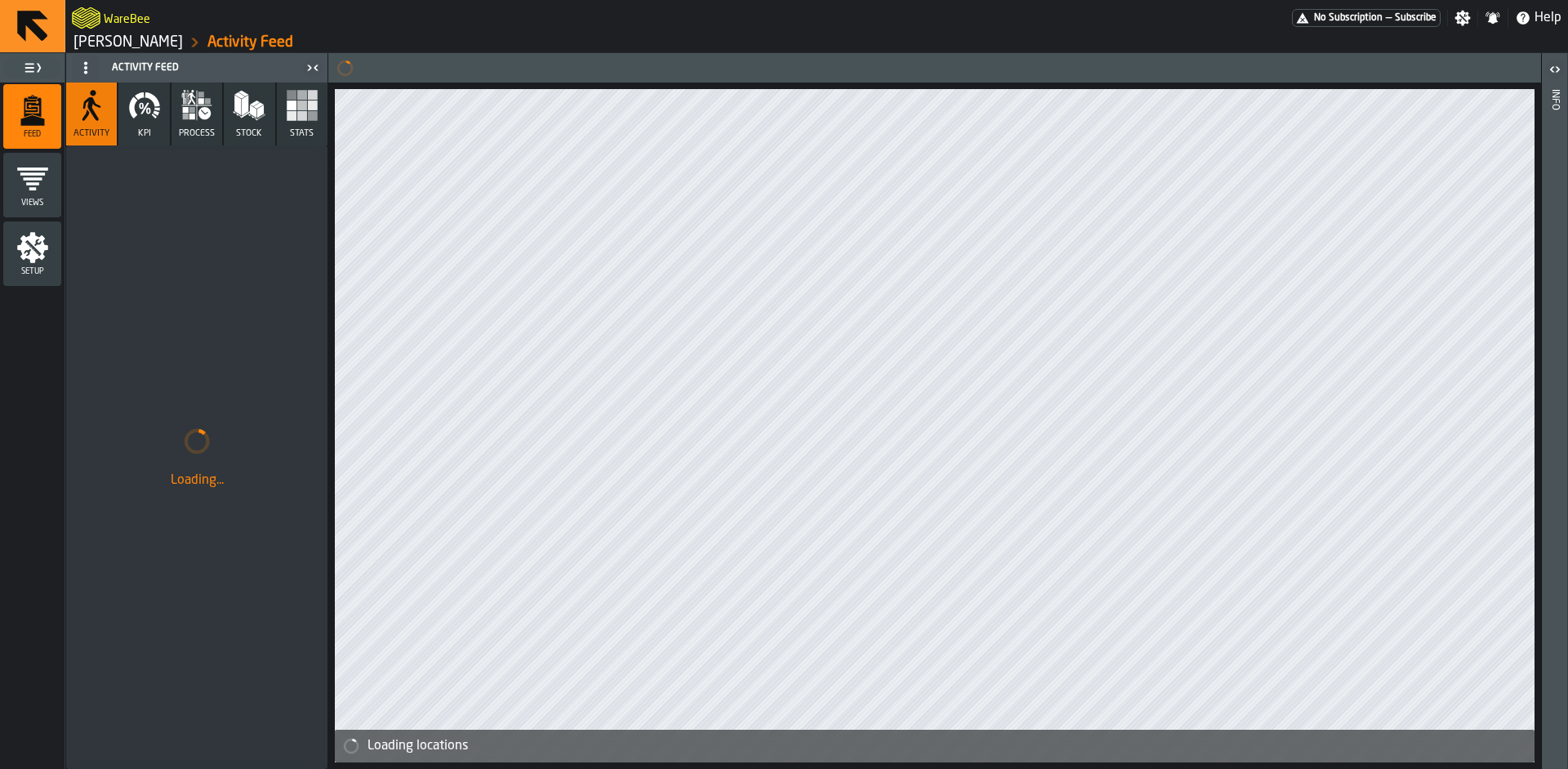
click at [148, 112] on icon "button" at bounding box center [145, 106] width 33 height 33
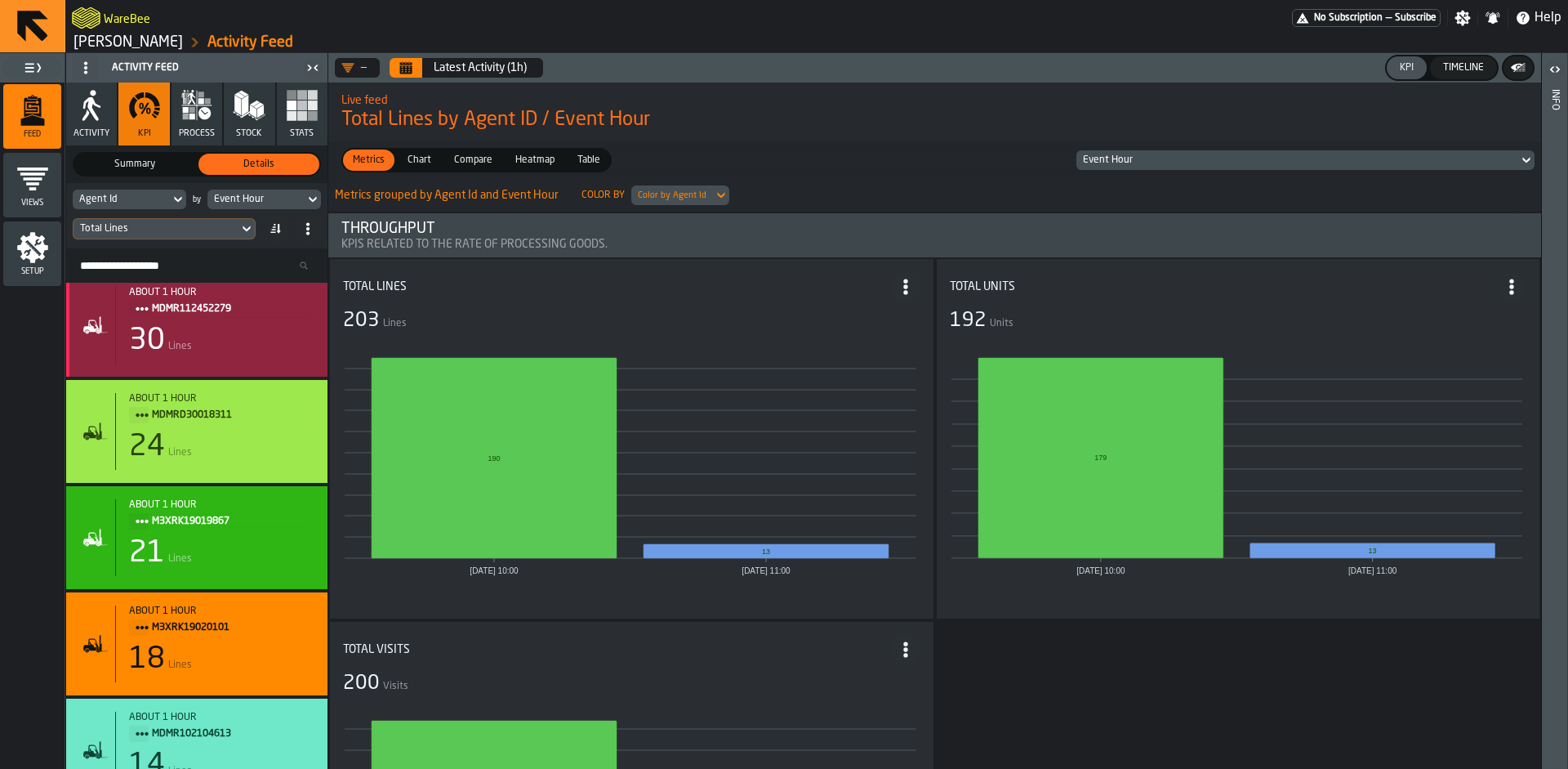
scroll to position [318, 0]
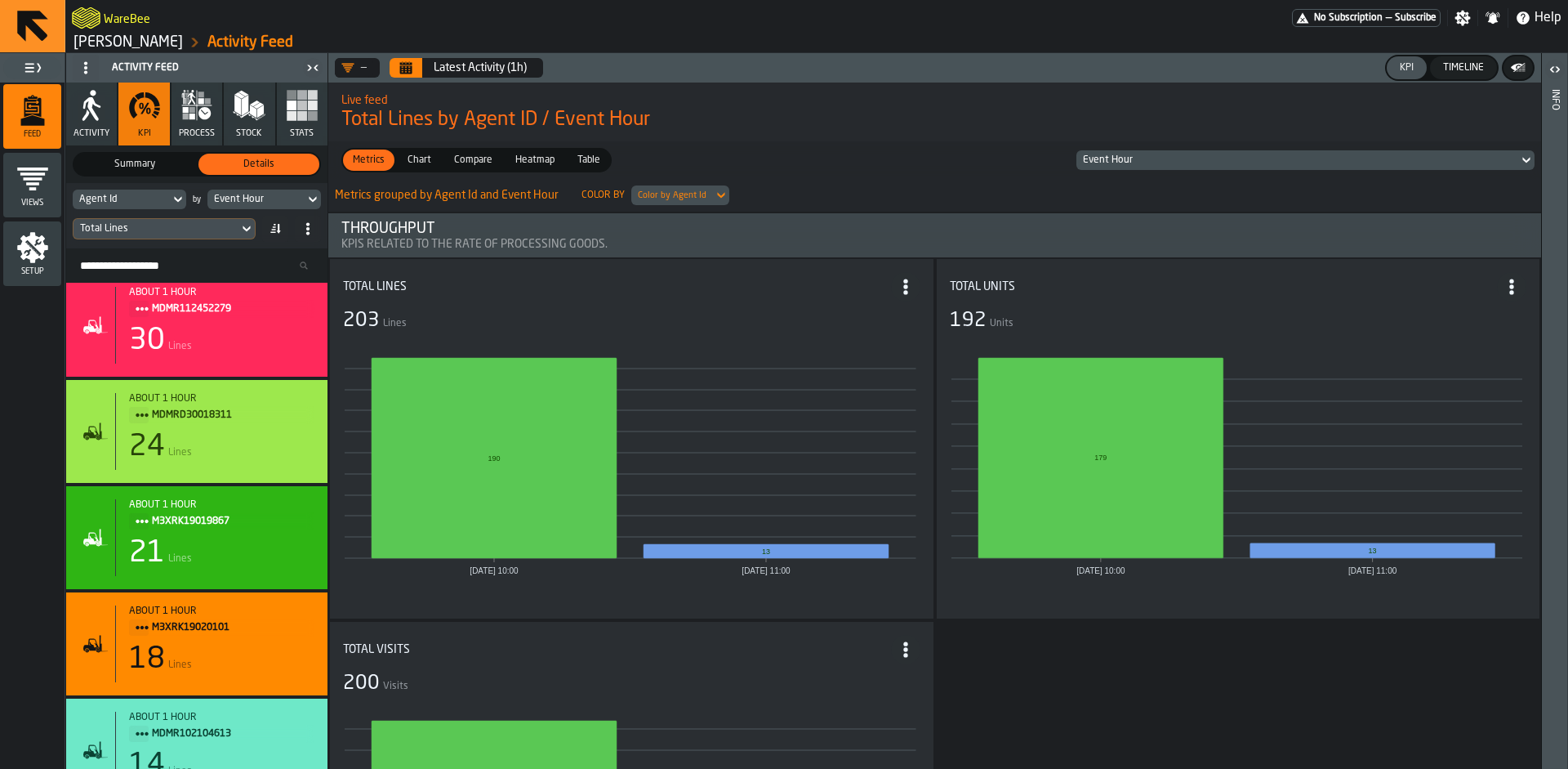
click at [419, 152] on div "Chart" at bounding box center [419, 160] width 44 height 21
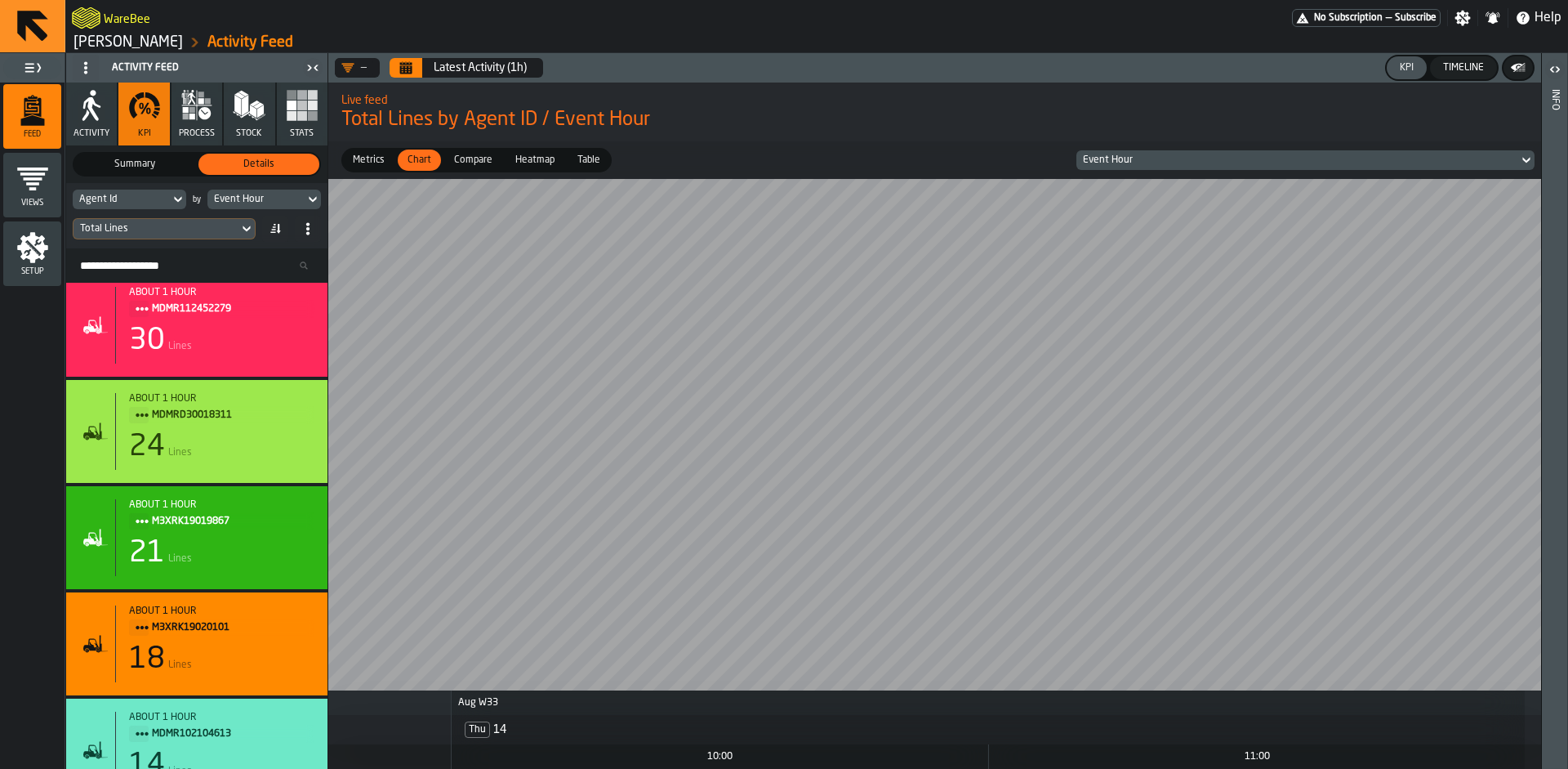
click at [474, 171] on label "Compare Compare" at bounding box center [473, 160] width 61 height 25
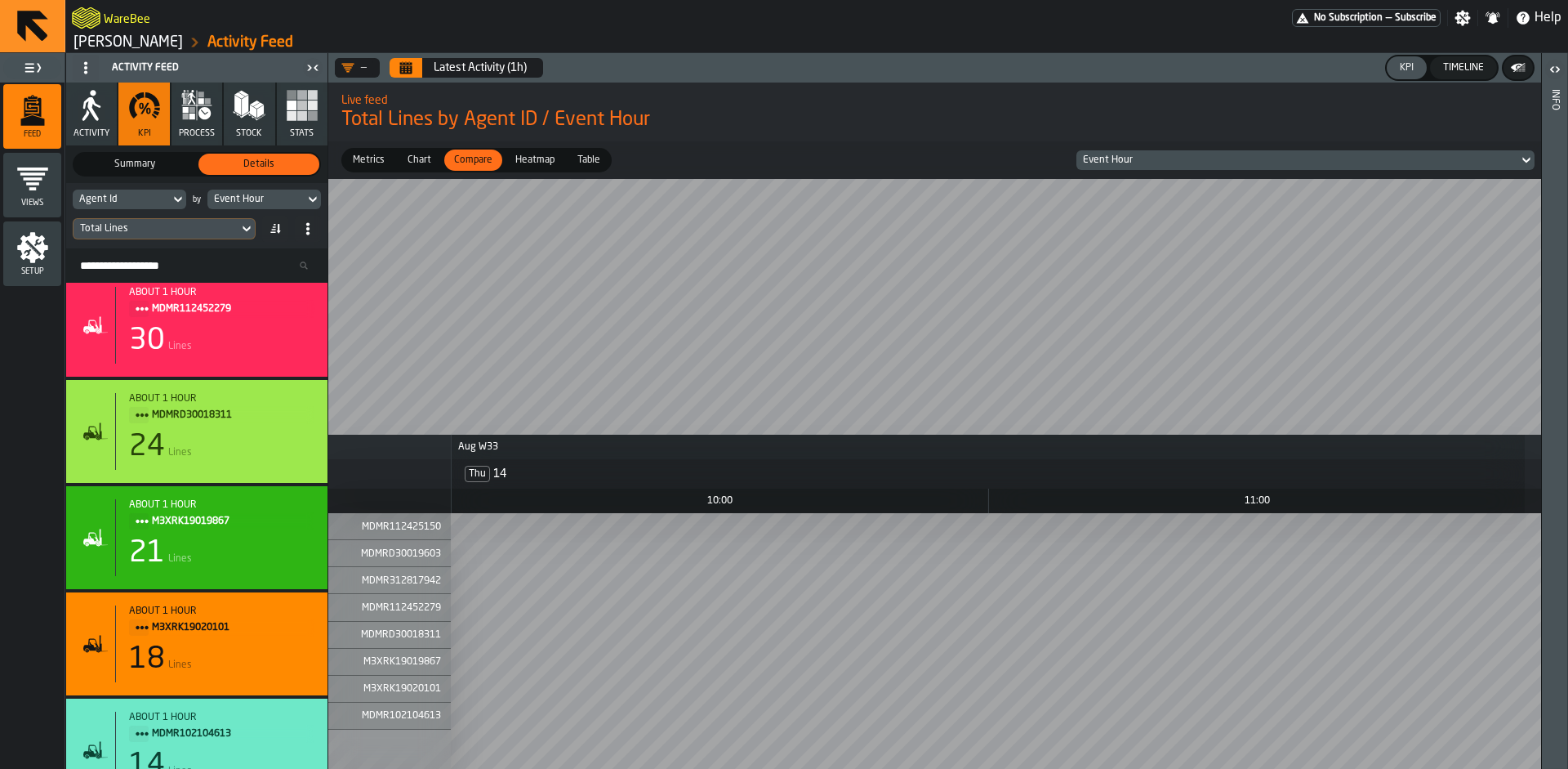
click at [517, 164] on span "Heatmap" at bounding box center [535, 160] width 52 height 15
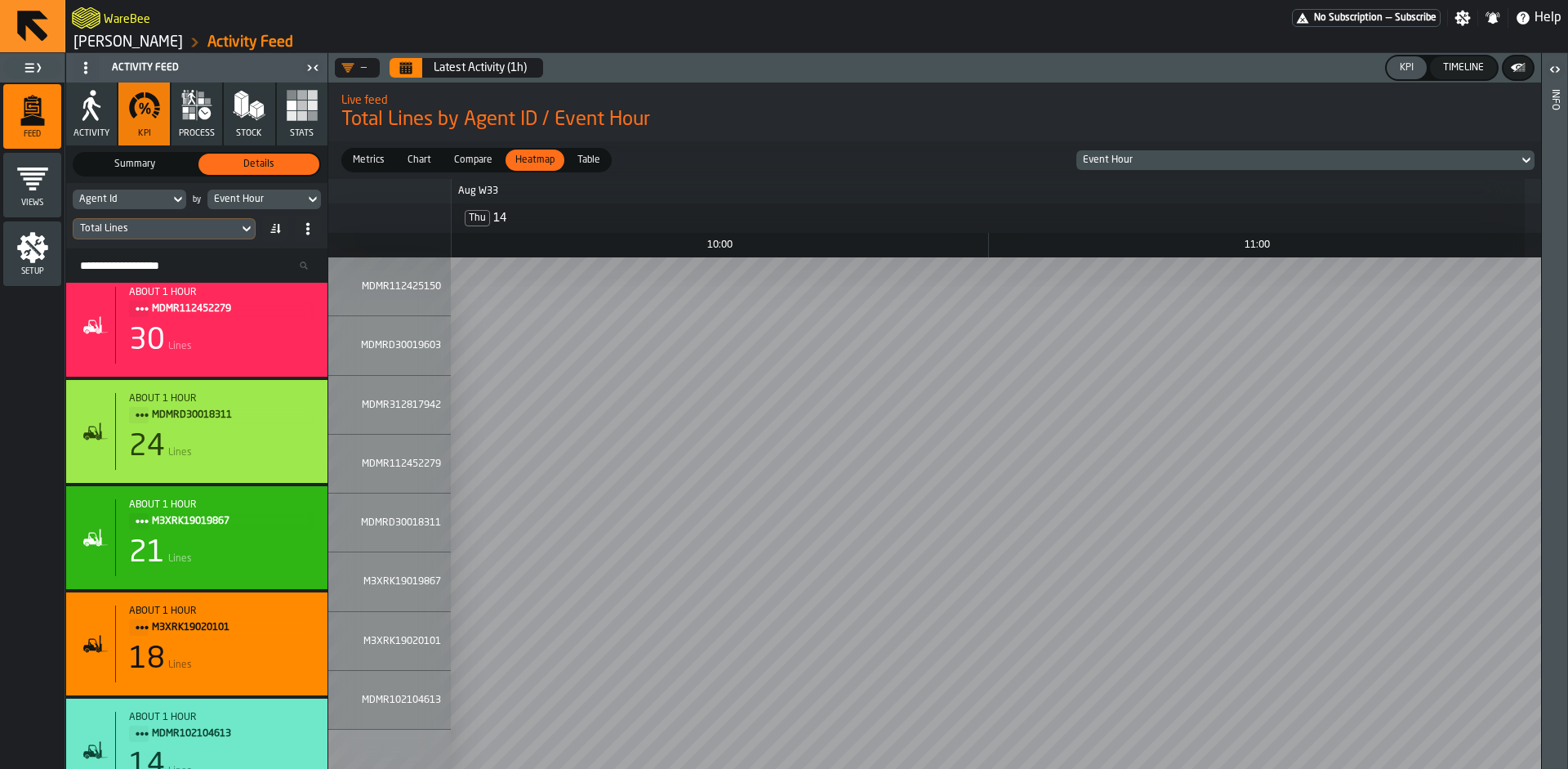
click at [585, 162] on span "Table" at bounding box center [589, 160] width 36 height 15
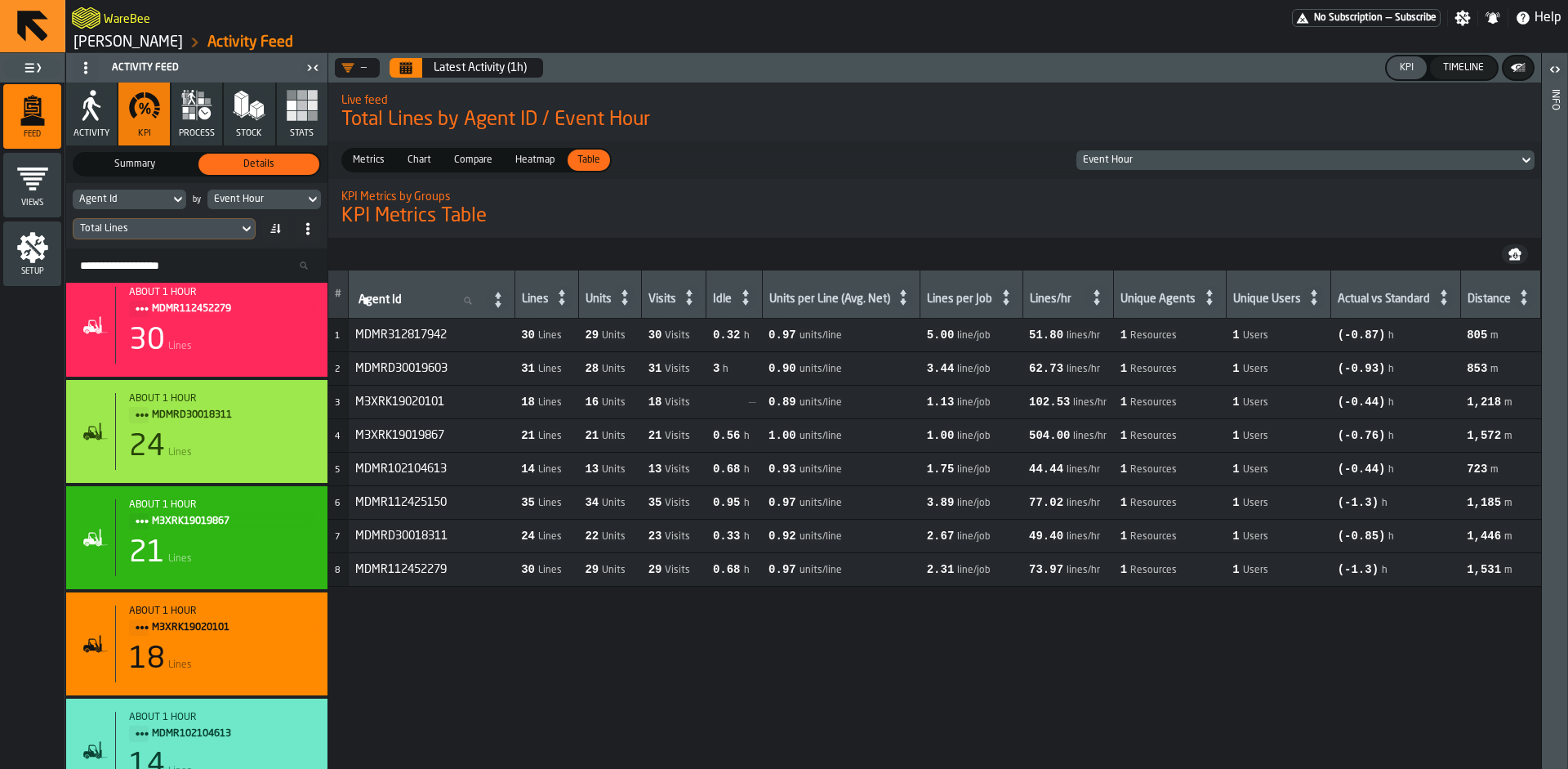
click at [529, 162] on span "Heatmap" at bounding box center [535, 160] width 52 height 15
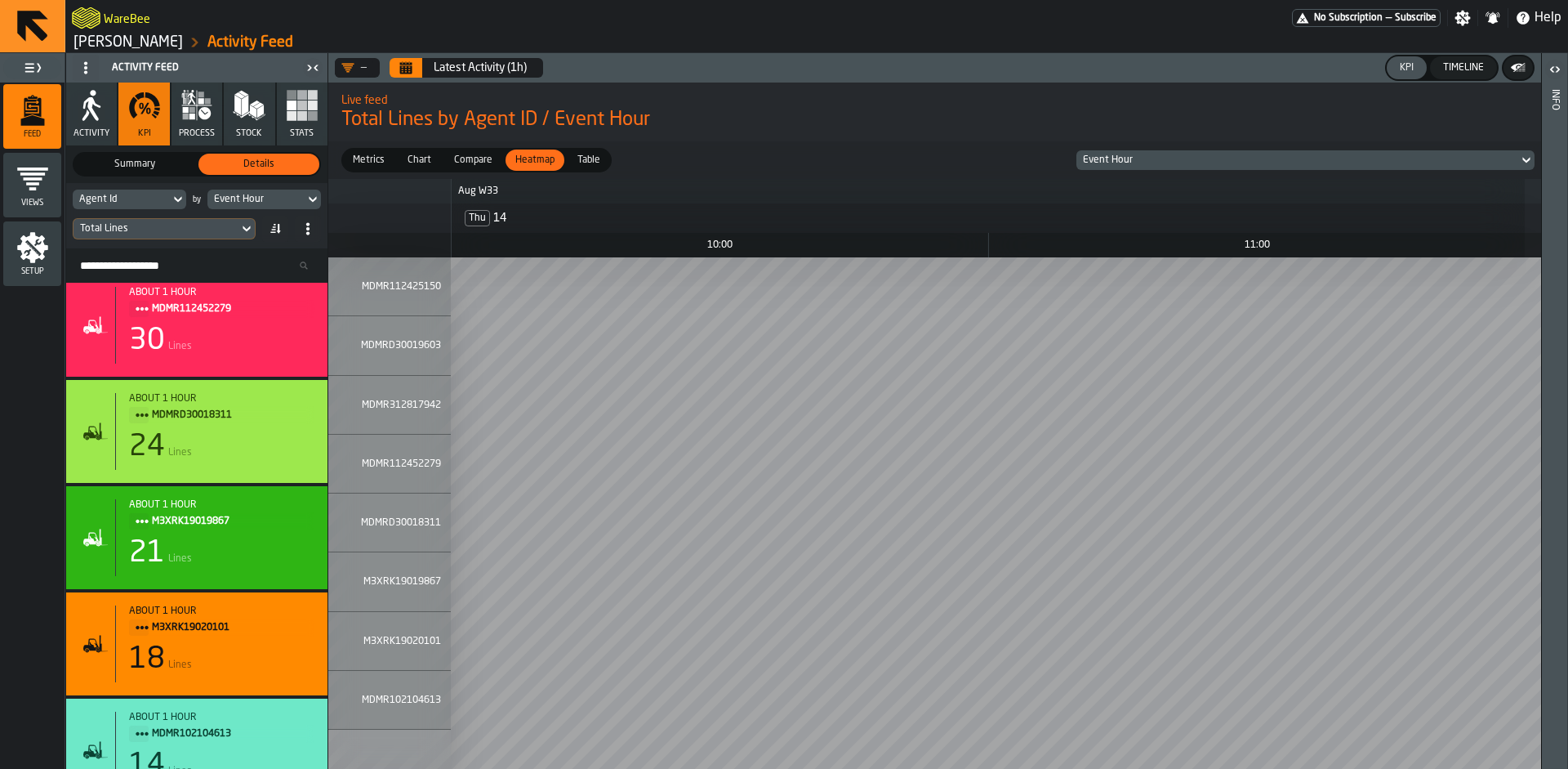
click at [475, 152] on span "Compare" at bounding box center [473, 160] width 51 height 15
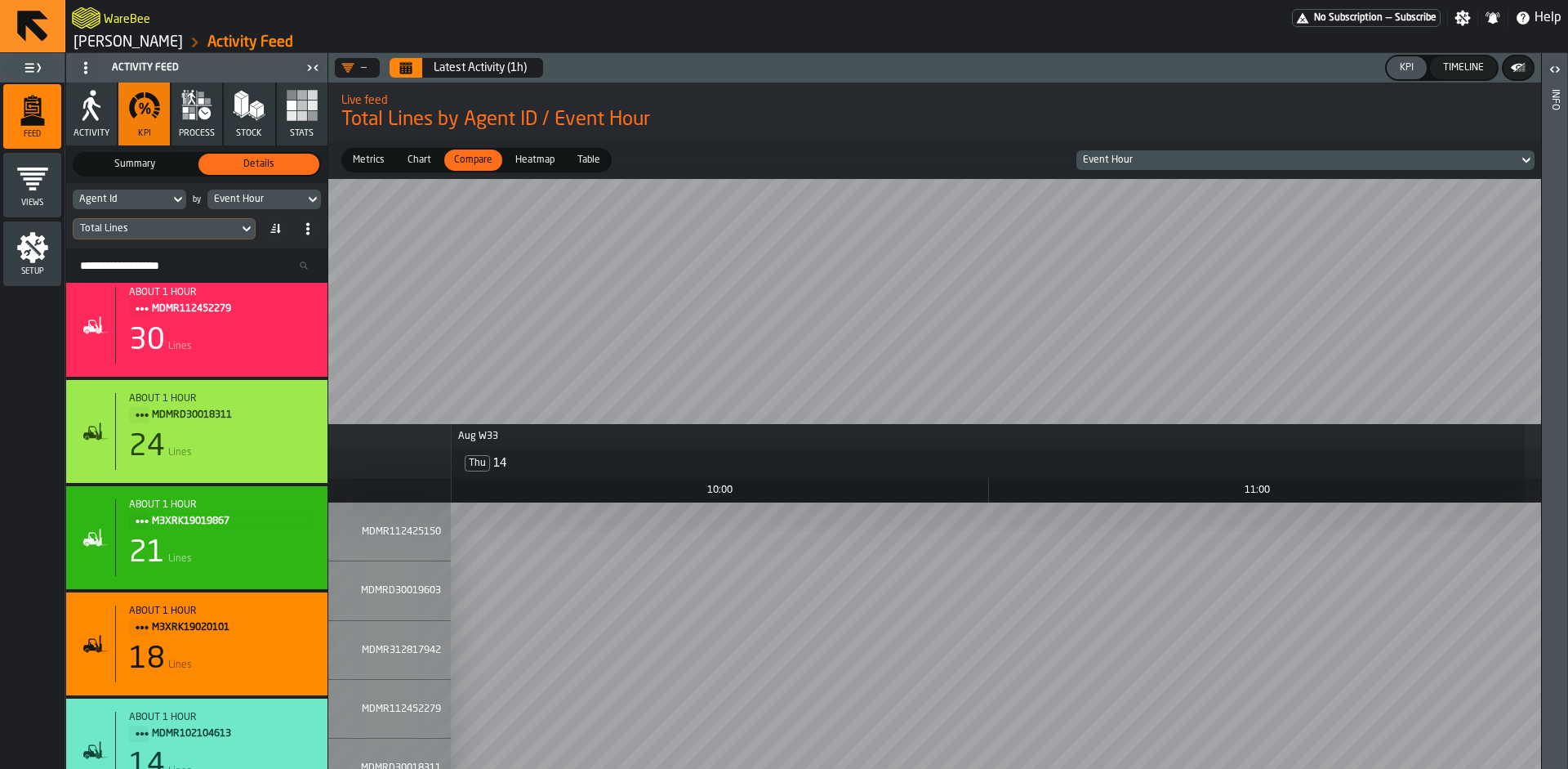
click at [404, 163] on span "Chart" at bounding box center [419, 160] width 37 height 15
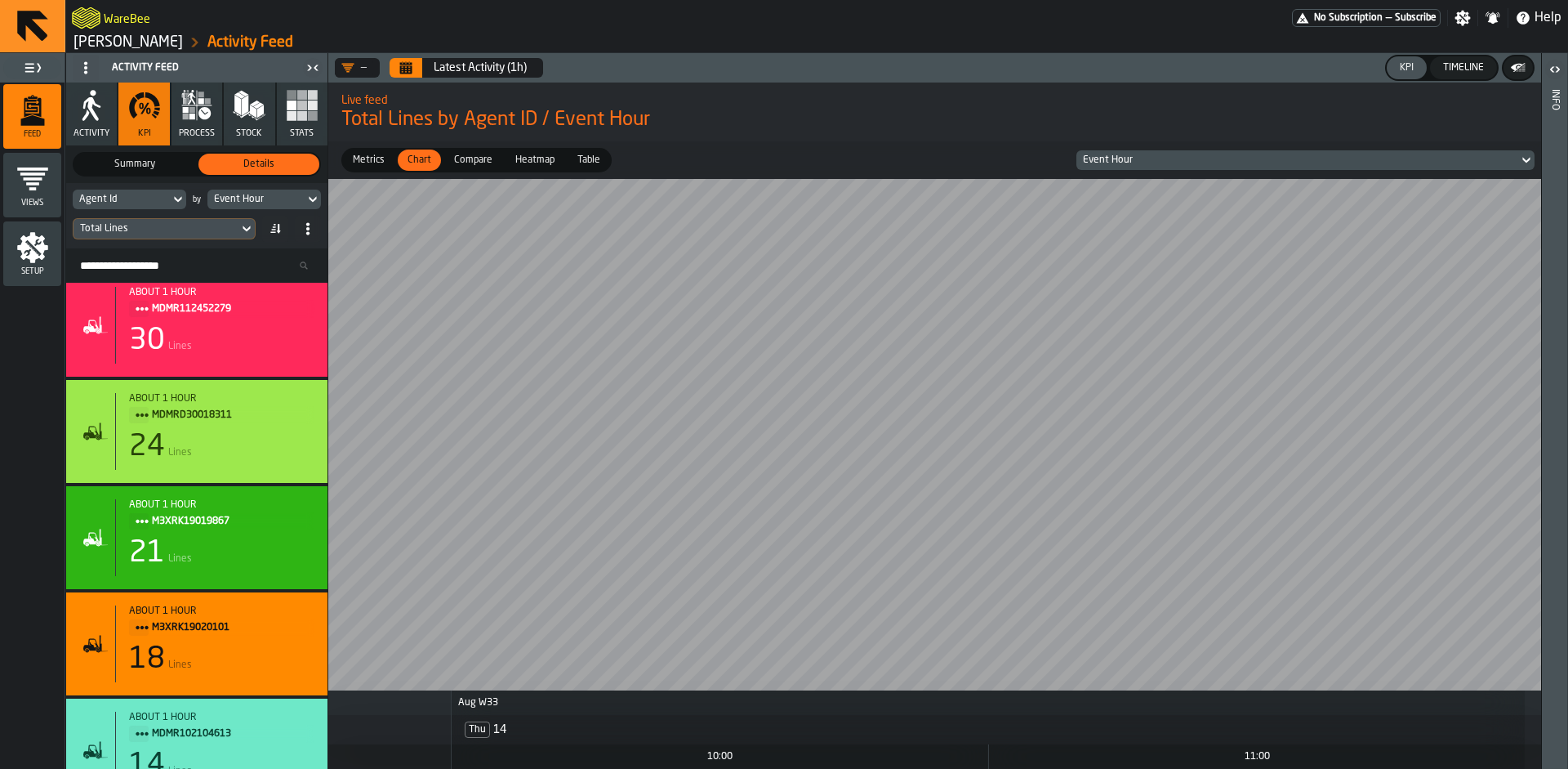
click at [365, 159] on span "Metrics" at bounding box center [368, 160] width 45 height 15
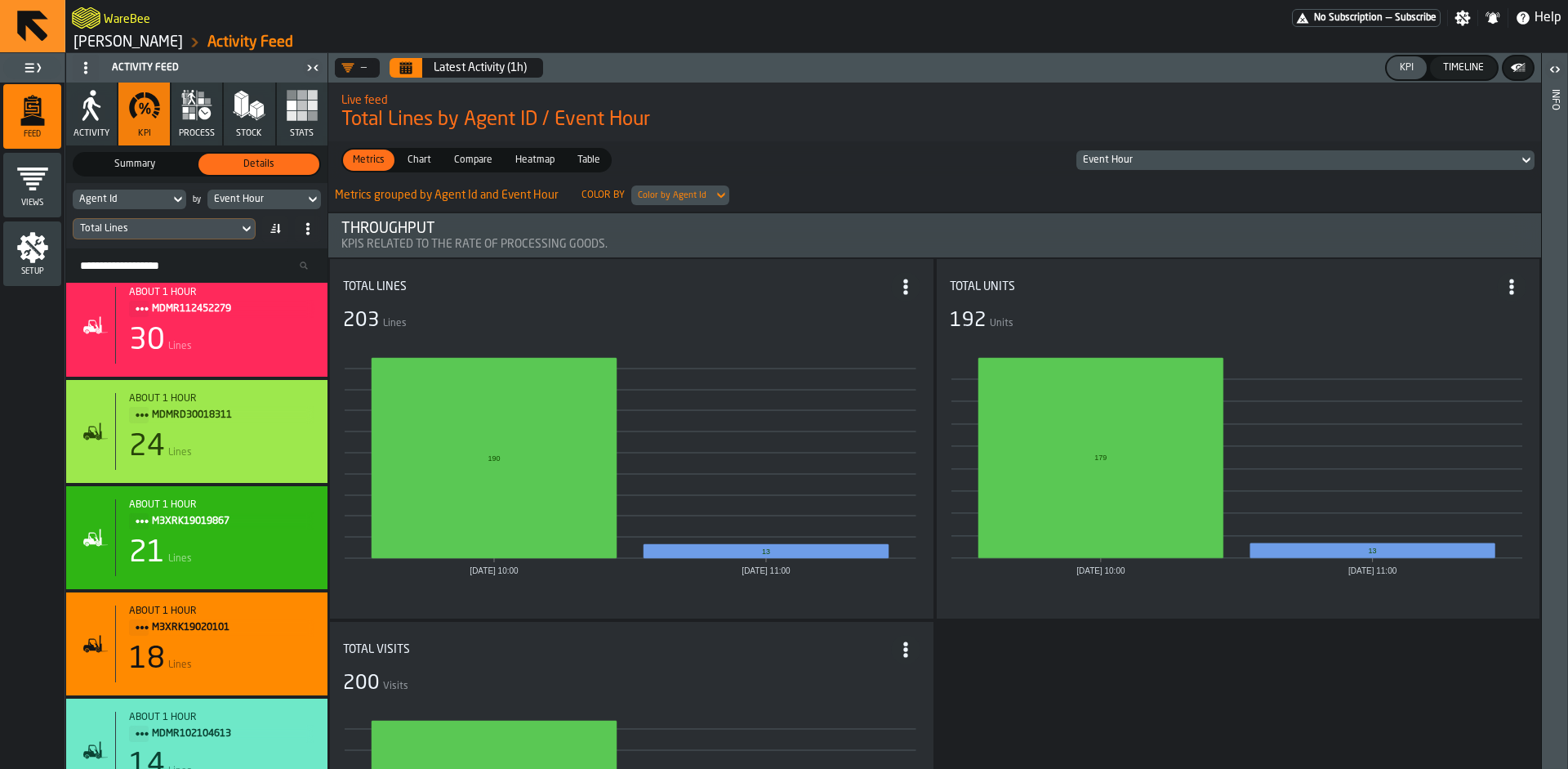
click at [185, 238] on div "Total Lines" at bounding box center [164, 229] width 183 height 21
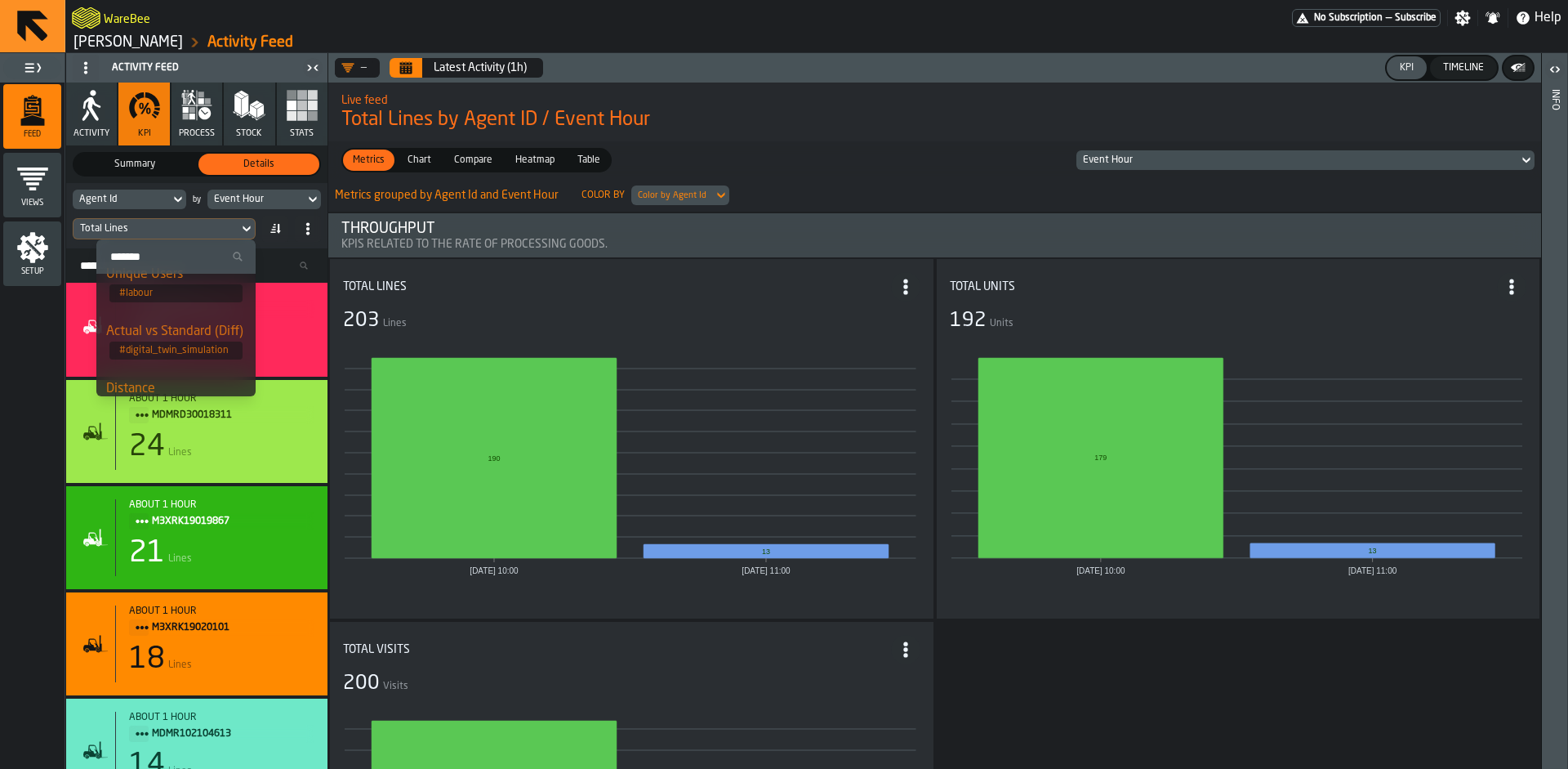
scroll to position [507, 0]
click at [414, 159] on span "Chart" at bounding box center [419, 160] width 37 height 15
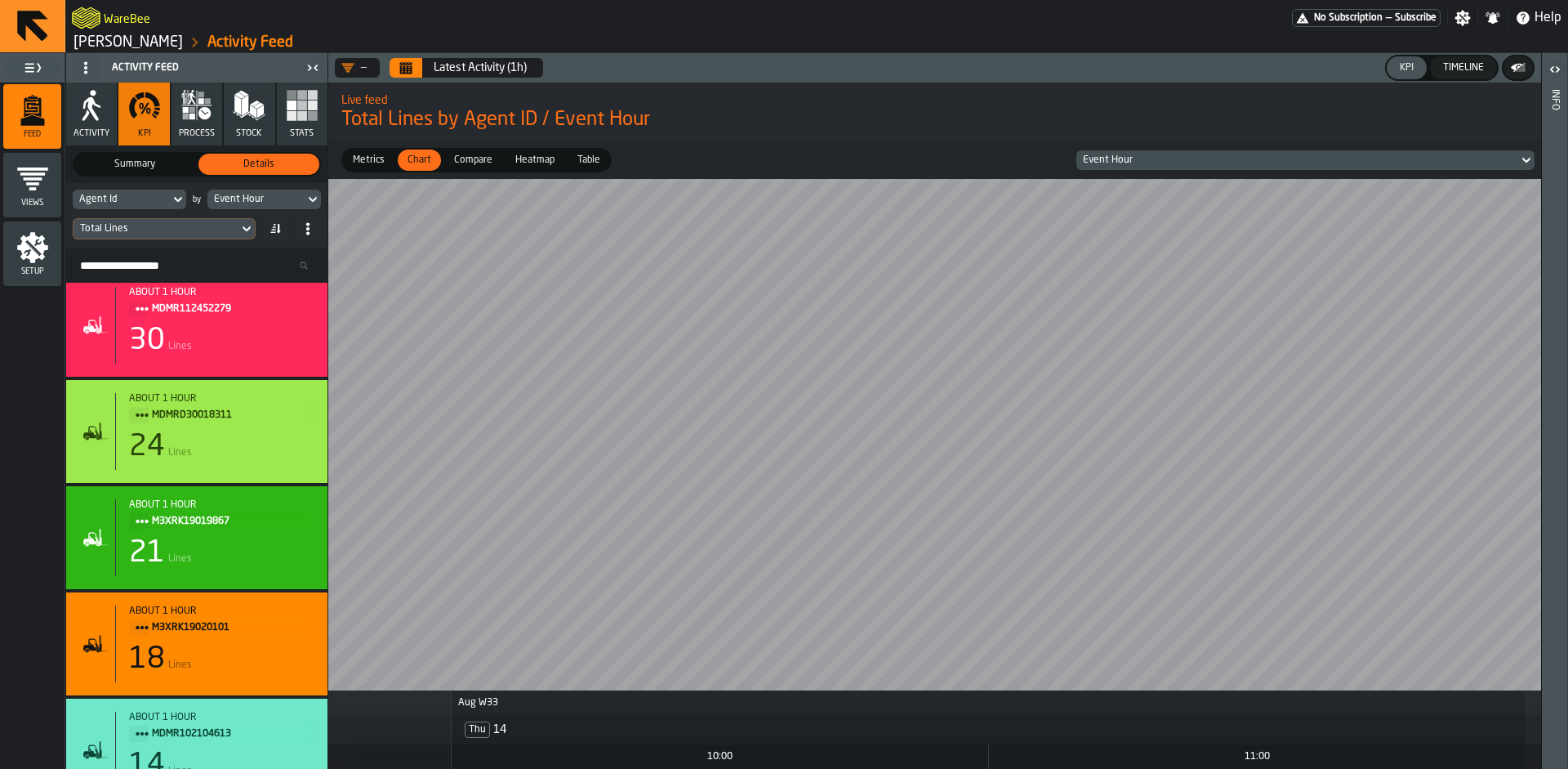
click at [141, 203] on div "Agent Id" at bounding box center [121, 199] width 84 height 12
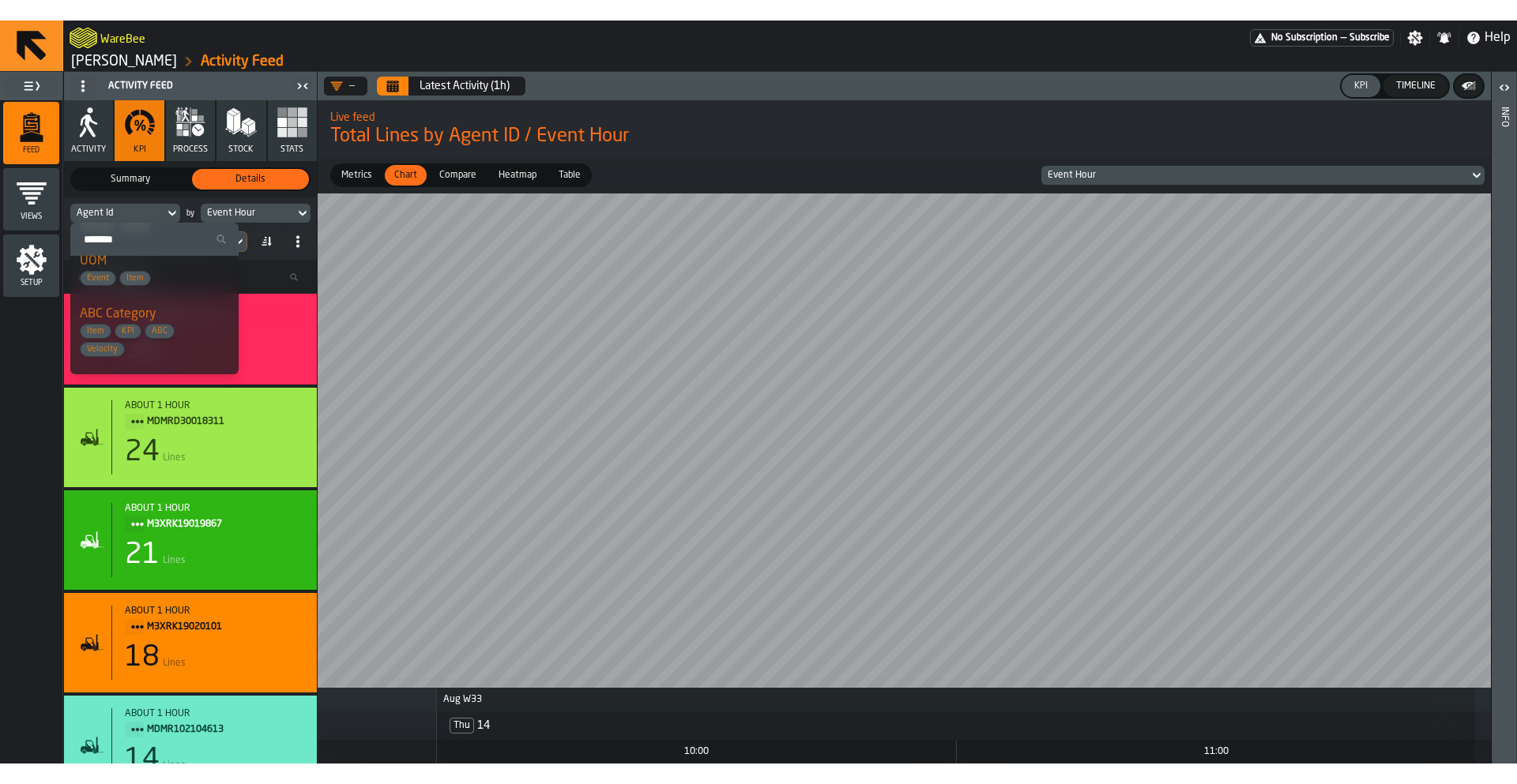
scroll to position [723, 0]
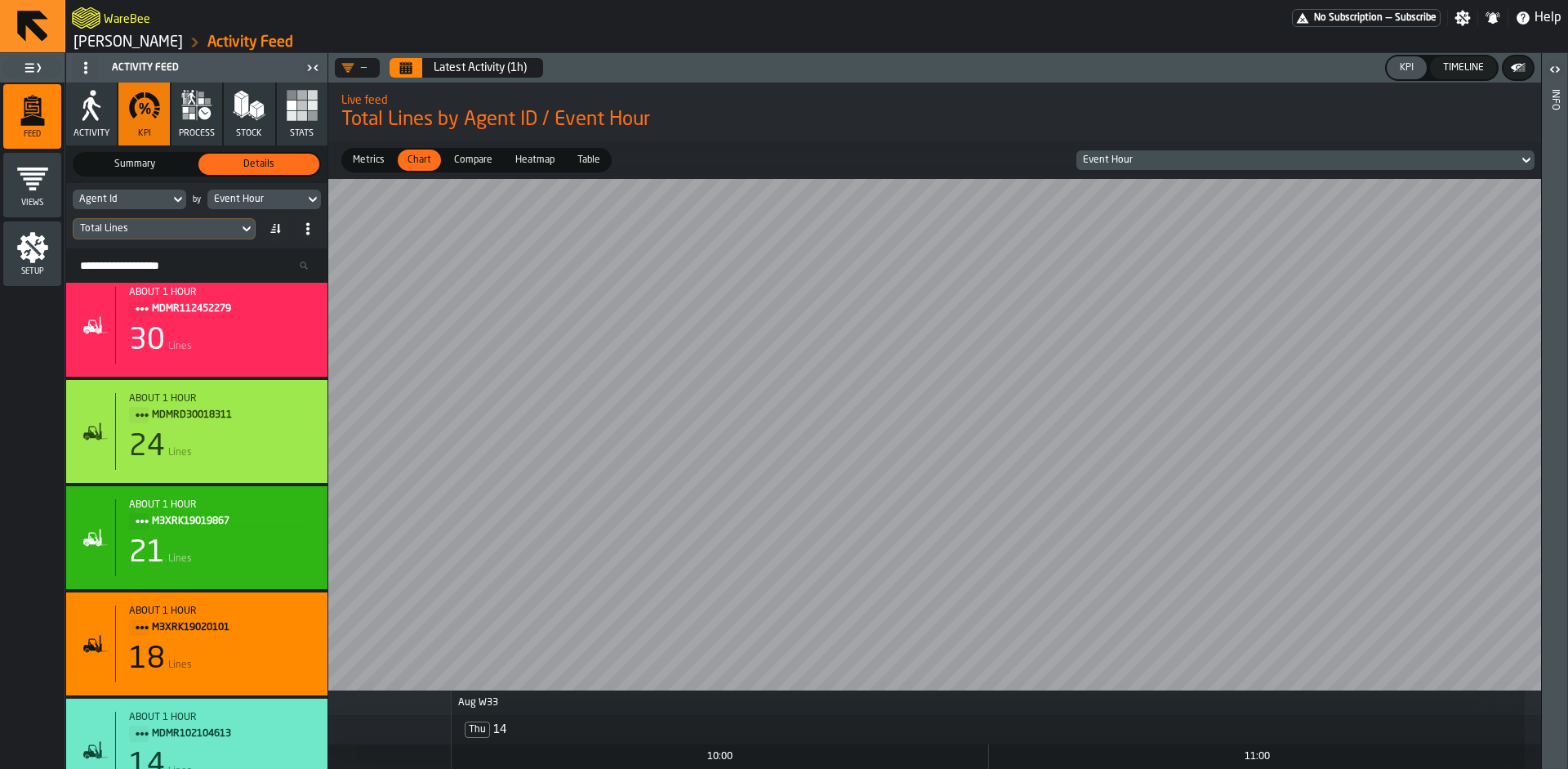
click at [482, 167] on div "Compare" at bounding box center [473, 160] width 58 height 21
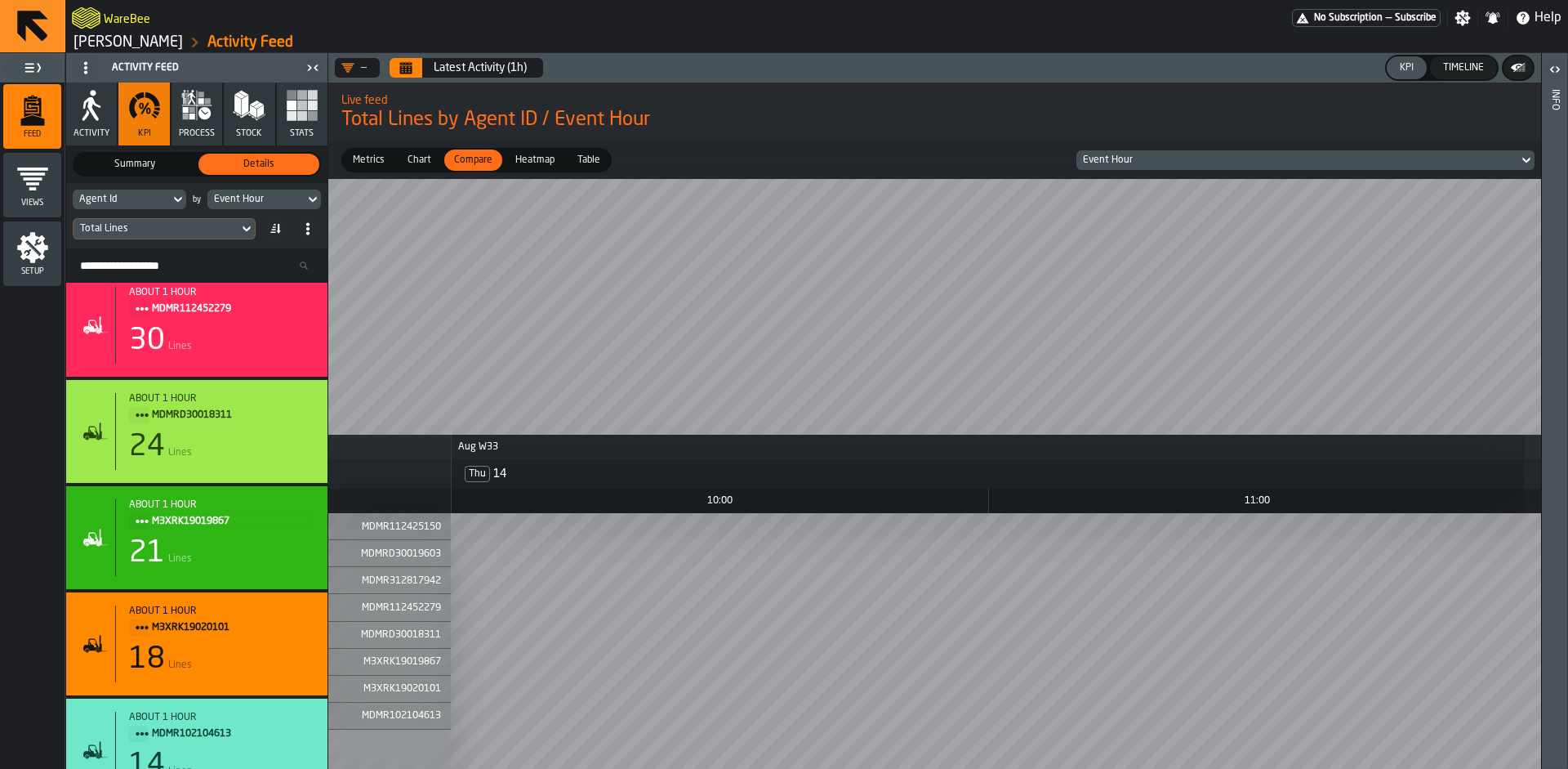
click at [539, 165] on span "Heatmap" at bounding box center [535, 160] width 52 height 15
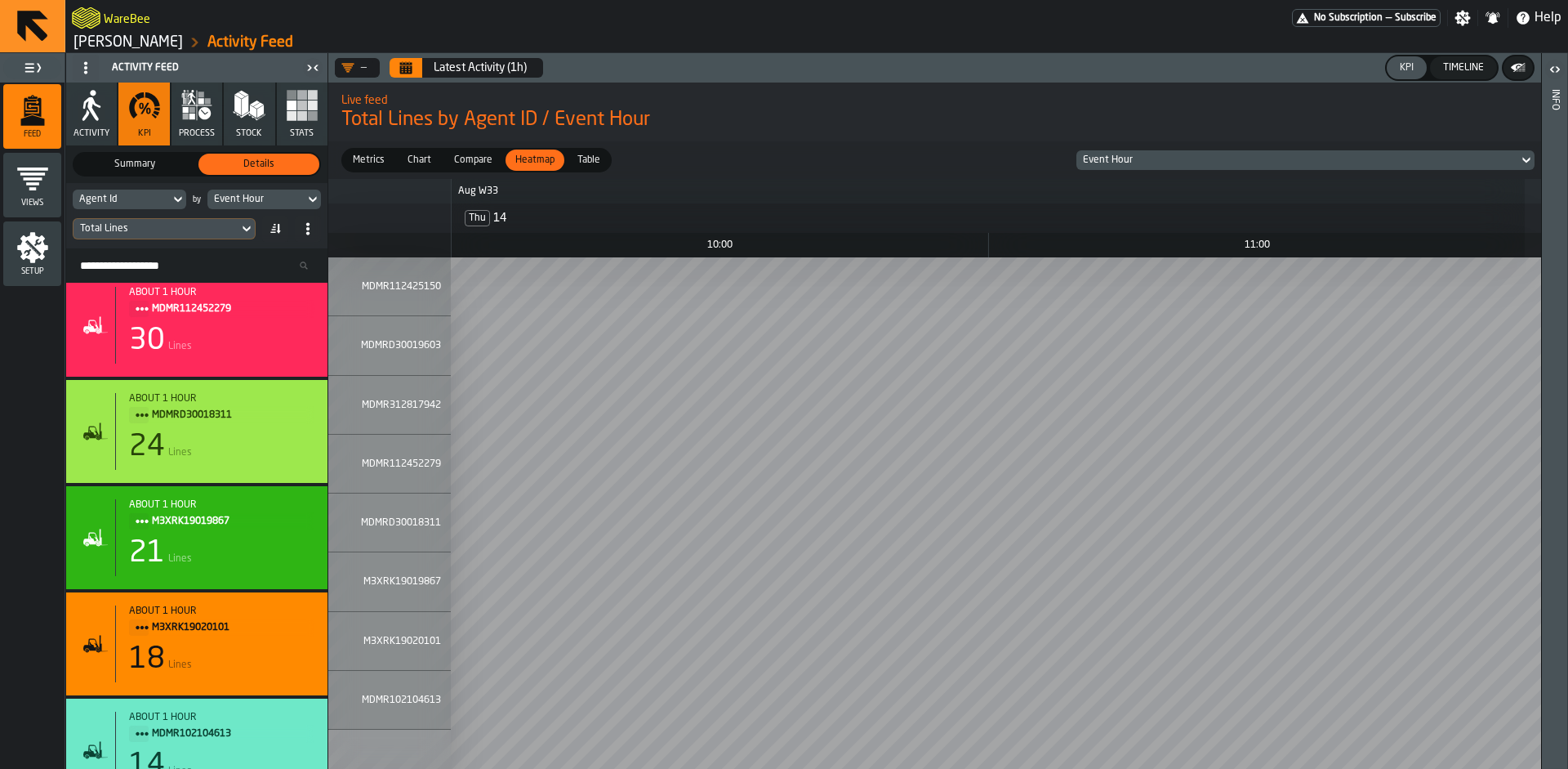
click at [588, 158] on span "Table" at bounding box center [589, 160] width 36 height 15
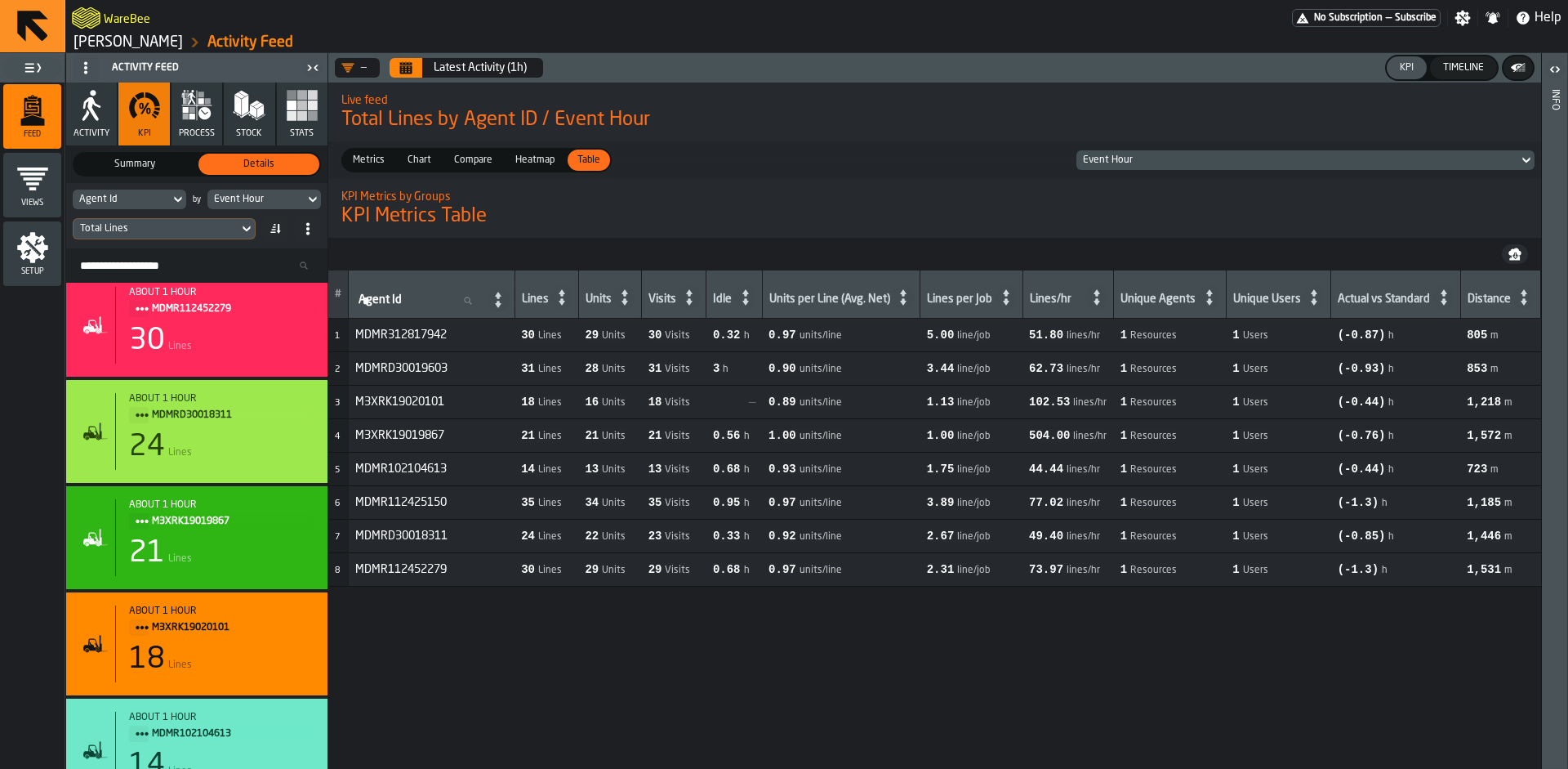
click at [761, 196] on h2 "KPI Metrics by Groups" at bounding box center [934, 195] width 1187 height 16
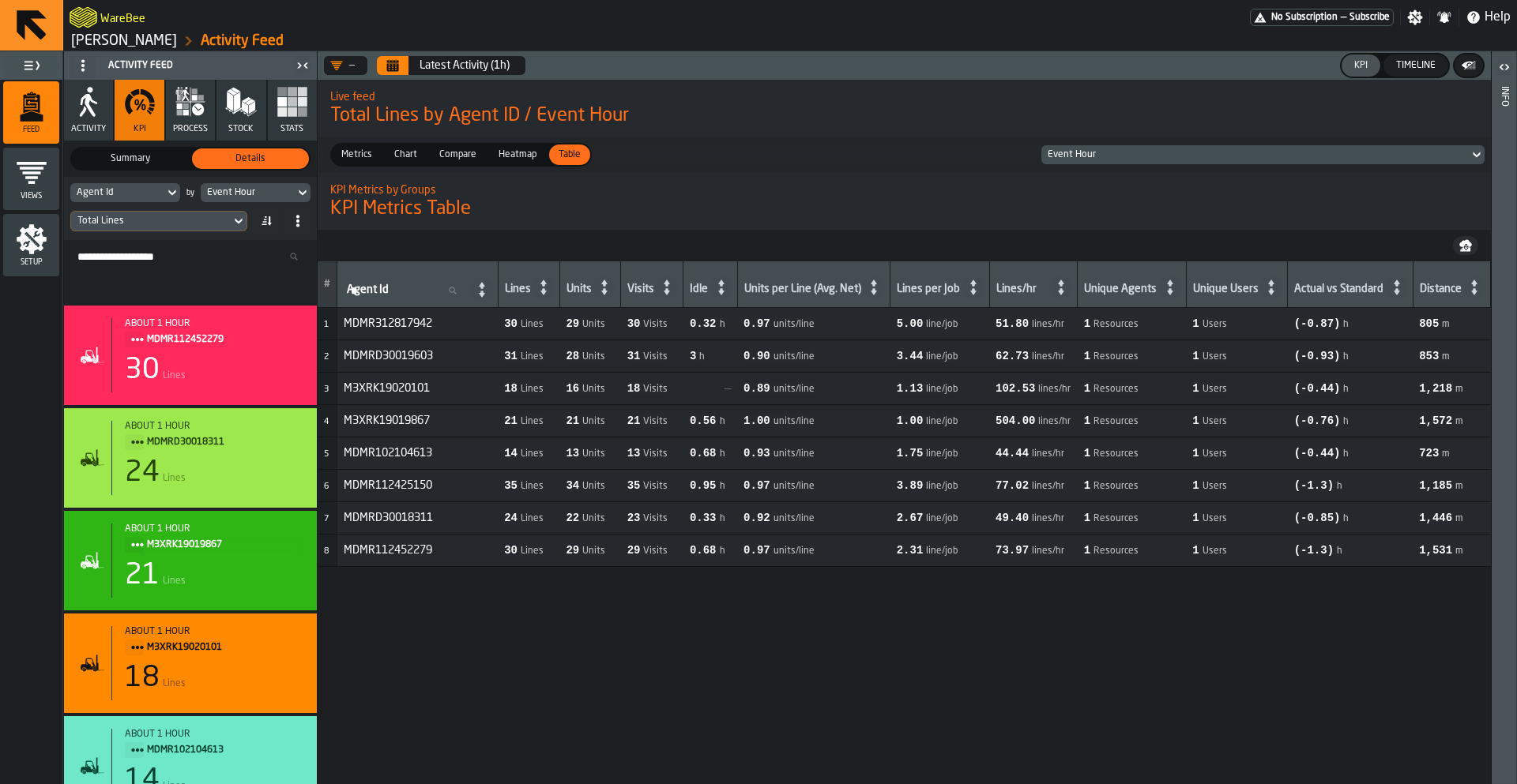
scroll to position [266, 0]
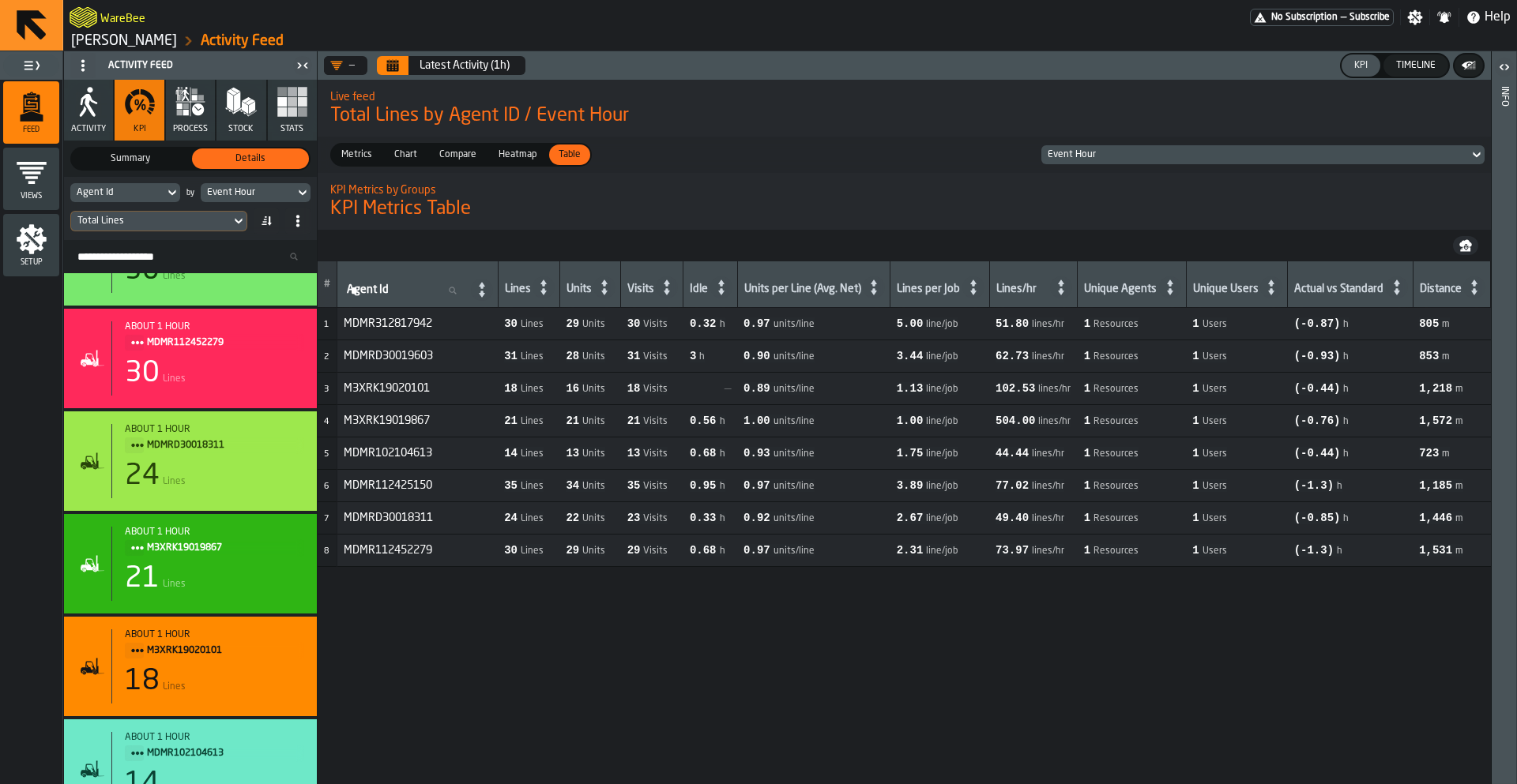
click at [113, 37] on link "[PERSON_NAME]" at bounding box center [124, 41] width 106 height 18
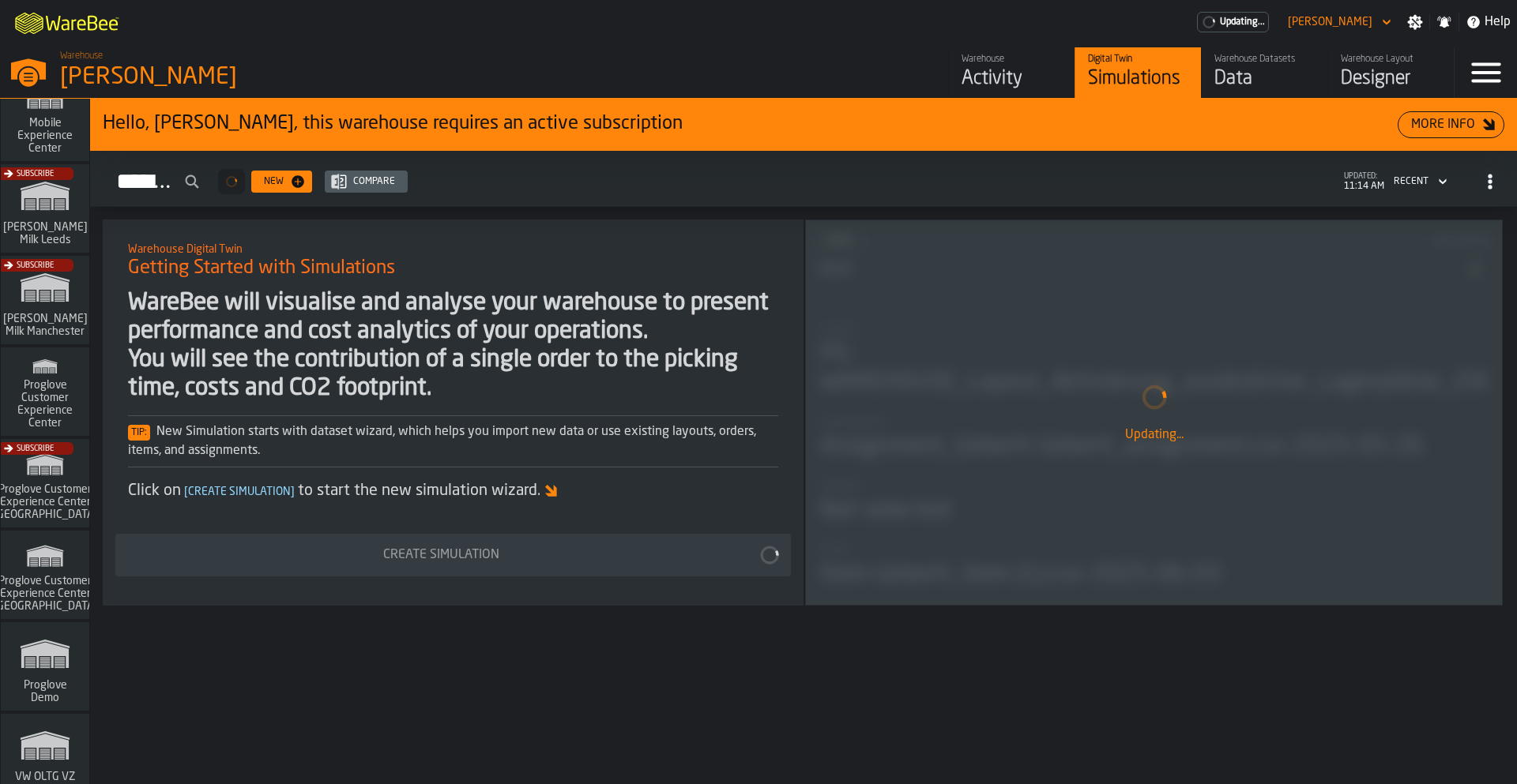
scroll to position [1241, 0]
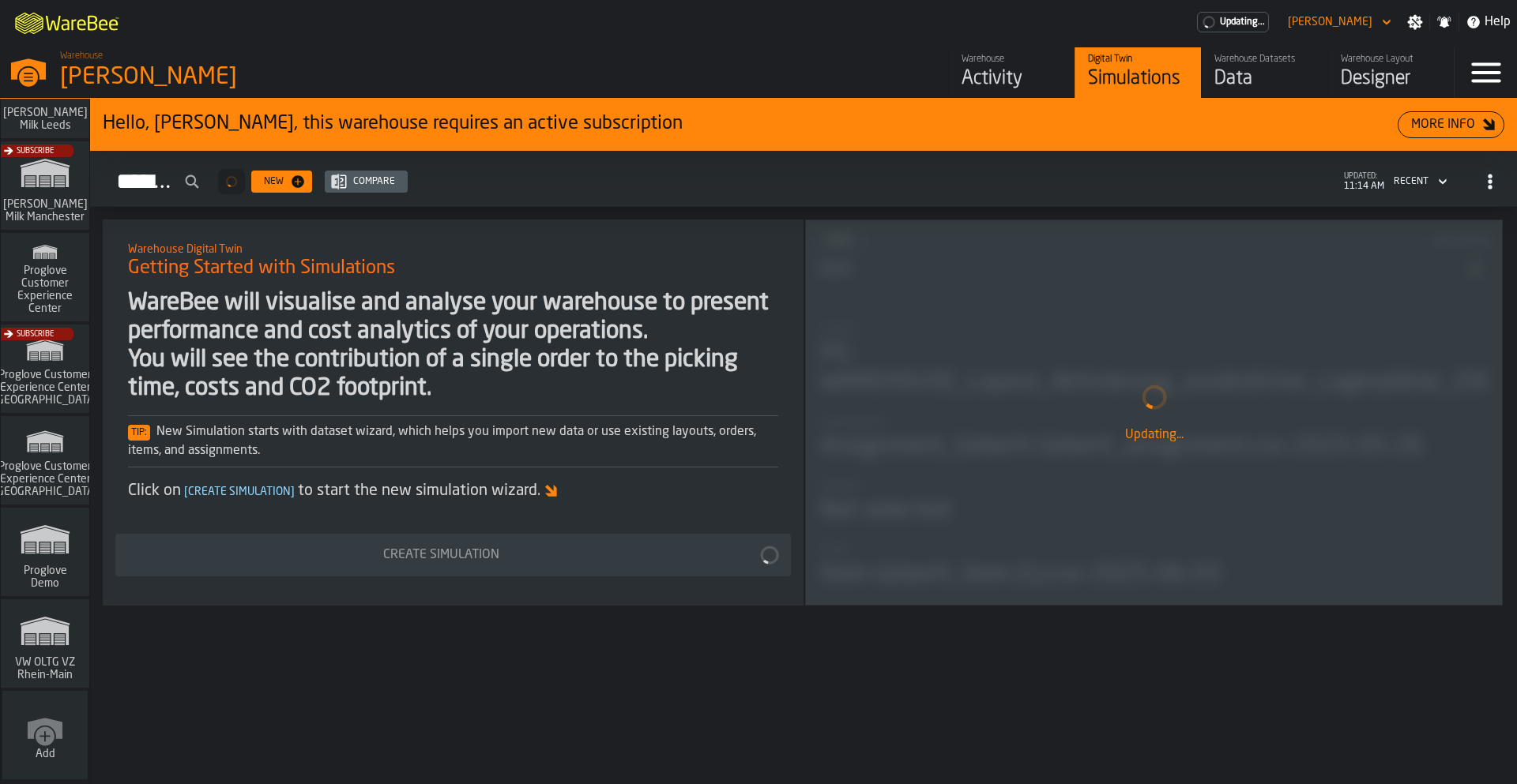
click at [38, 663] on span "VW OLTG VZ Rhein-Main" at bounding box center [45, 669] width 76 height 25
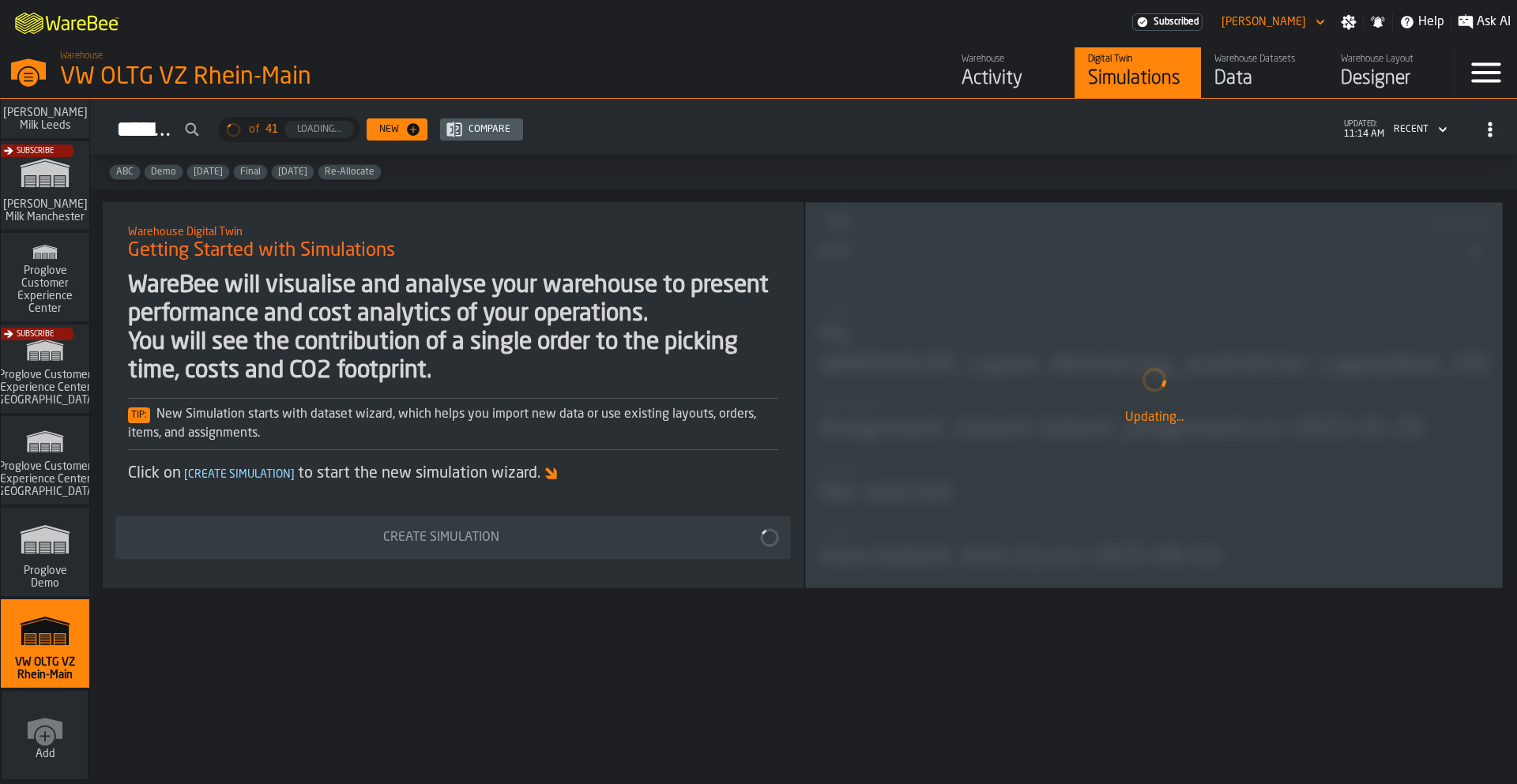
click at [1228, 73] on div "Data" at bounding box center [1265, 79] width 100 height 25
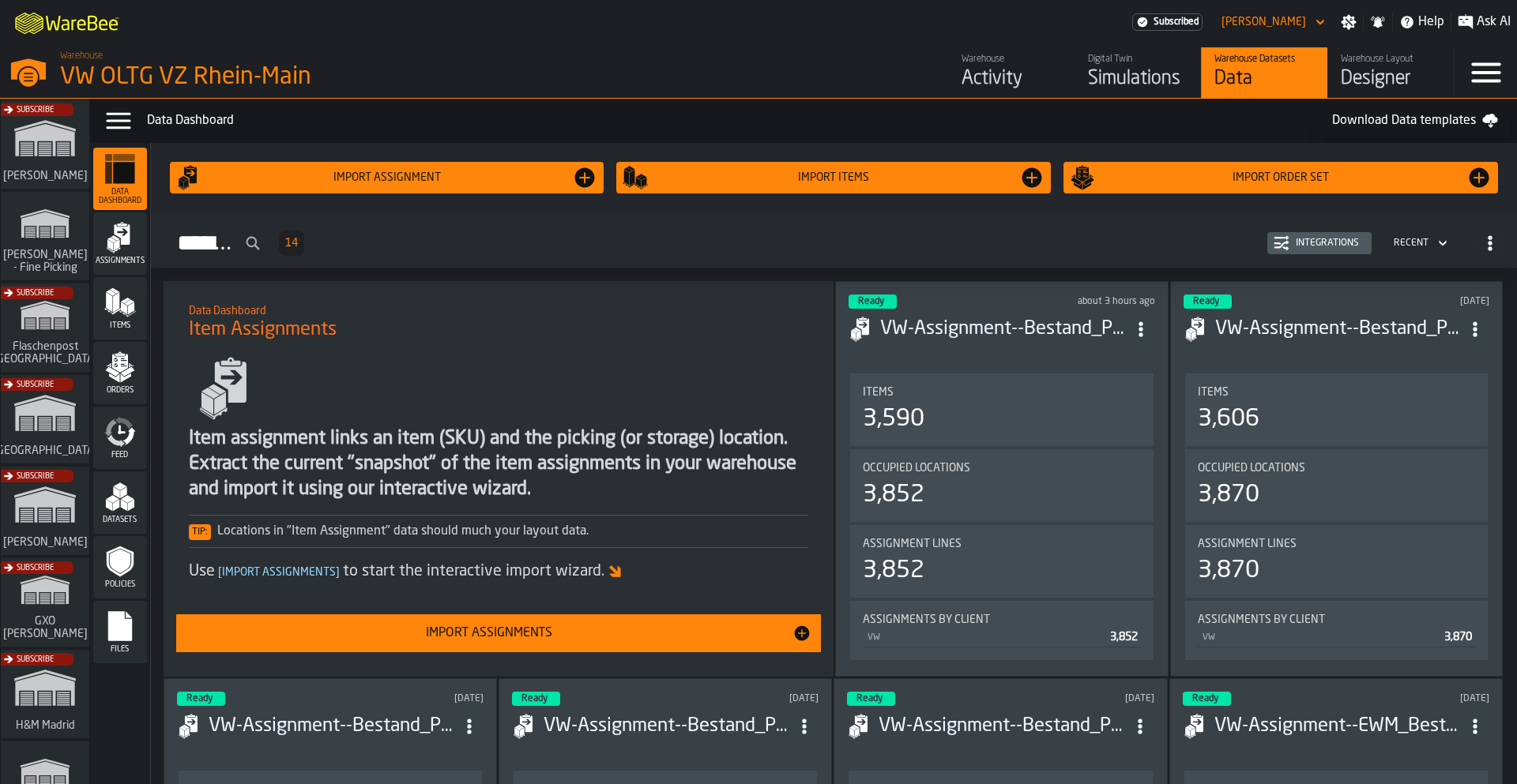
click at [126, 308] on polygon "menu Items" at bounding box center [124, 309] width 6 height 13
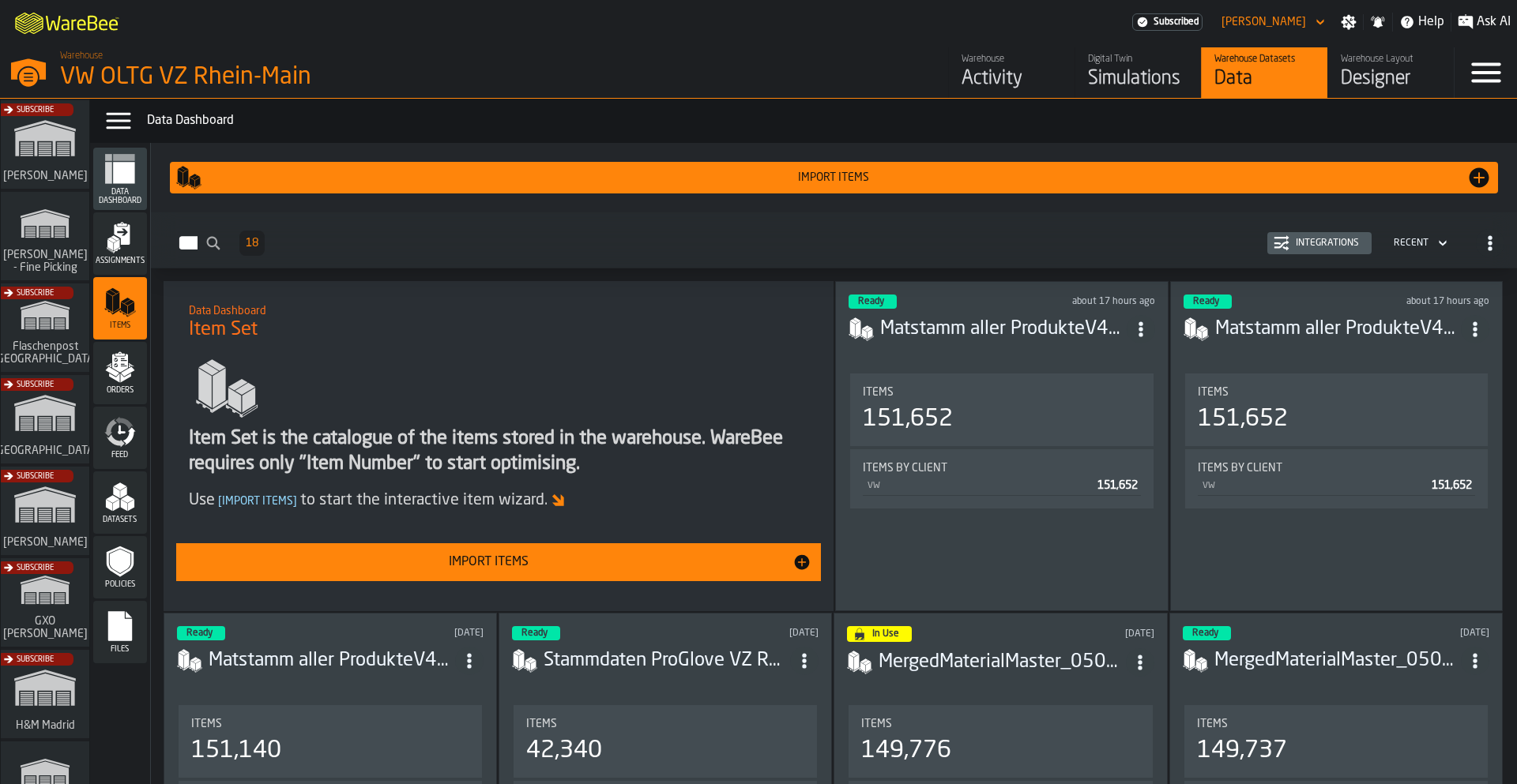
click at [127, 630] on rect "menu Files" at bounding box center [120, 632] width 24 height 11
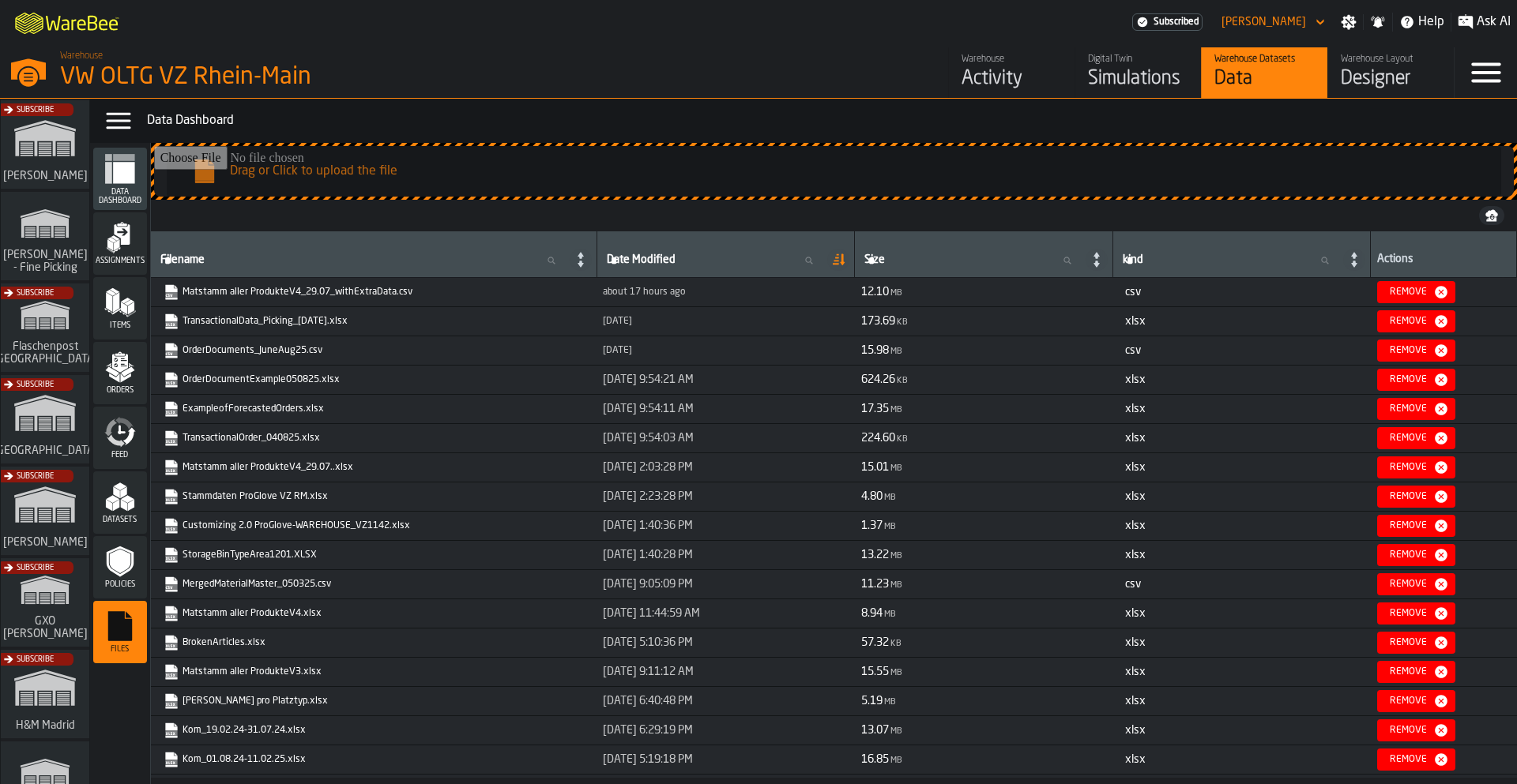
click at [1421, 296] on div "Remove" at bounding box center [1409, 292] width 49 height 11
click at [336, 194] on input "Drag or Click to upload the file" at bounding box center [834, 171] width 1360 height 50
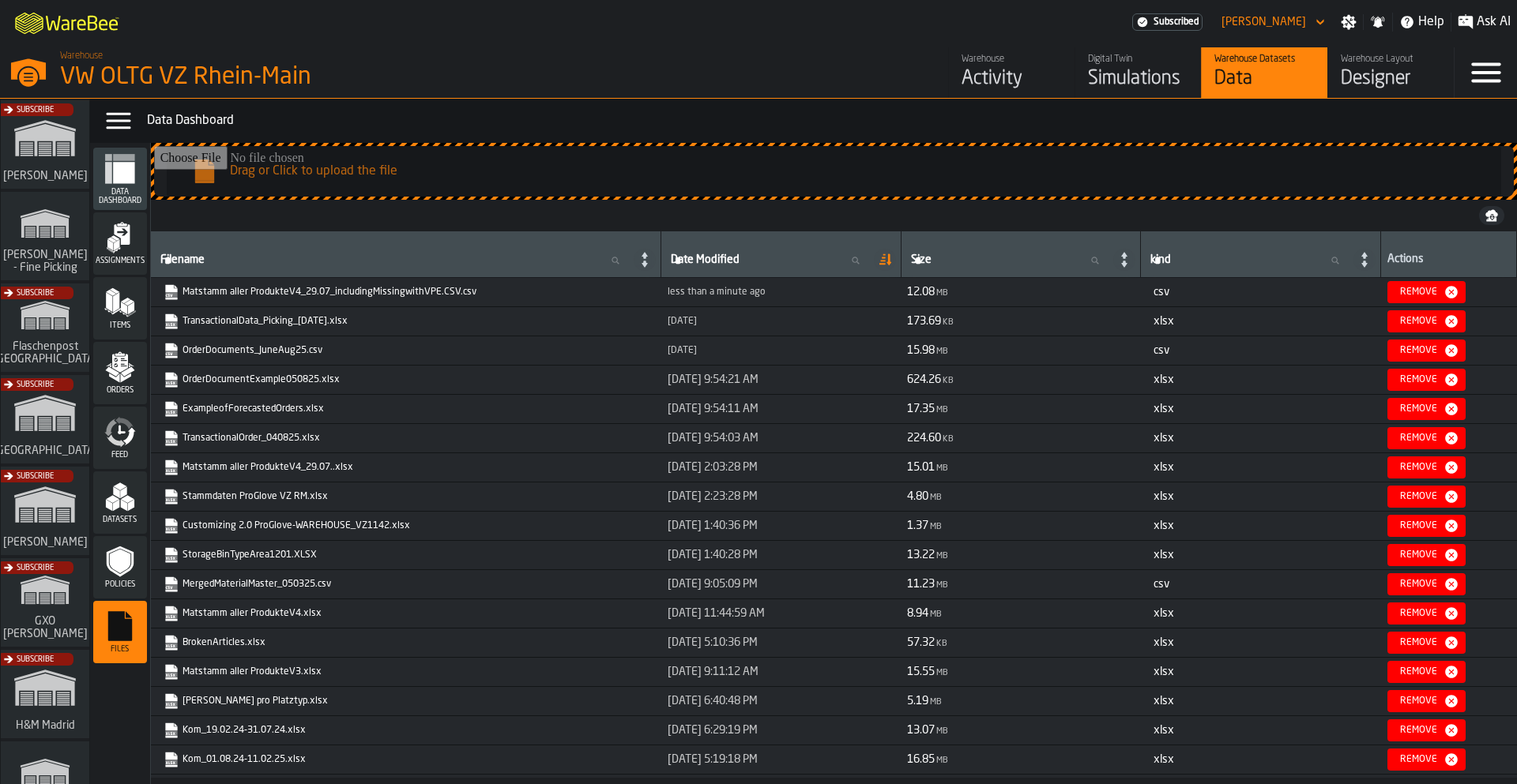
click at [450, 170] on input "Drag or Click to upload the file" at bounding box center [834, 171] width 1360 height 50
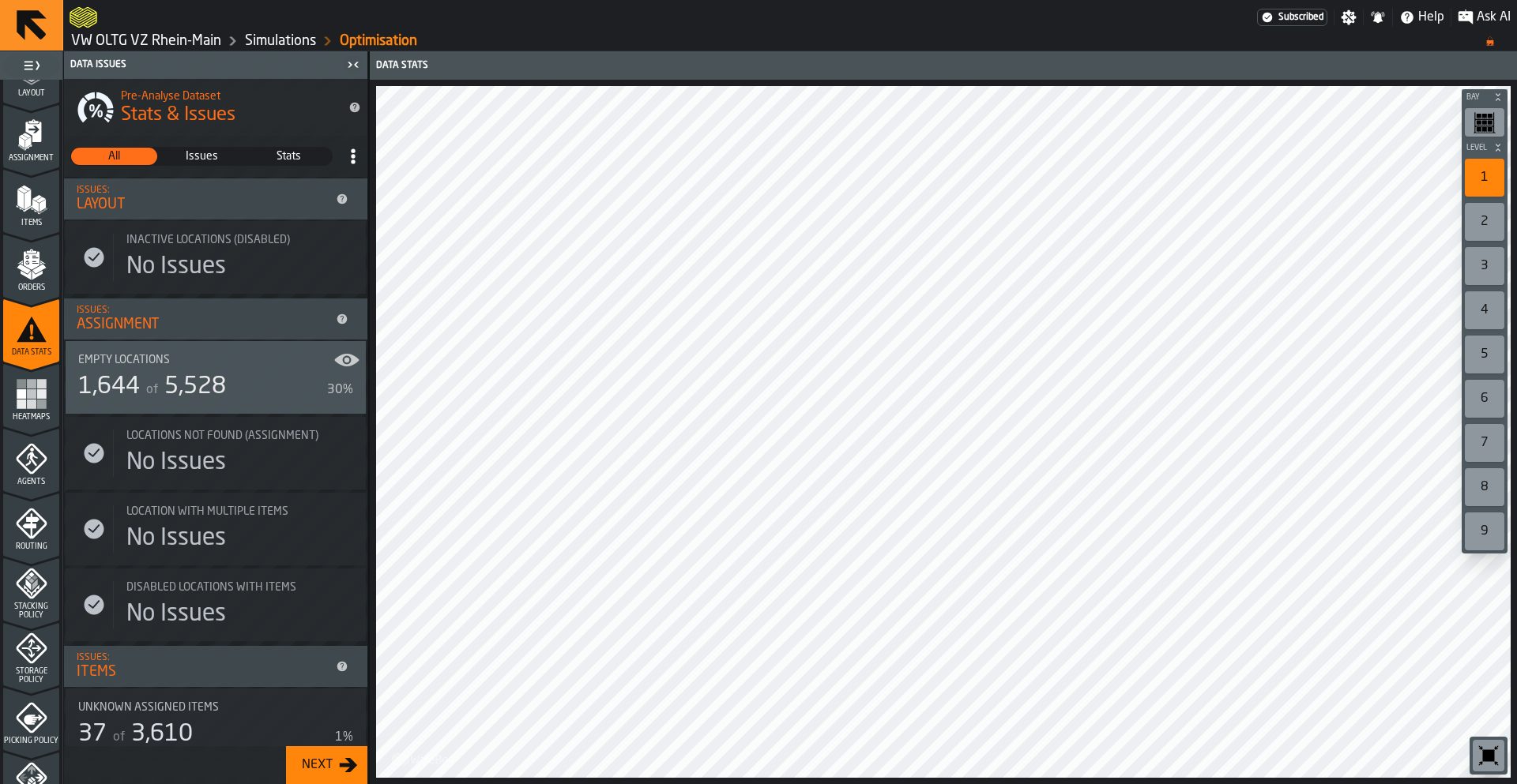
scroll to position [367, 0]
